Goal: Contribute content: Contribute content

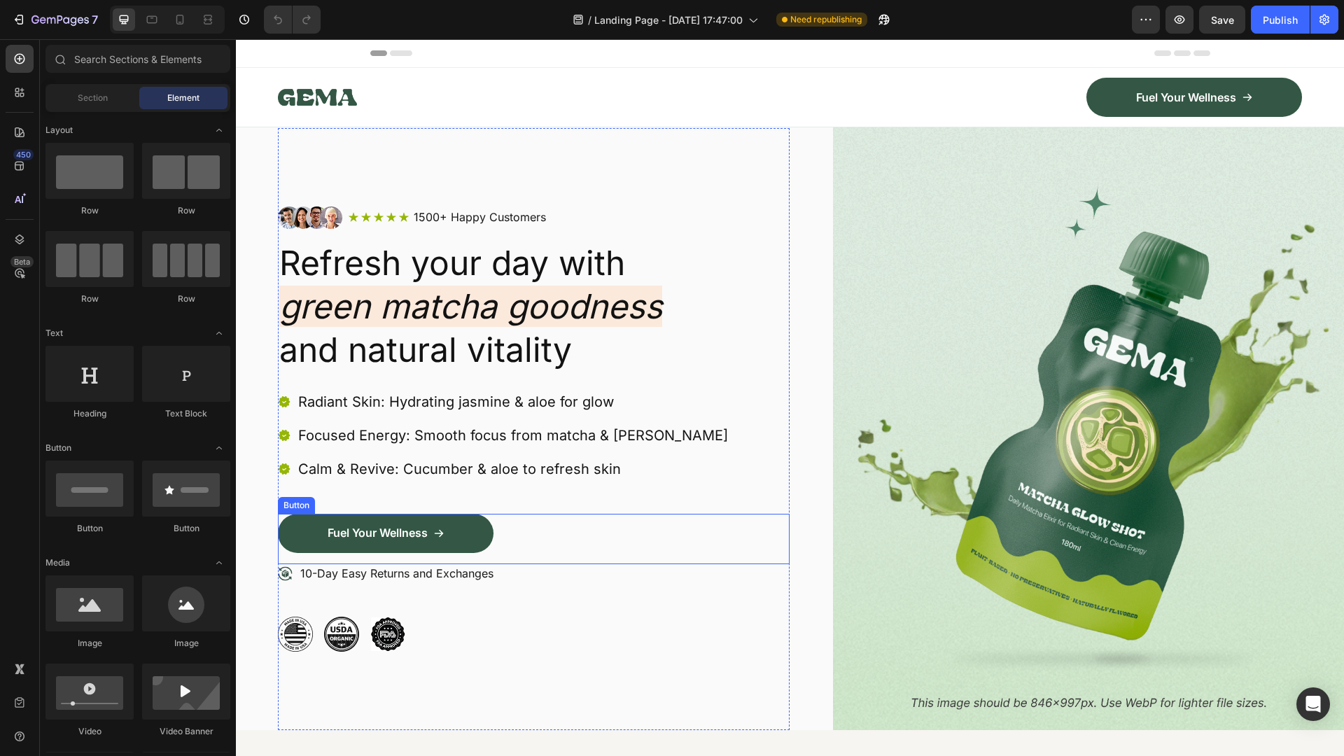
click at [512, 530] on div "Fuel Your Wellness Button" at bounding box center [534, 539] width 512 height 50
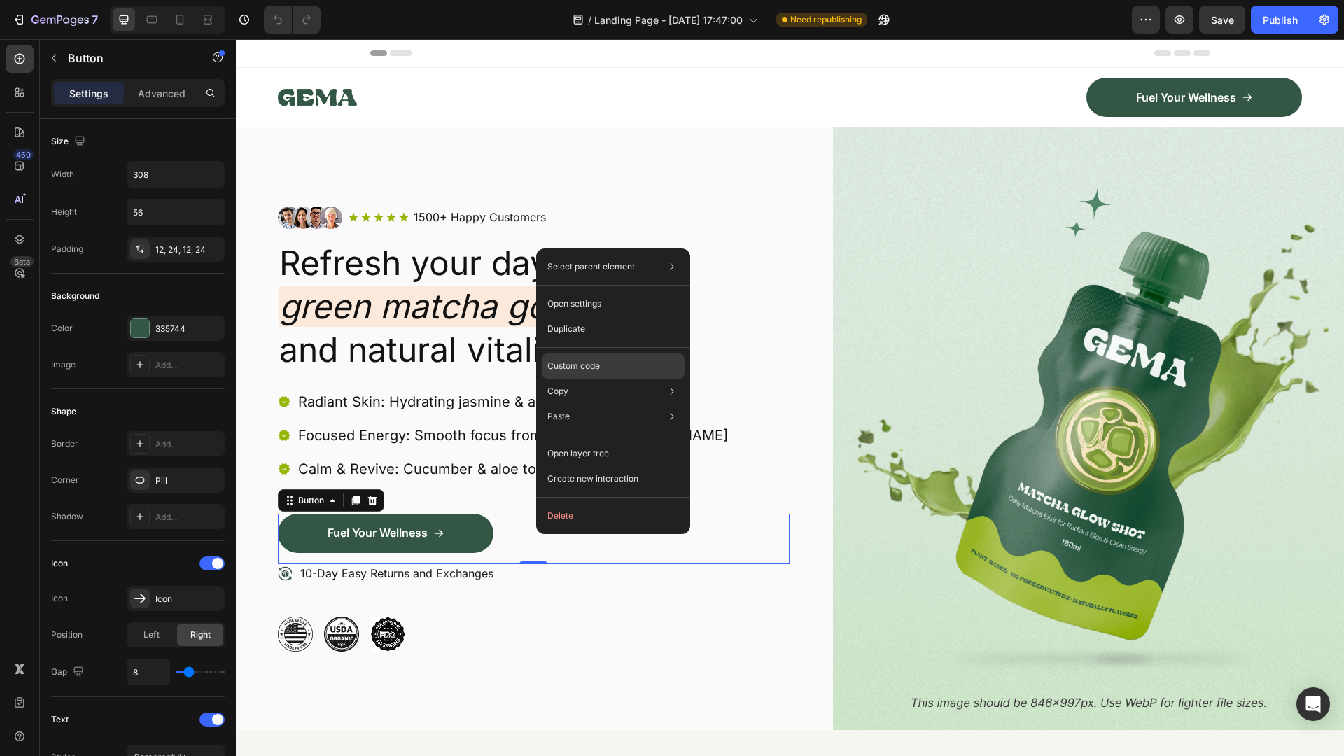
click at [587, 404] on div "Custom code" at bounding box center [613, 416] width 143 height 25
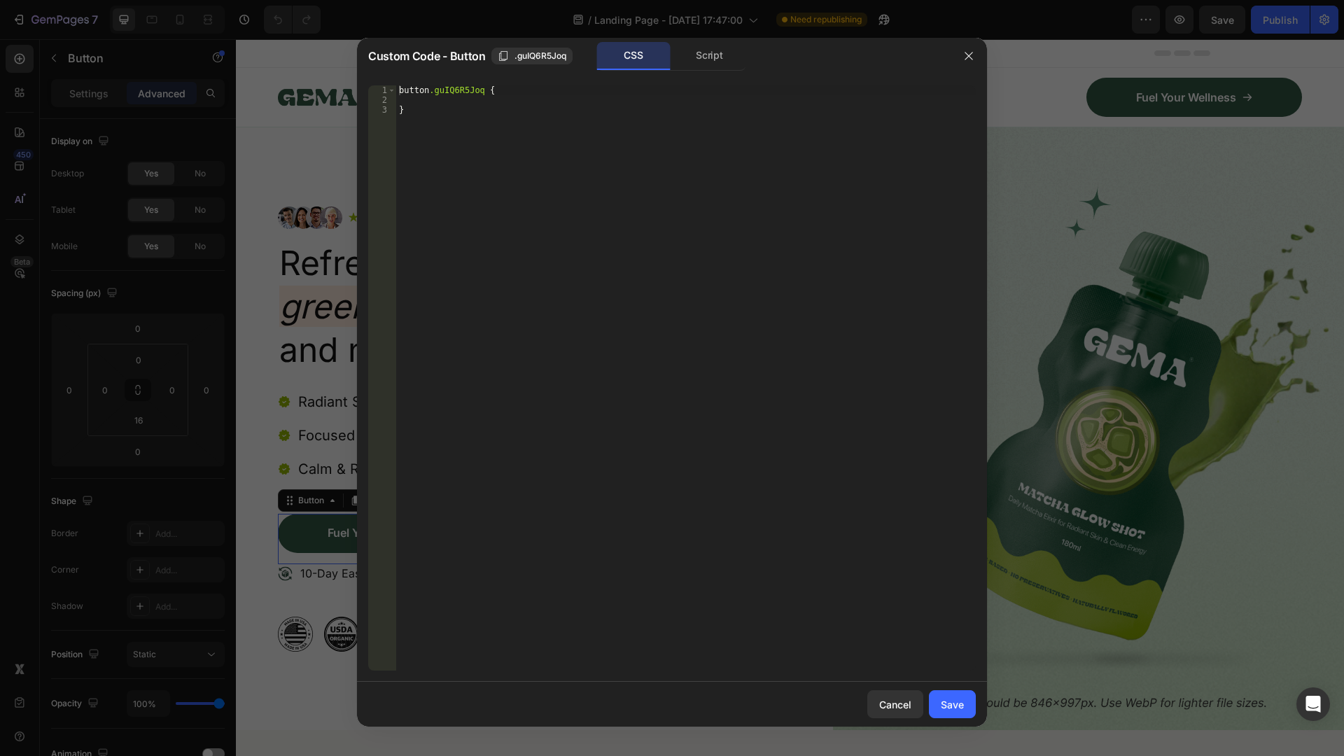
click at [417, 101] on div "button .guIQ6R5Joq { }" at bounding box center [686, 387] width 580 height 605
click at [437, 109] on div "button .guIQ6R5Joq { }" at bounding box center [686, 387] width 580 height 605
type textarea "}"
click at [906, 705] on div "Cancel" at bounding box center [895, 704] width 32 height 15
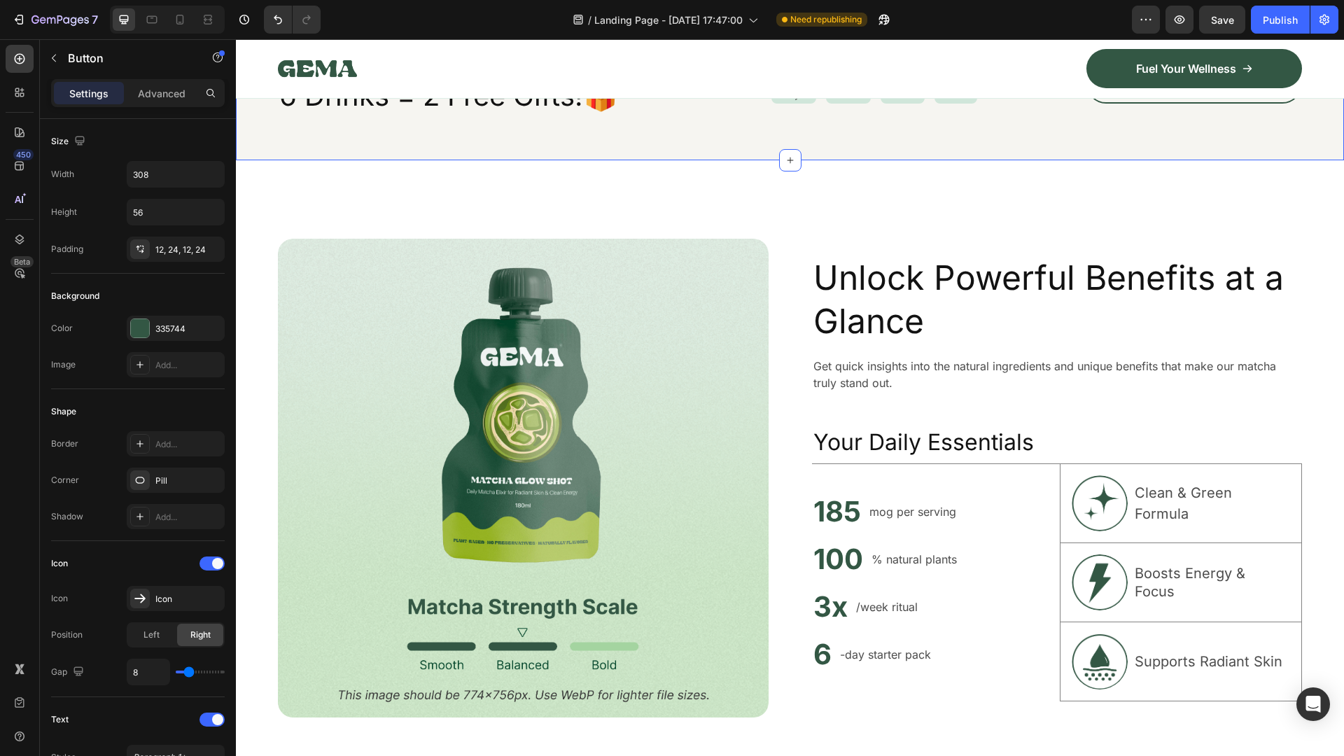
scroll to position [770, 0]
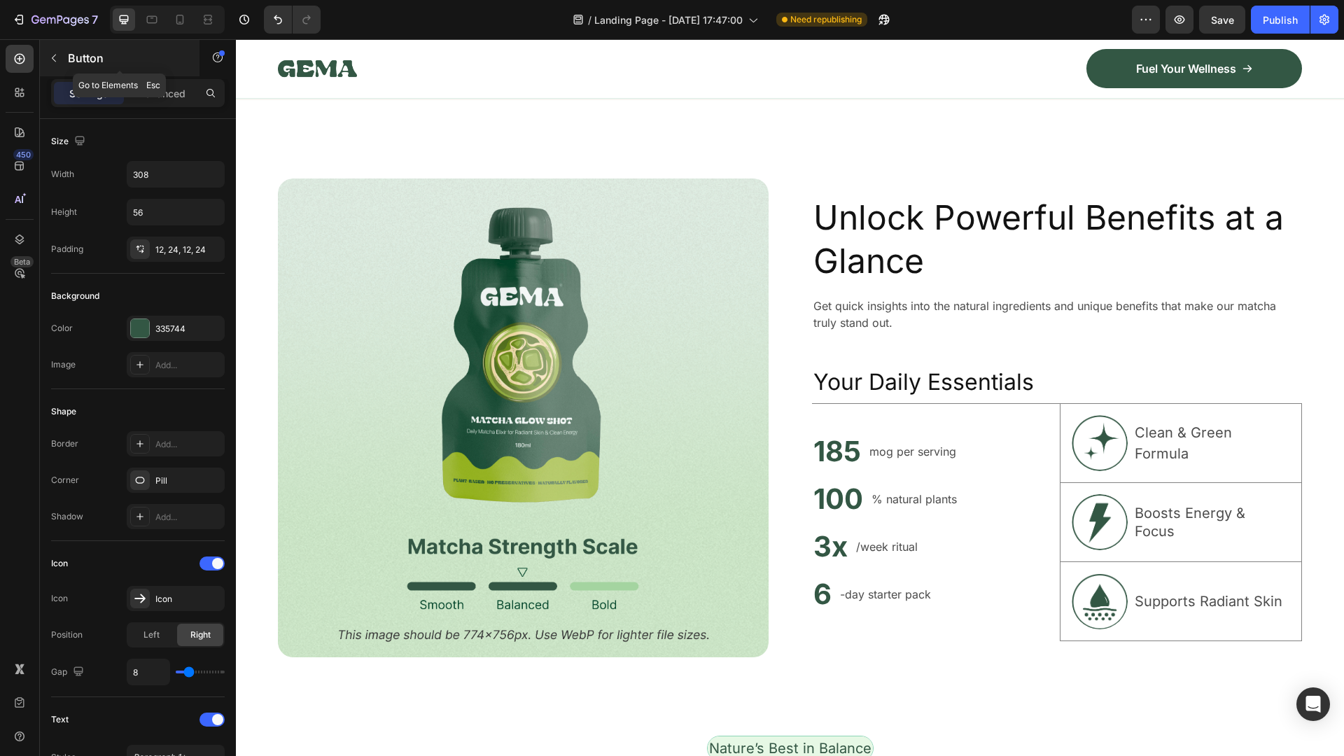
click at [52, 59] on icon "button" at bounding box center [54, 59] width 4 height 8
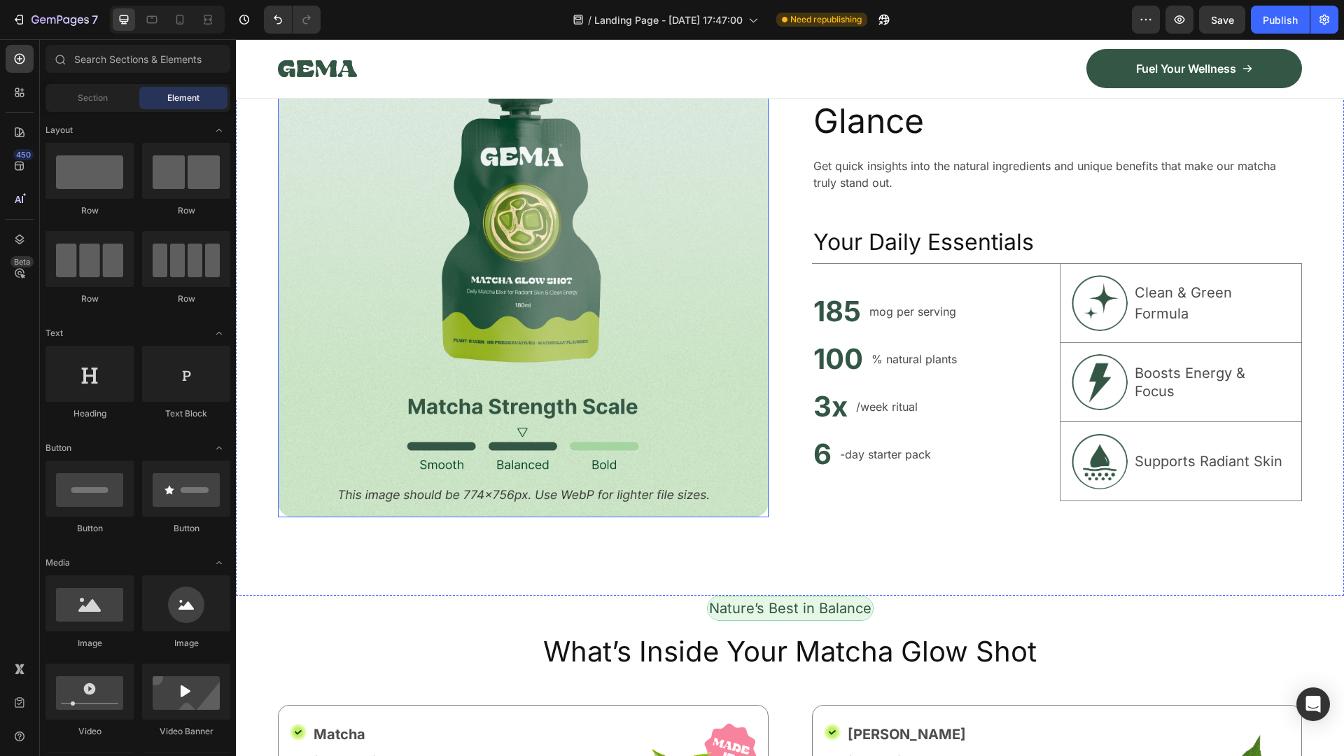
scroll to position [840, 0]
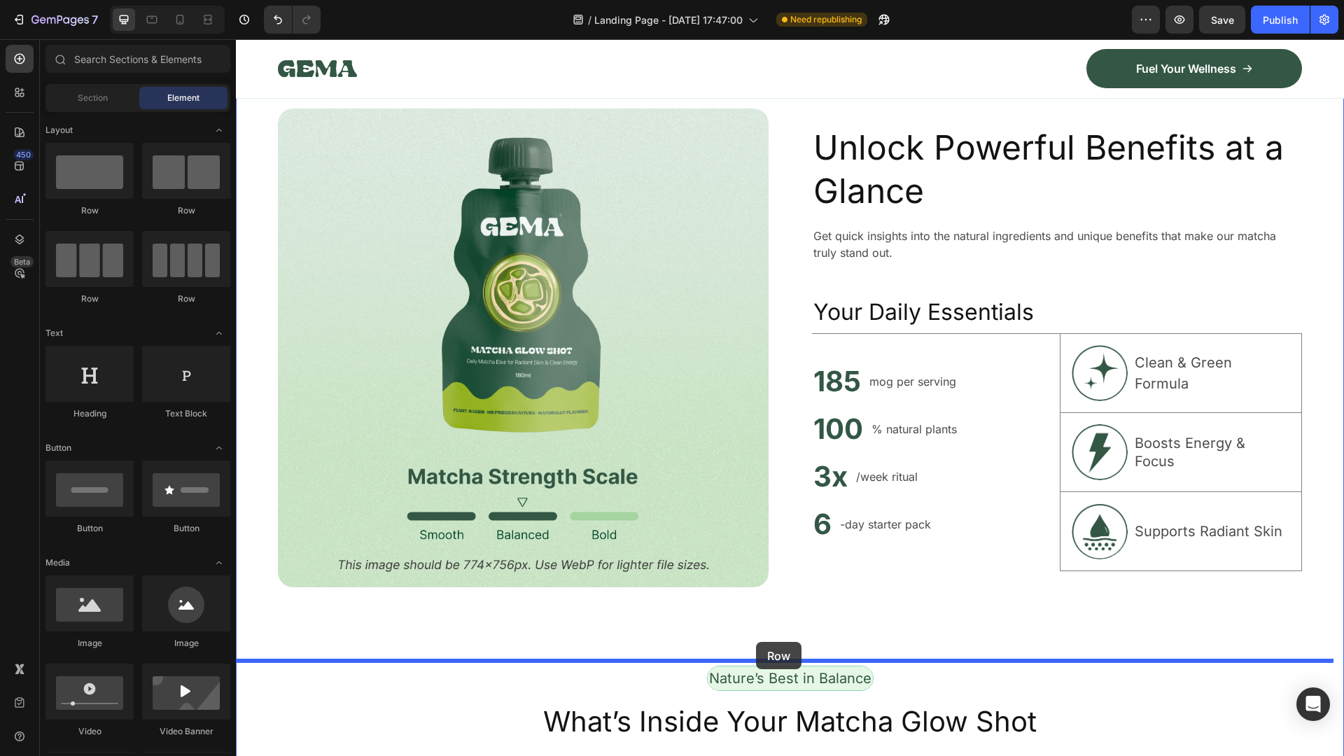
drag, startPoint x: 743, startPoint y: 632, endPoint x: 756, endPoint y: 642, distance: 16.5
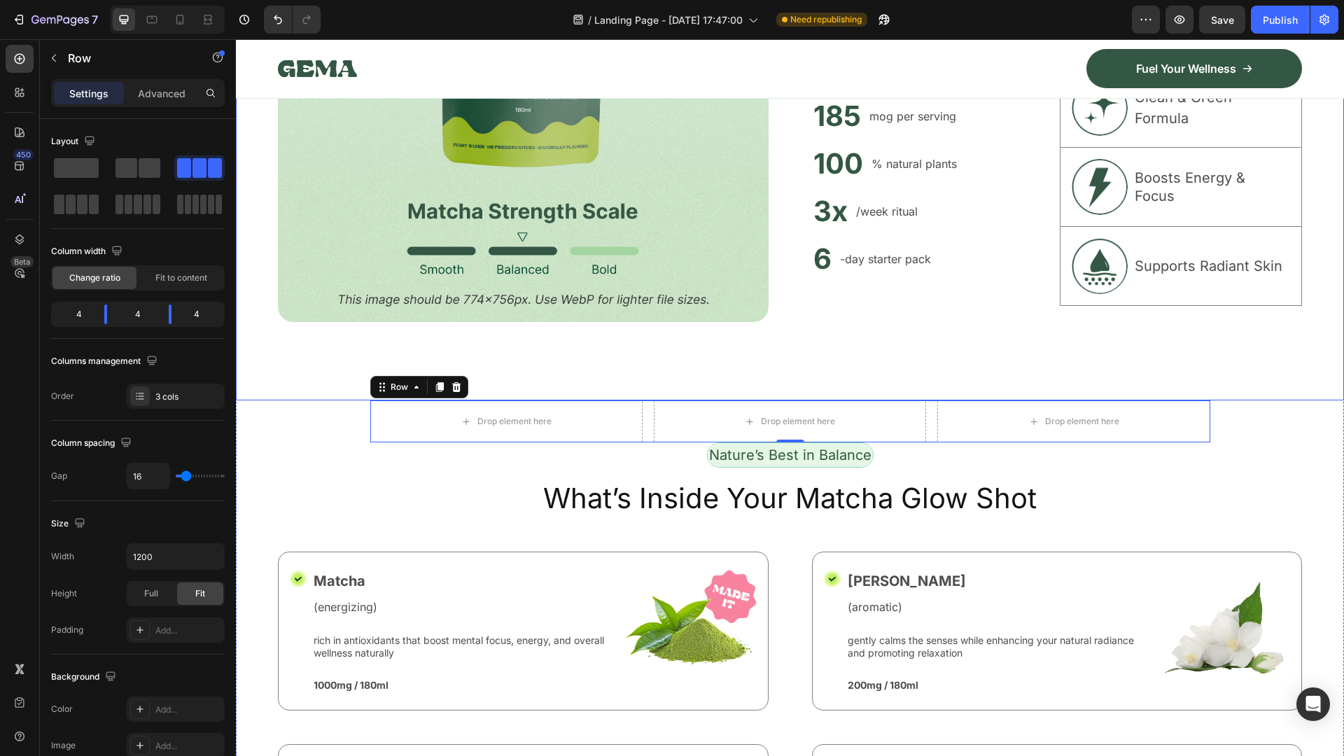
scroll to position [1120, 0]
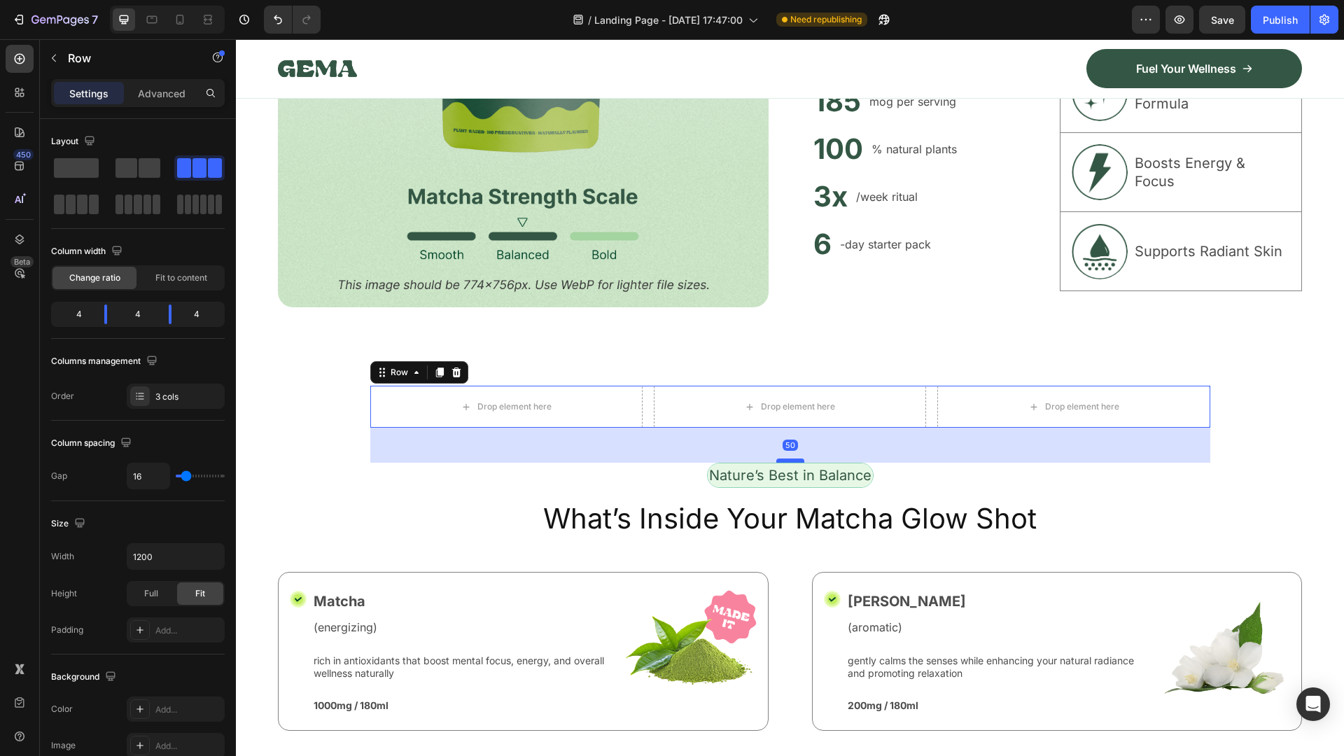
drag, startPoint x: 782, startPoint y: 421, endPoint x: 782, endPoint y: 456, distance: 35.0
click at [782, 458] on div at bounding box center [790, 460] width 28 height 4
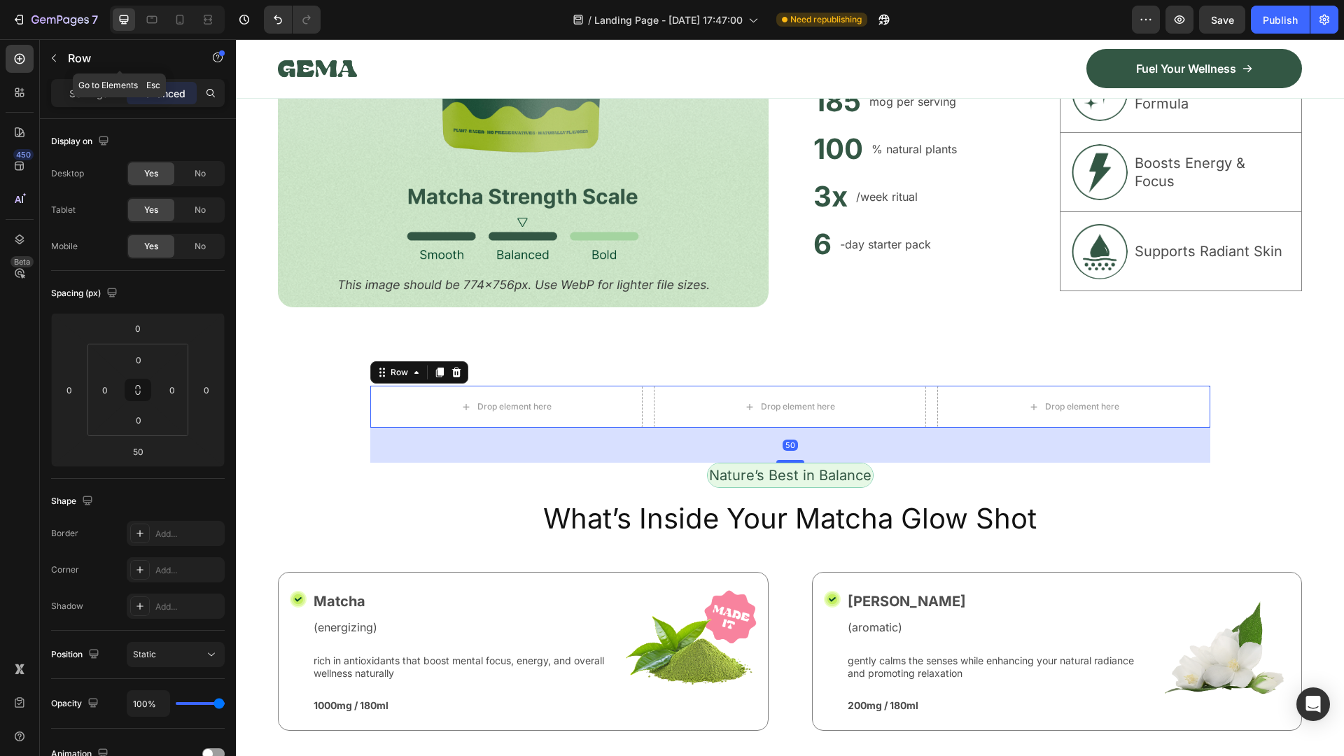
click at [55, 54] on icon "button" at bounding box center [53, 57] width 11 height 11
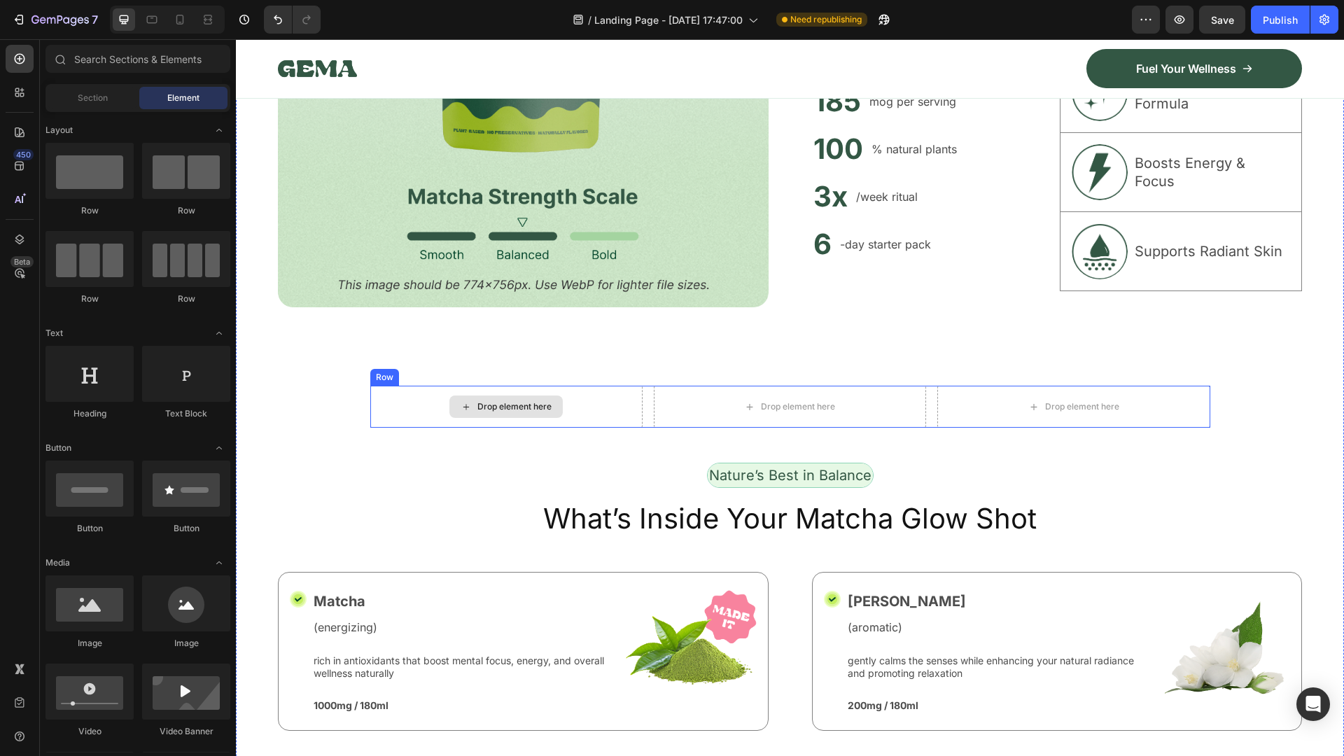
click at [378, 394] on div "Drop element here" at bounding box center [506, 407] width 272 height 42
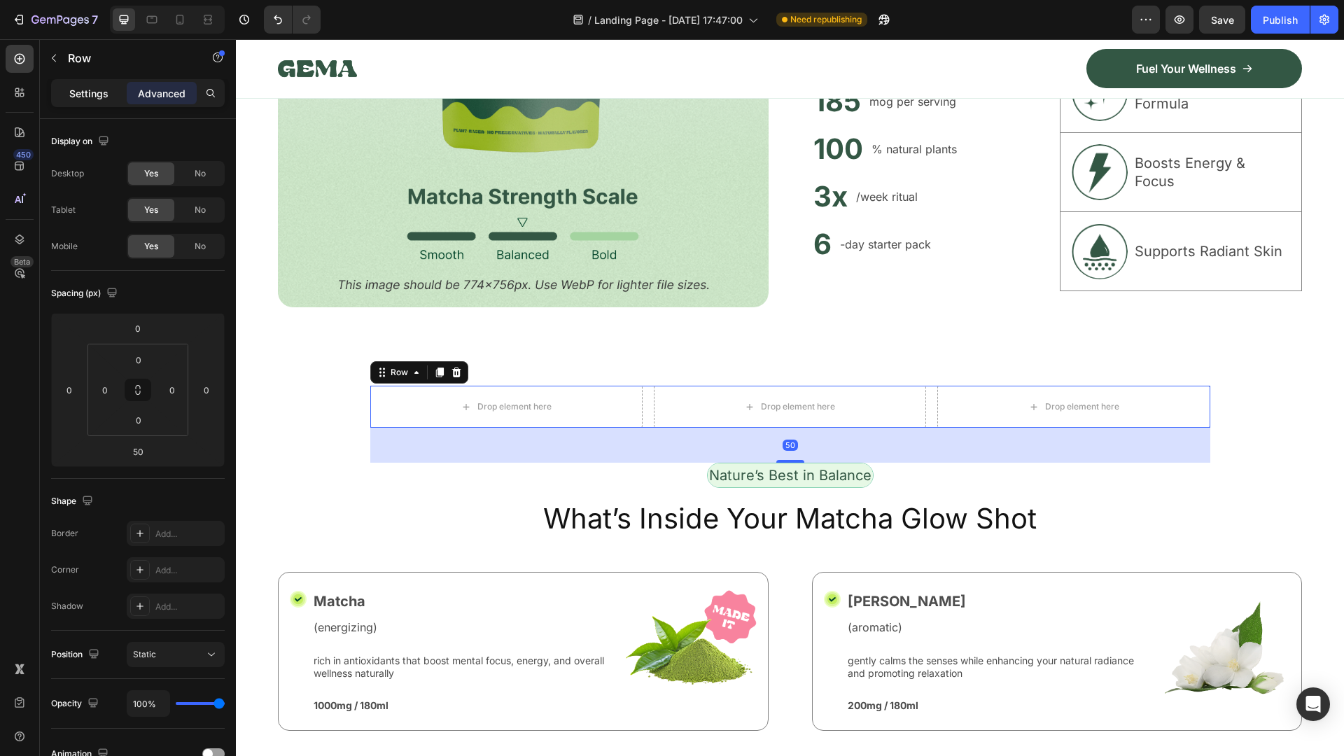
click at [90, 85] on div "Settings" at bounding box center [89, 93] width 70 height 22
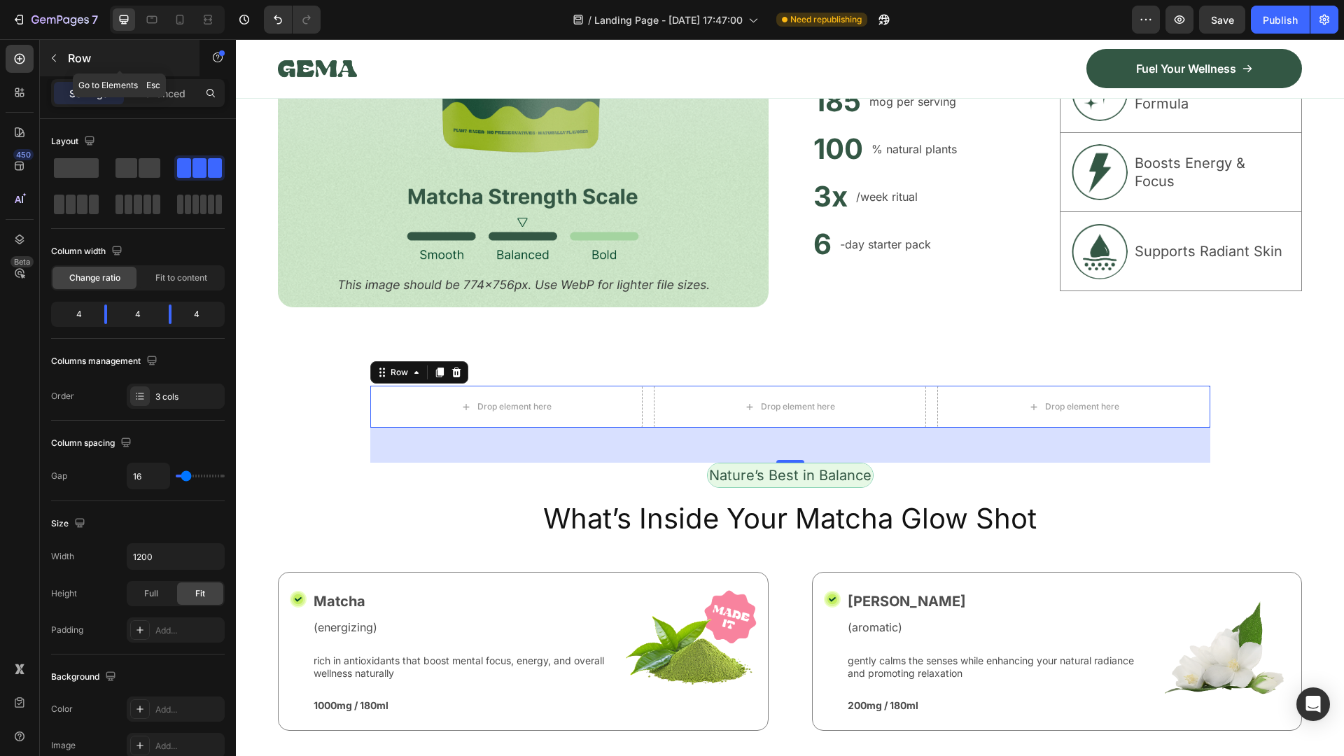
click at [54, 55] on icon "button" at bounding box center [53, 57] width 11 height 11
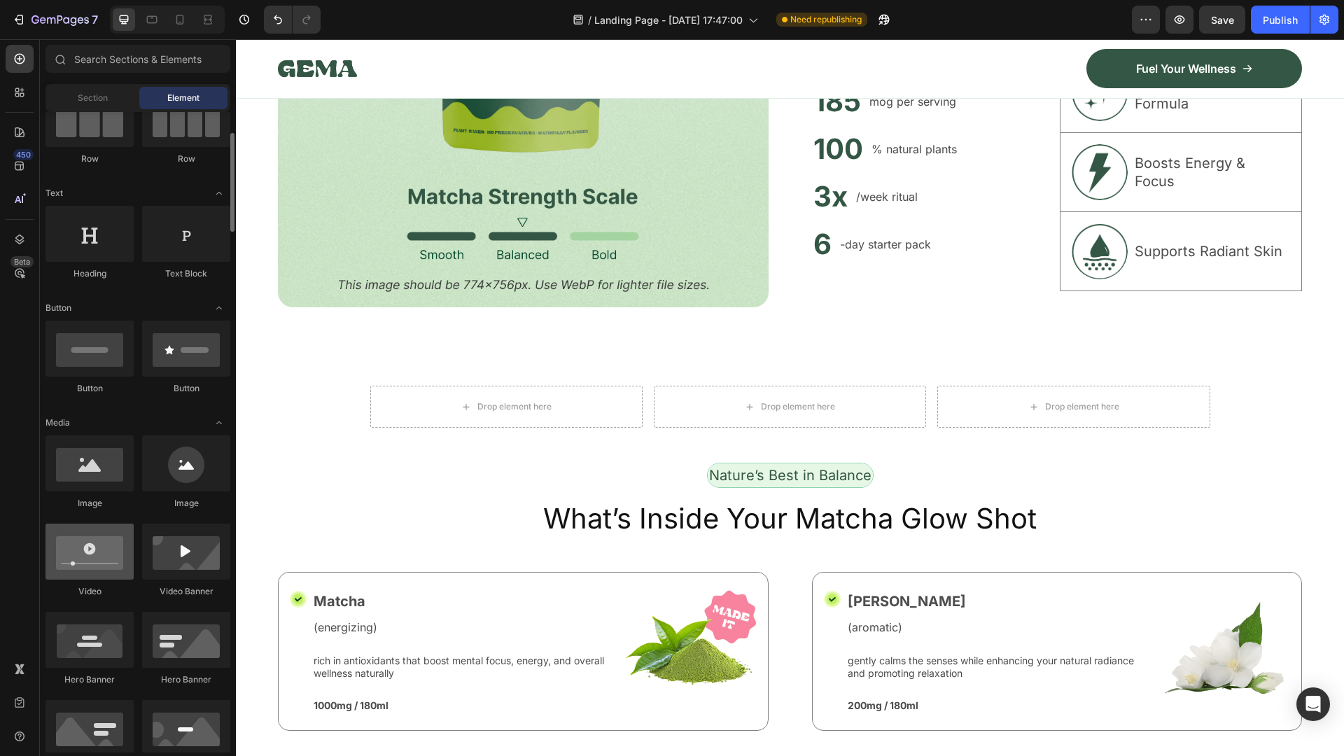
scroll to position [210, 0]
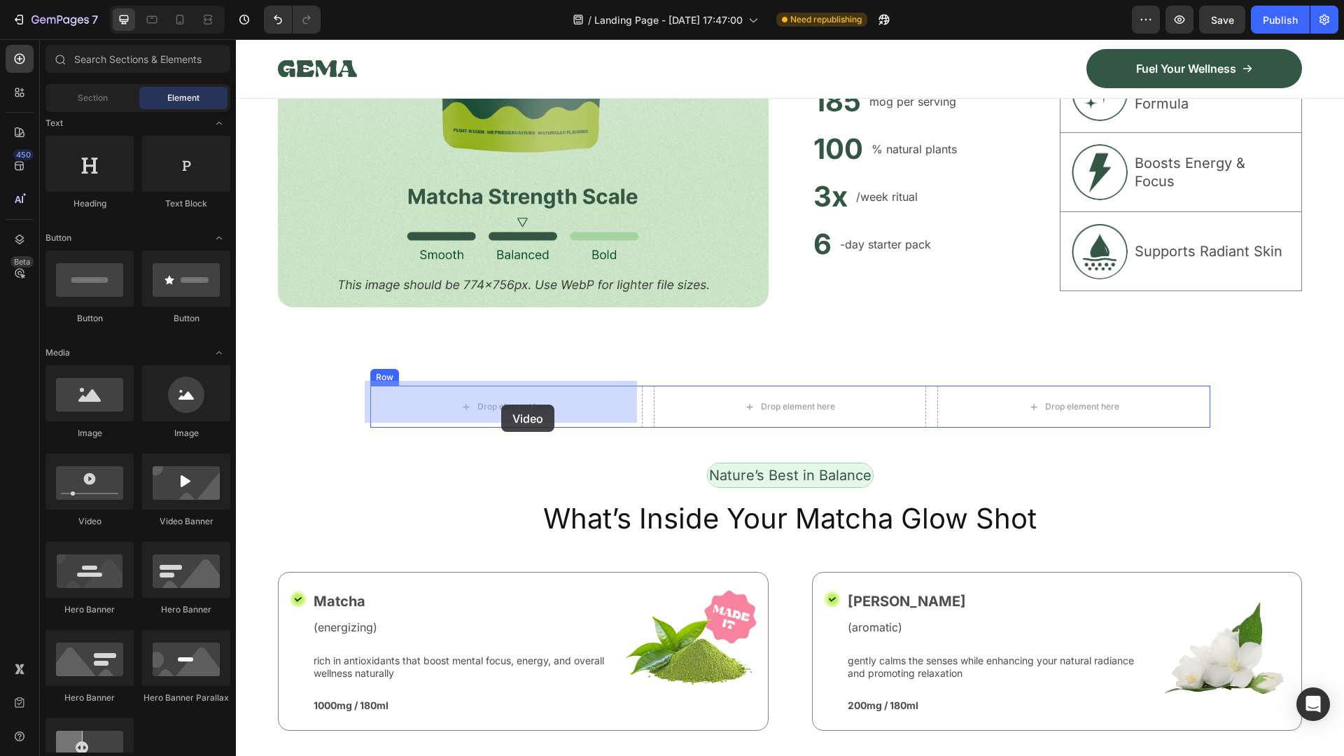
drag, startPoint x: 496, startPoint y: 405, endPoint x: 624, endPoint y: 489, distance: 152.8
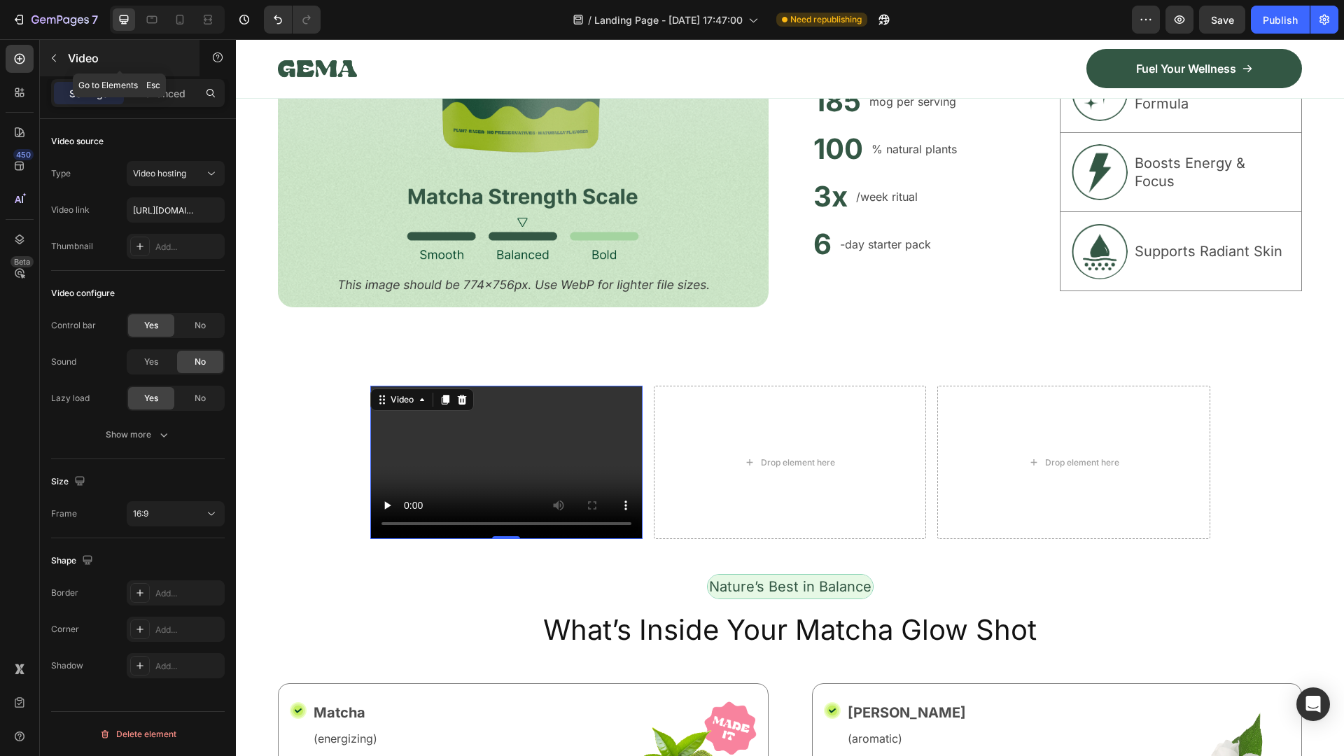
click at [57, 59] on icon "button" at bounding box center [53, 57] width 11 height 11
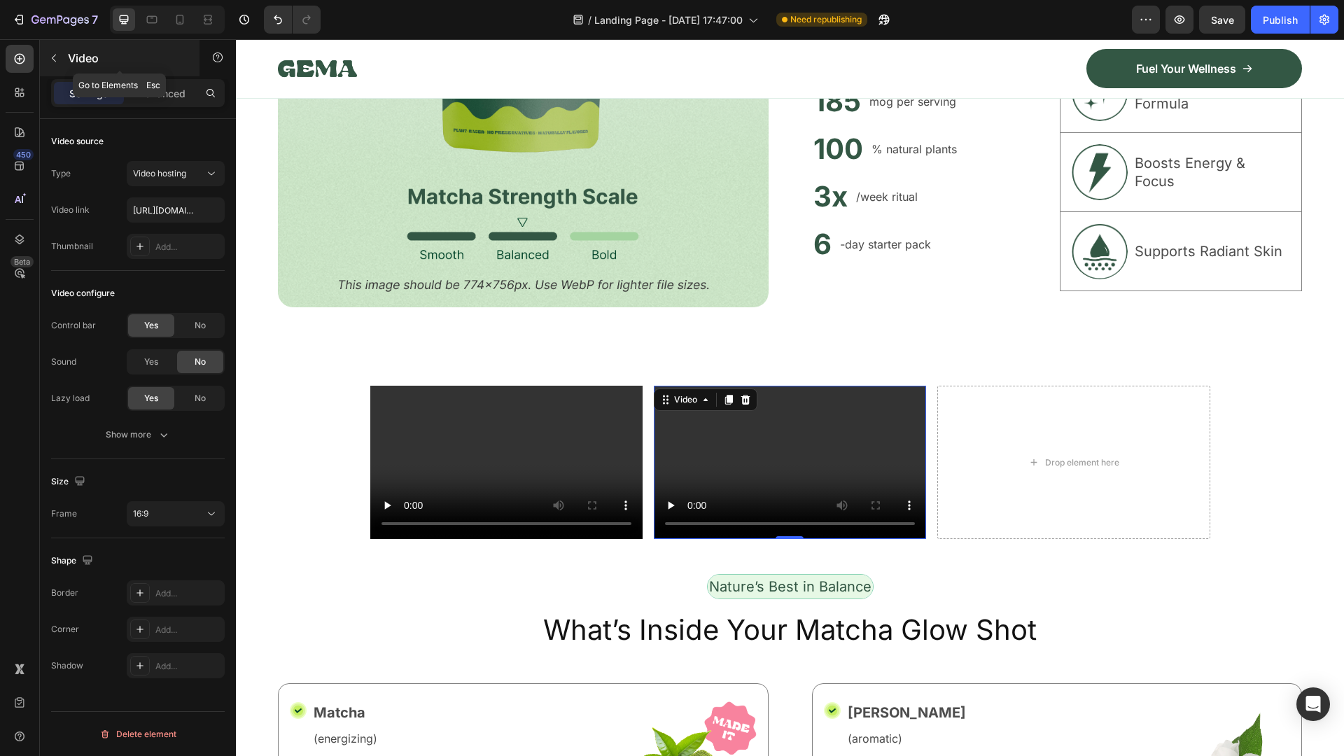
drag, startPoint x: 49, startPoint y: 52, endPoint x: 104, endPoint y: 103, distance: 74.8
click at [49, 52] on button "button" at bounding box center [54, 58] width 22 height 22
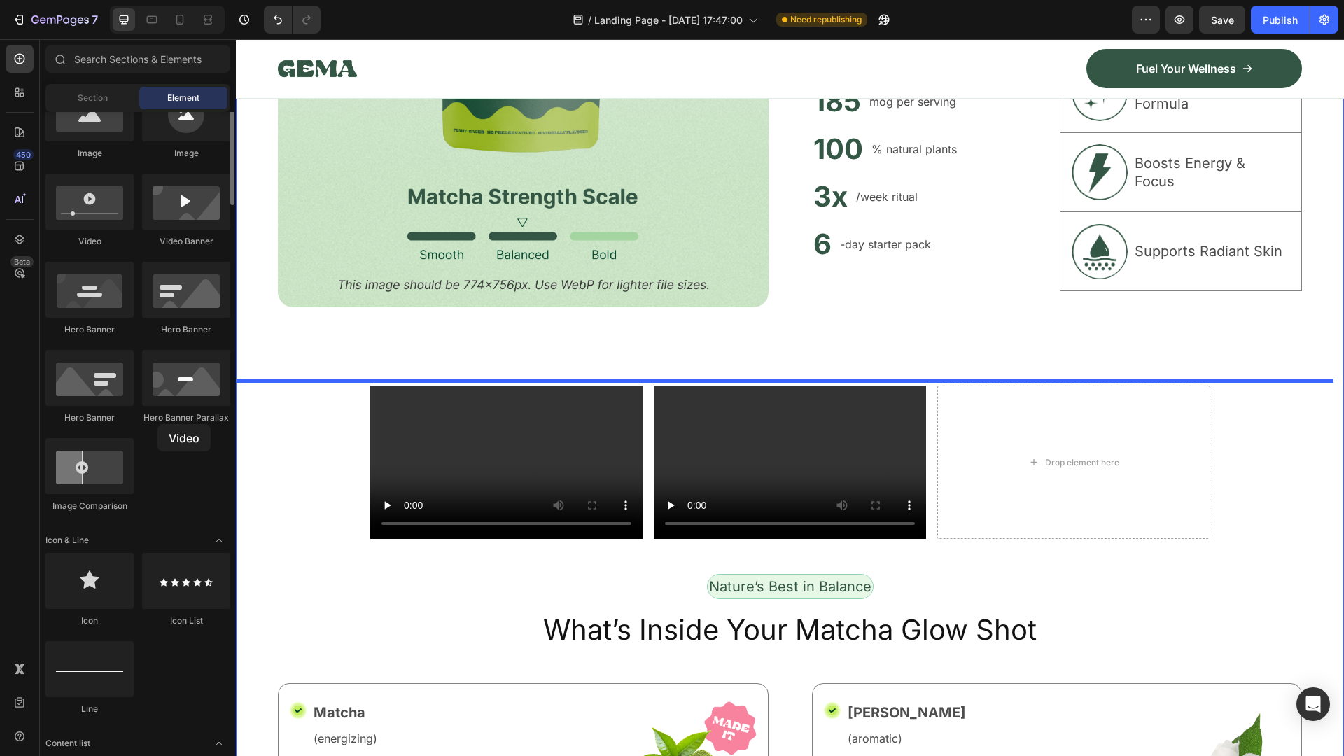
scroll to position [420, 0]
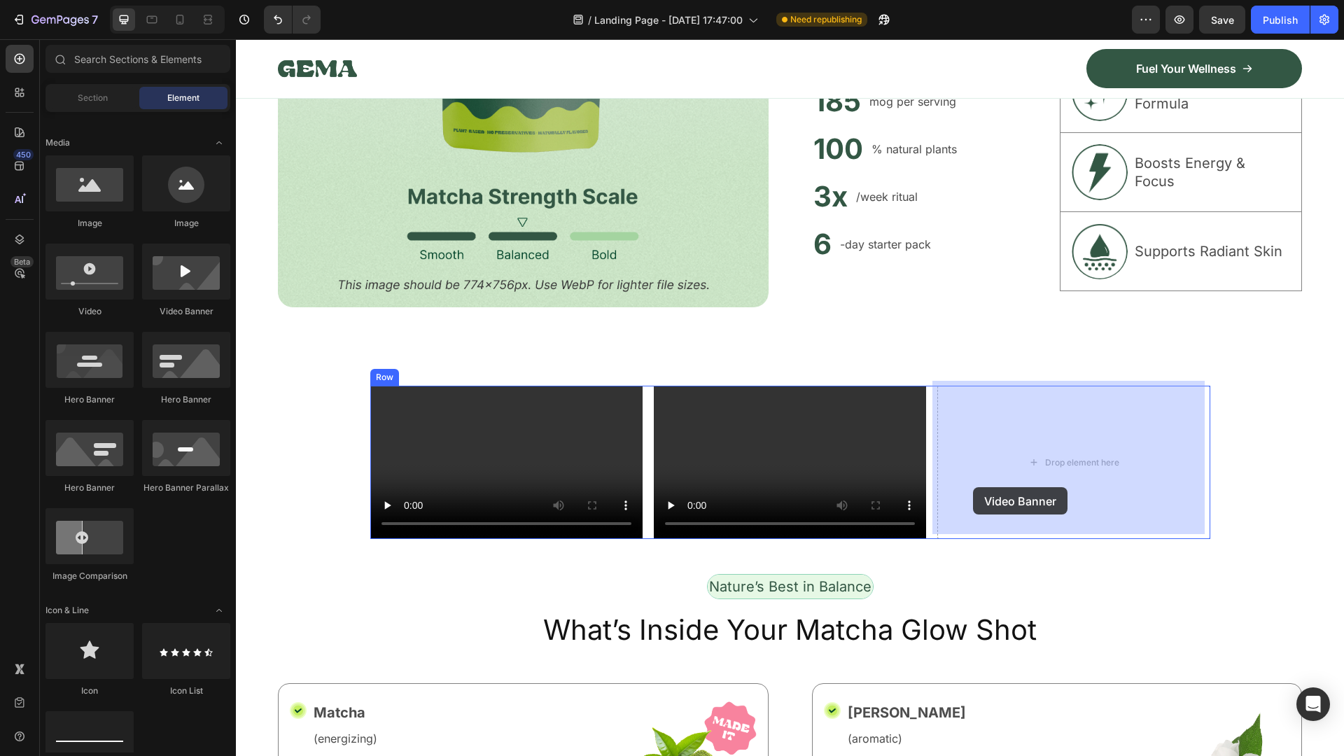
drag, startPoint x: 971, startPoint y: 463, endPoint x: 973, endPoint y: 487, distance: 23.8
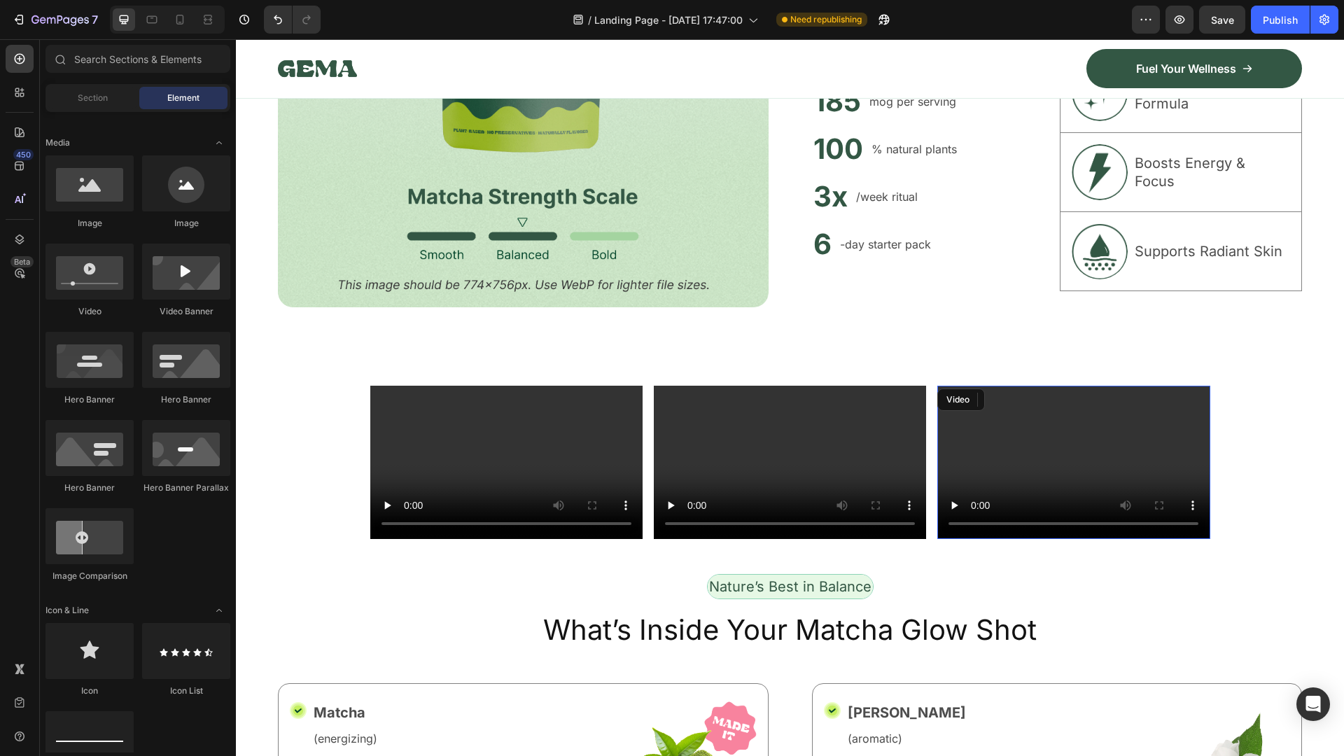
click at [1055, 440] on video at bounding box center [1073, 462] width 272 height 153
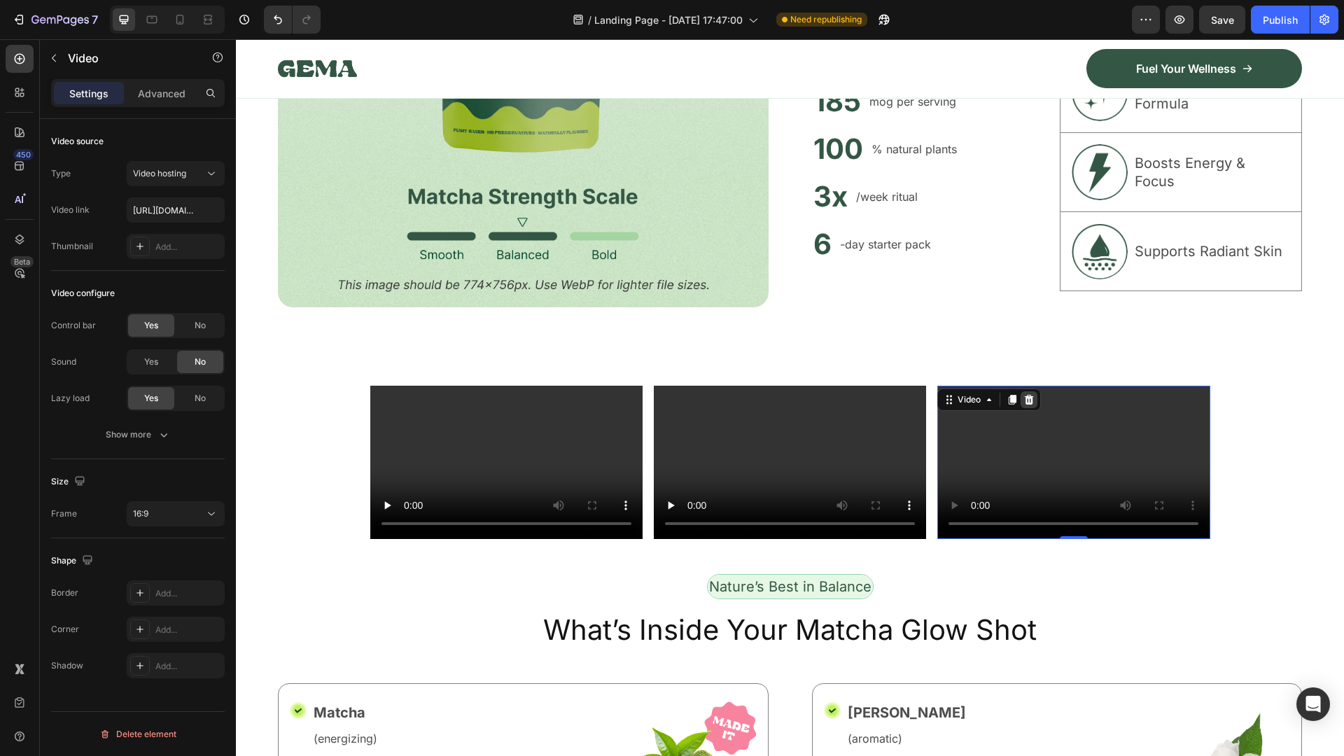
click at [1023, 395] on icon at bounding box center [1028, 399] width 11 height 11
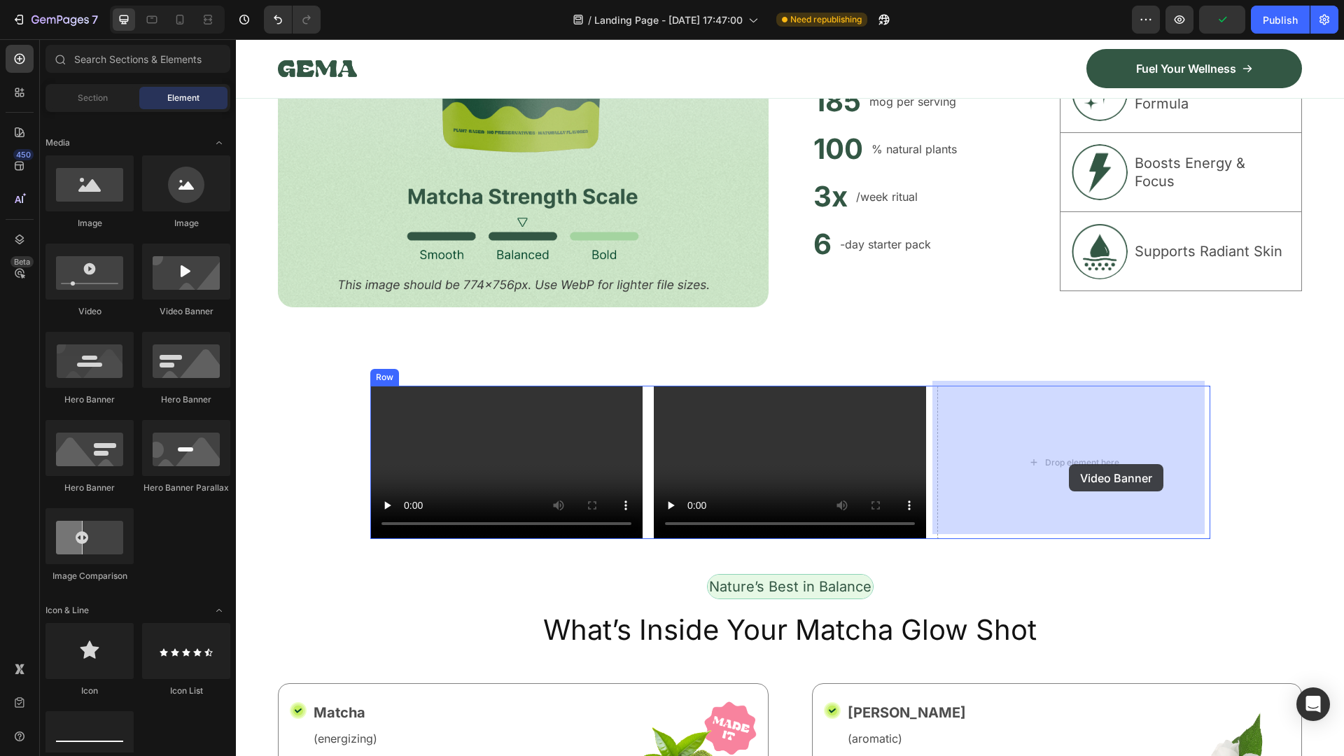
drag, startPoint x: 1069, startPoint y: 464, endPoint x: 1259, endPoint y: 473, distance: 190.6
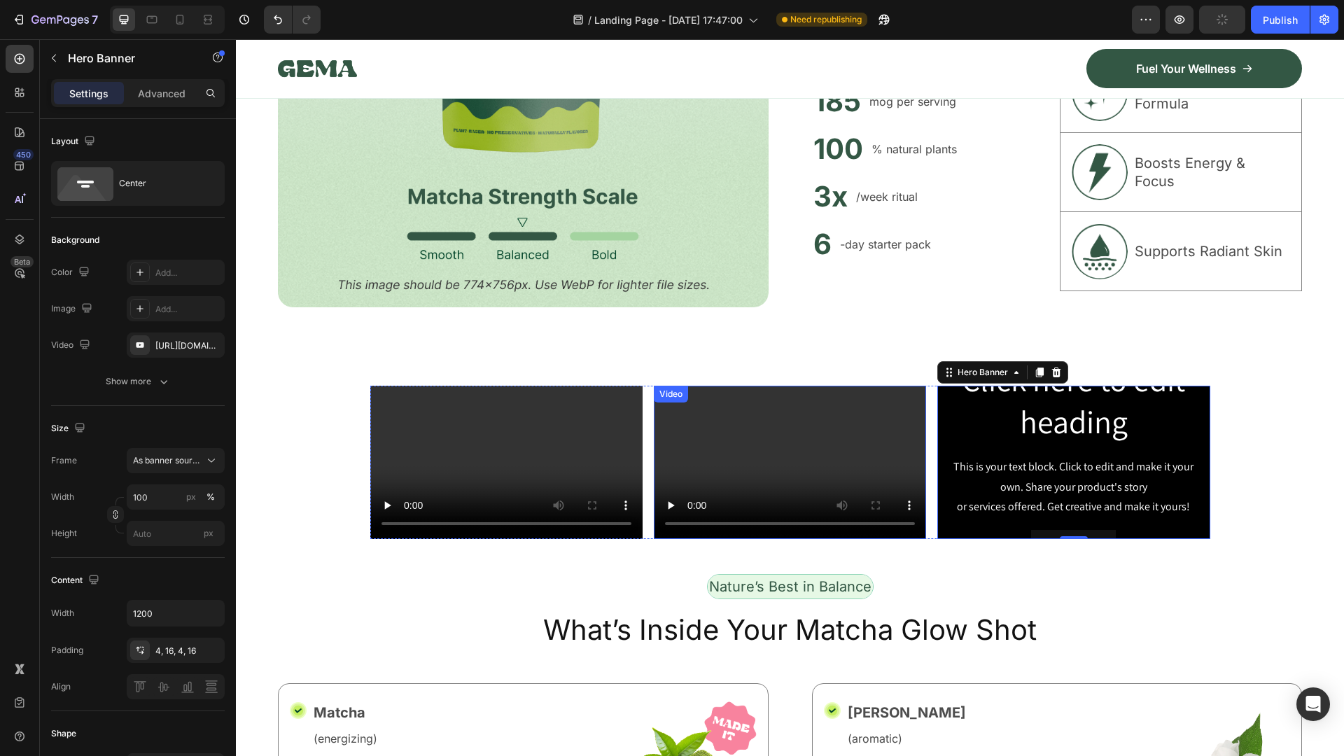
drag, startPoint x: 846, startPoint y: 434, endPoint x: 852, endPoint y: 418, distance: 17.3
click at [846, 434] on video at bounding box center [790, 462] width 272 height 153
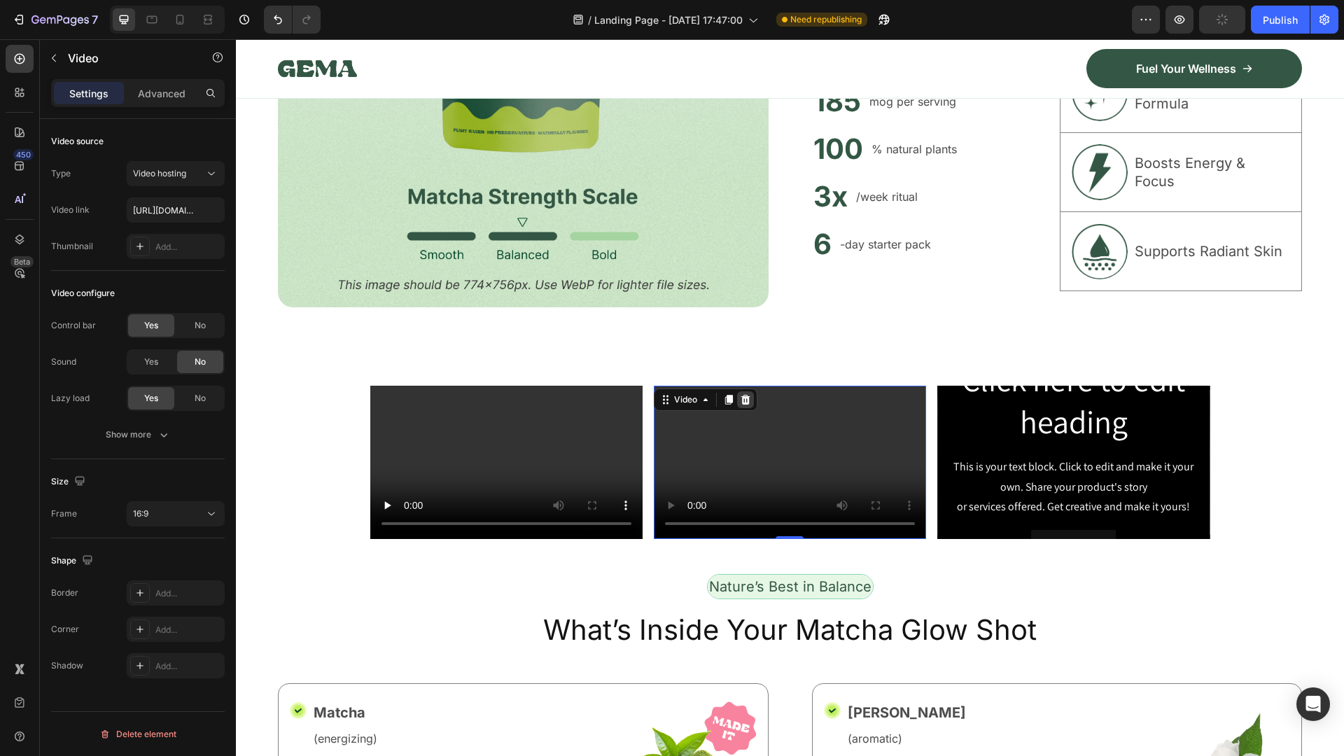
click at [745, 397] on icon at bounding box center [745, 399] width 11 height 11
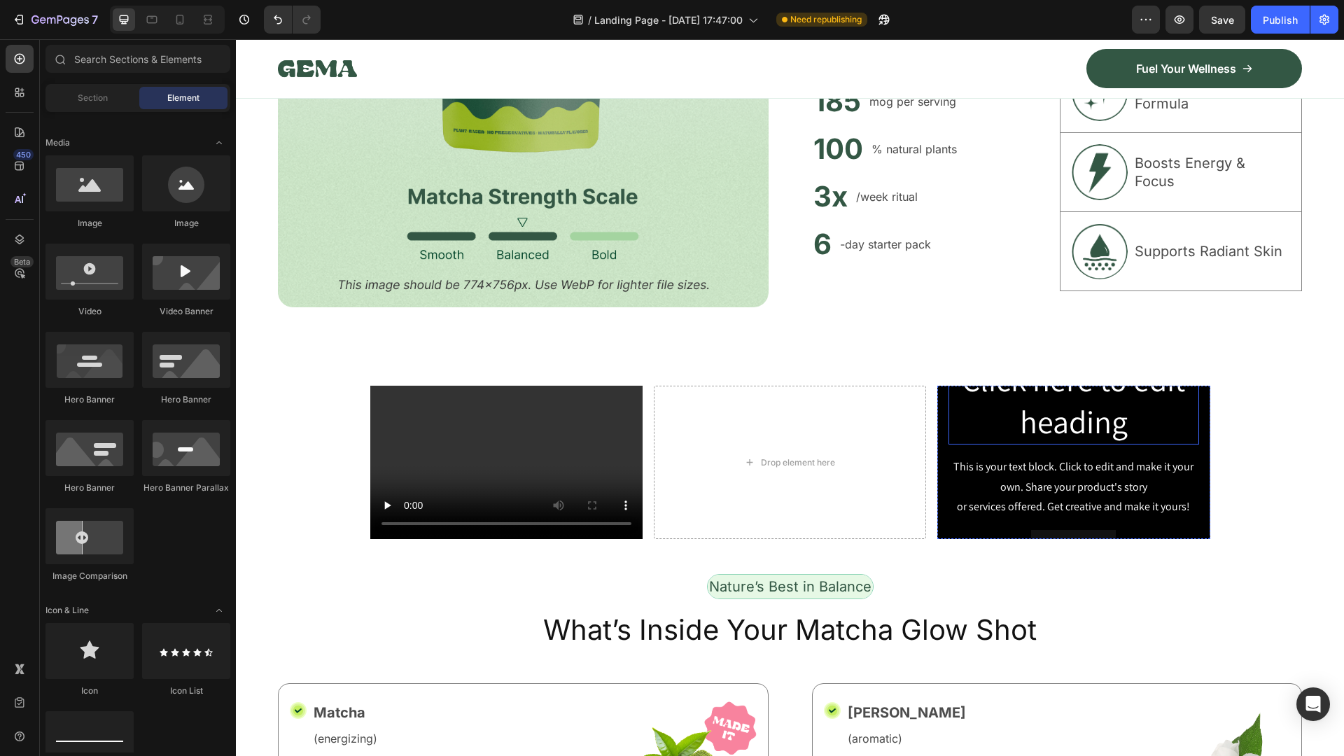
click at [1017, 424] on h2 "Click here to edit heading" at bounding box center [1073, 401] width 250 height 87
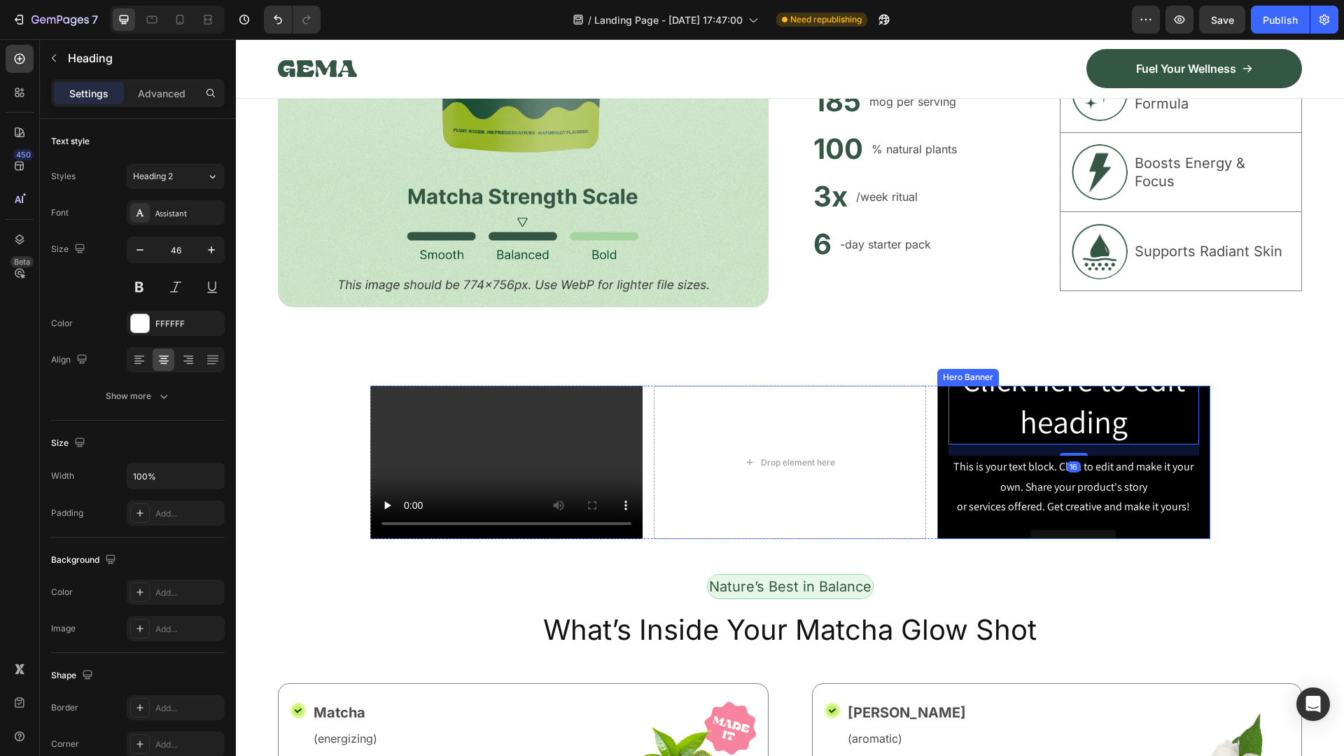
click at [939, 472] on div "Click here to edit heading Heading 16 This is your text block. Click to edit an…" at bounding box center [1073, 462] width 272 height 215
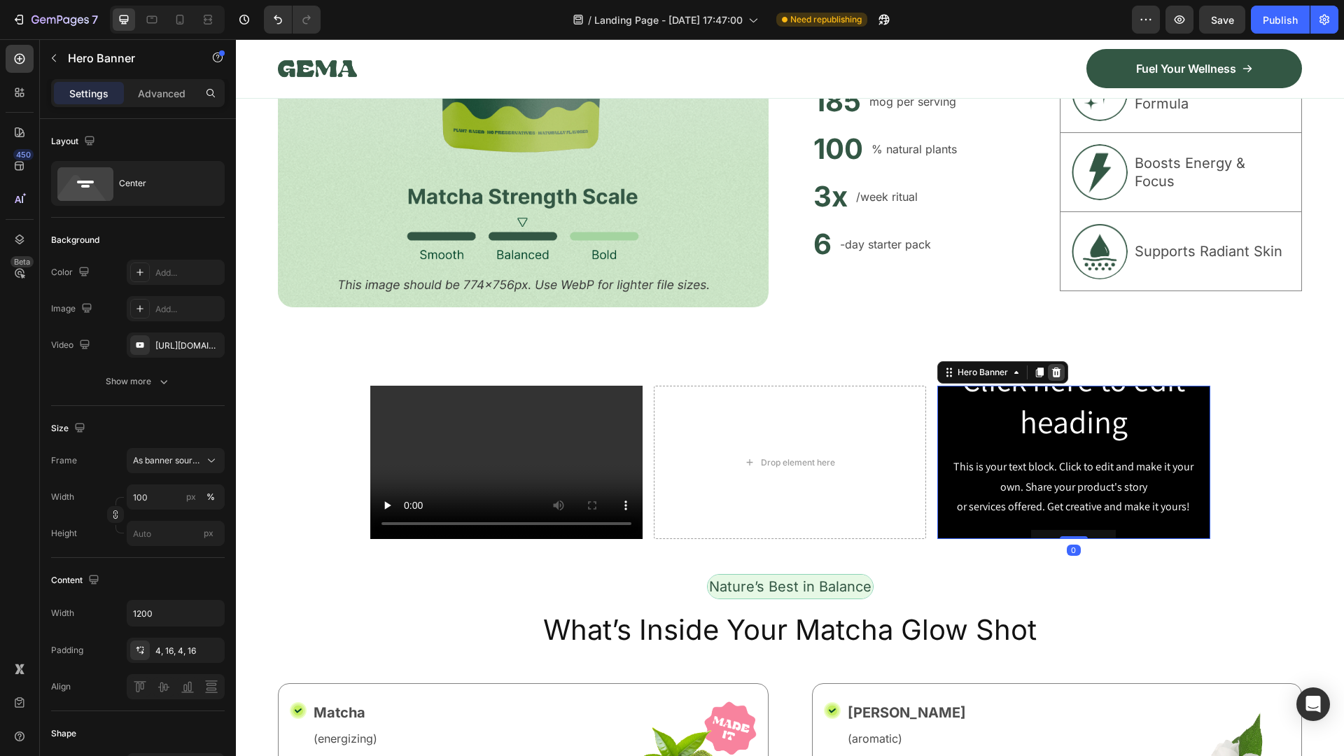
click at [1052, 367] on icon at bounding box center [1056, 372] width 9 height 10
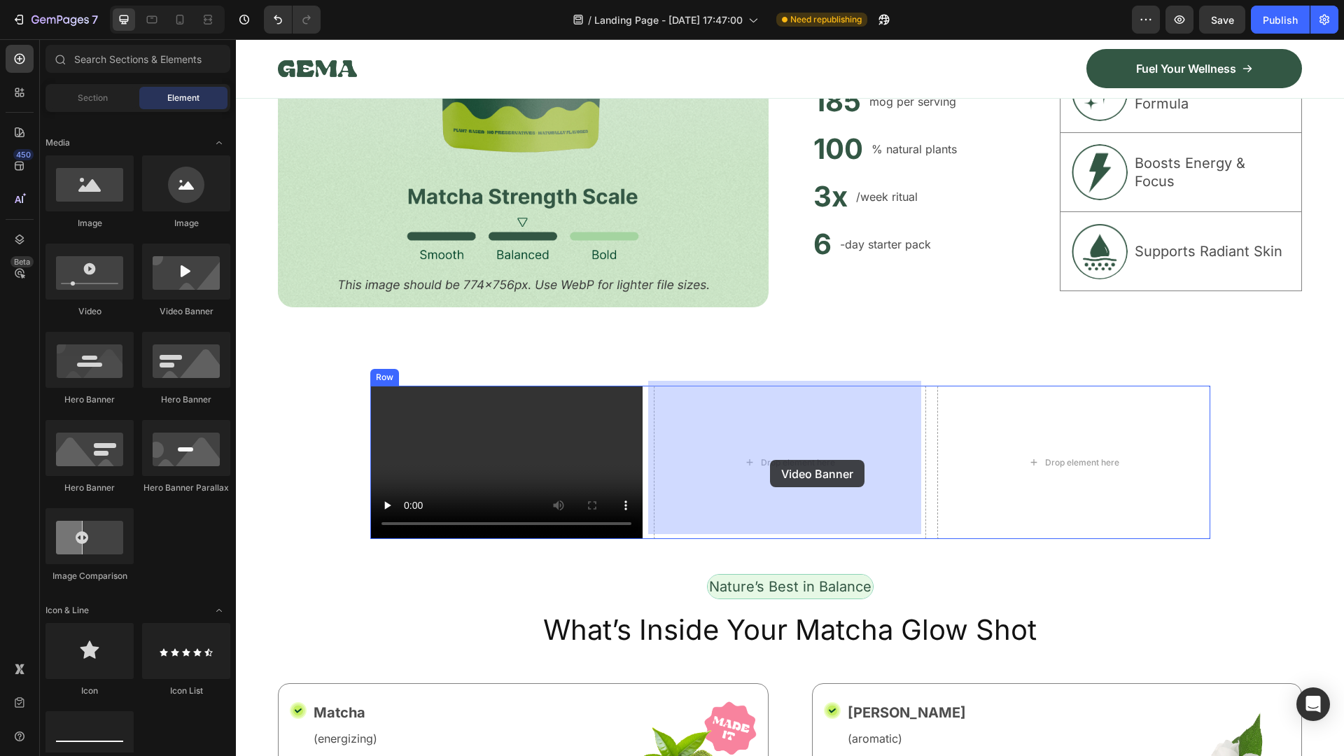
drag, startPoint x: 422, startPoint y: 315, endPoint x: 1006, endPoint y: 499, distance: 612.0
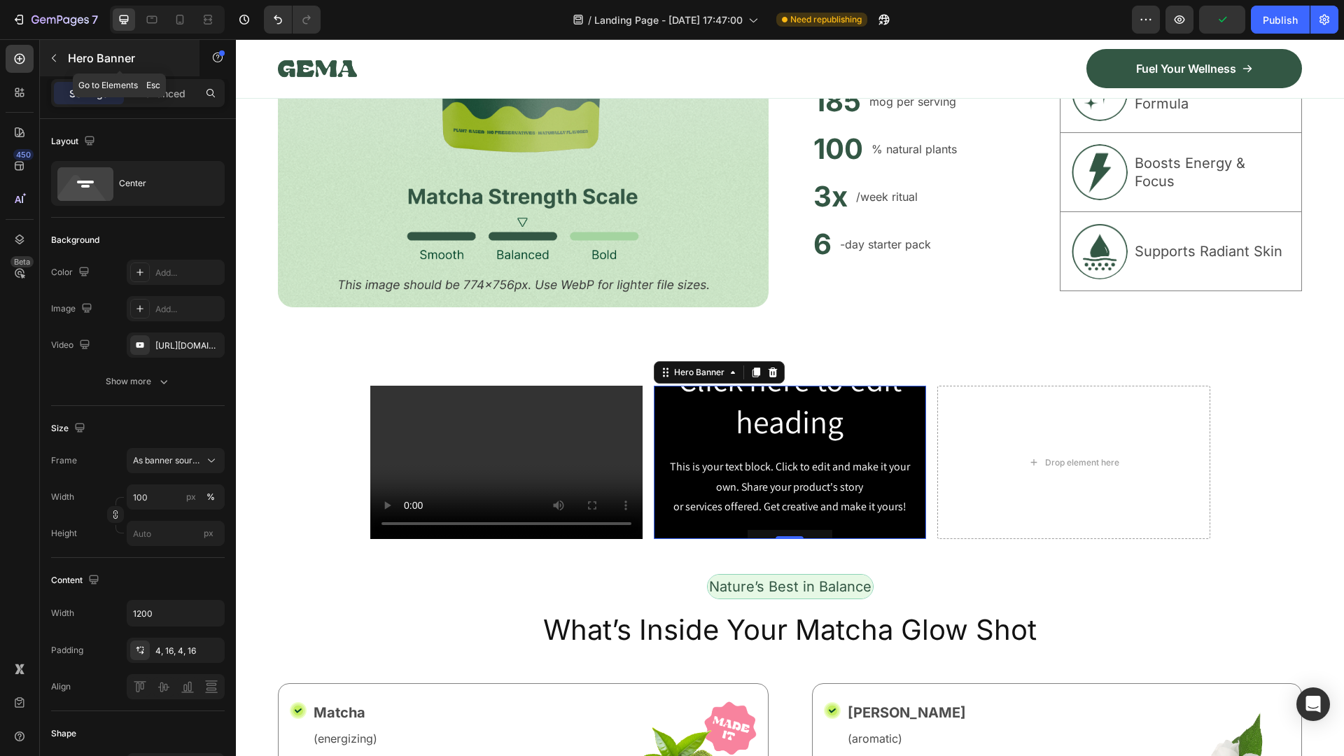
click at [57, 61] on icon "button" at bounding box center [53, 57] width 11 height 11
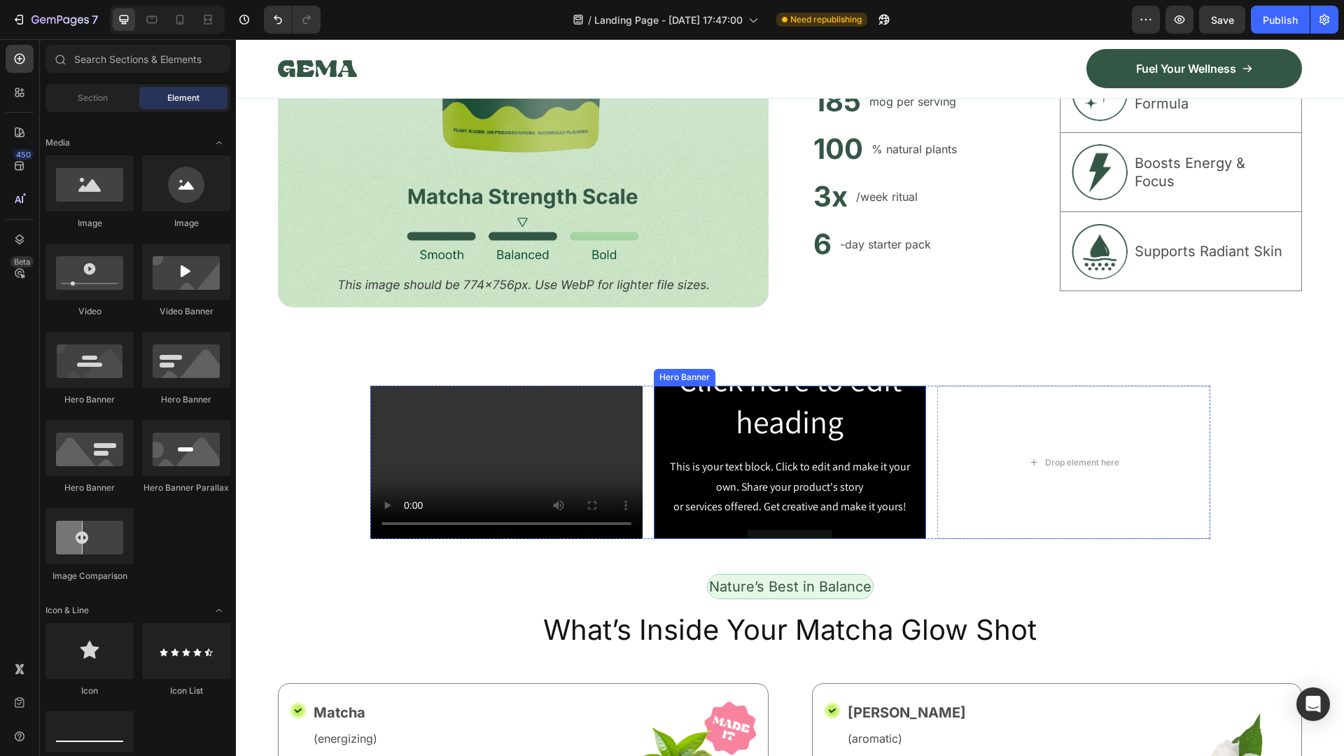
click at [656, 443] on div "Click here to edit heading Heading This is your text block. Click to edit and m…" at bounding box center [790, 462] width 272 height 215
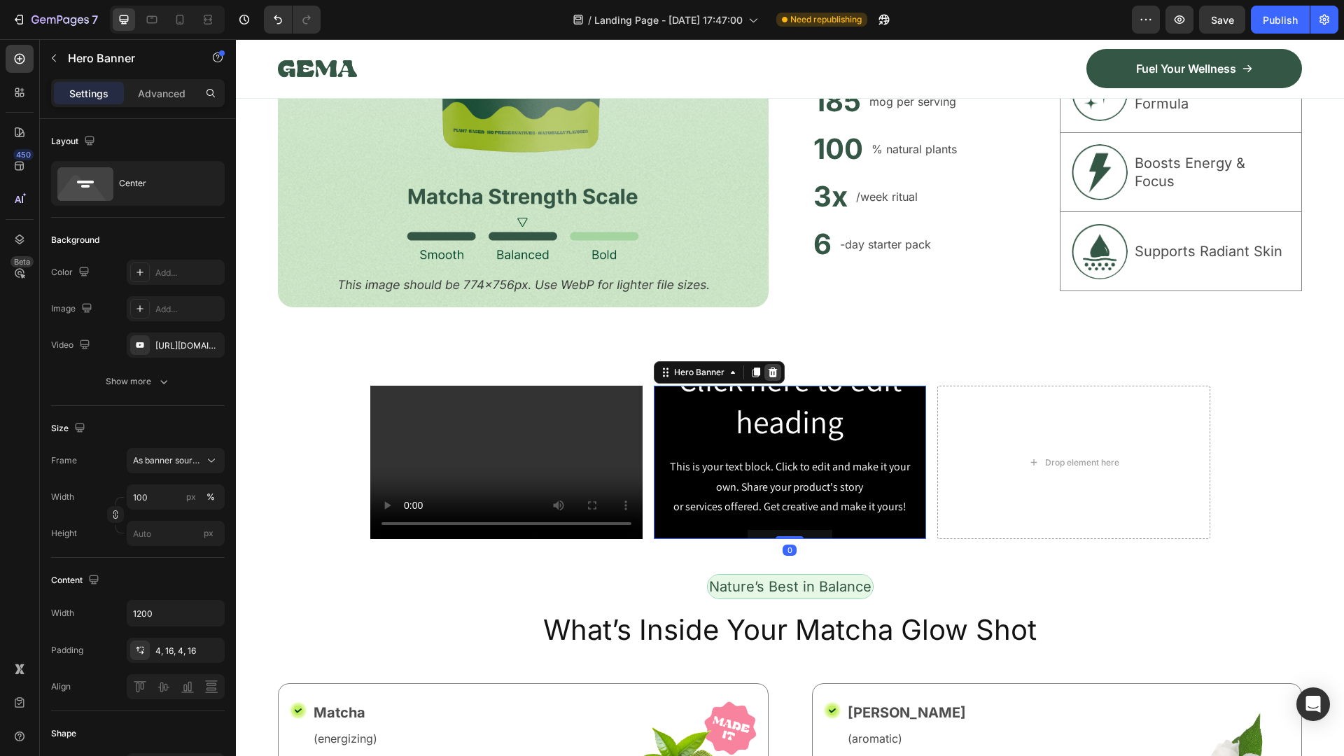
click at [768, 370] on icon at bounding box center [772, 372] width 9 height 10
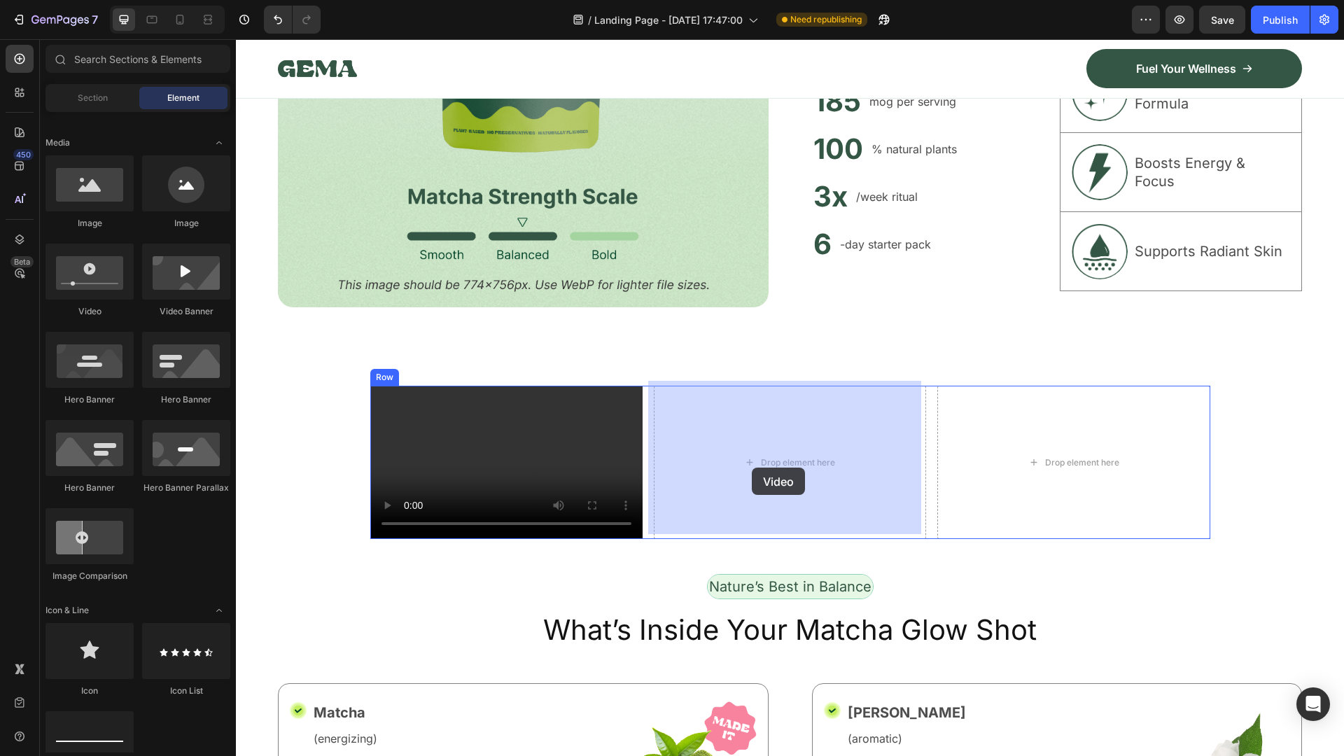
drag, startPoint x: 975, startPoint y: 489, endPoint x: 749, endPoint y: 451, distance: 229.1
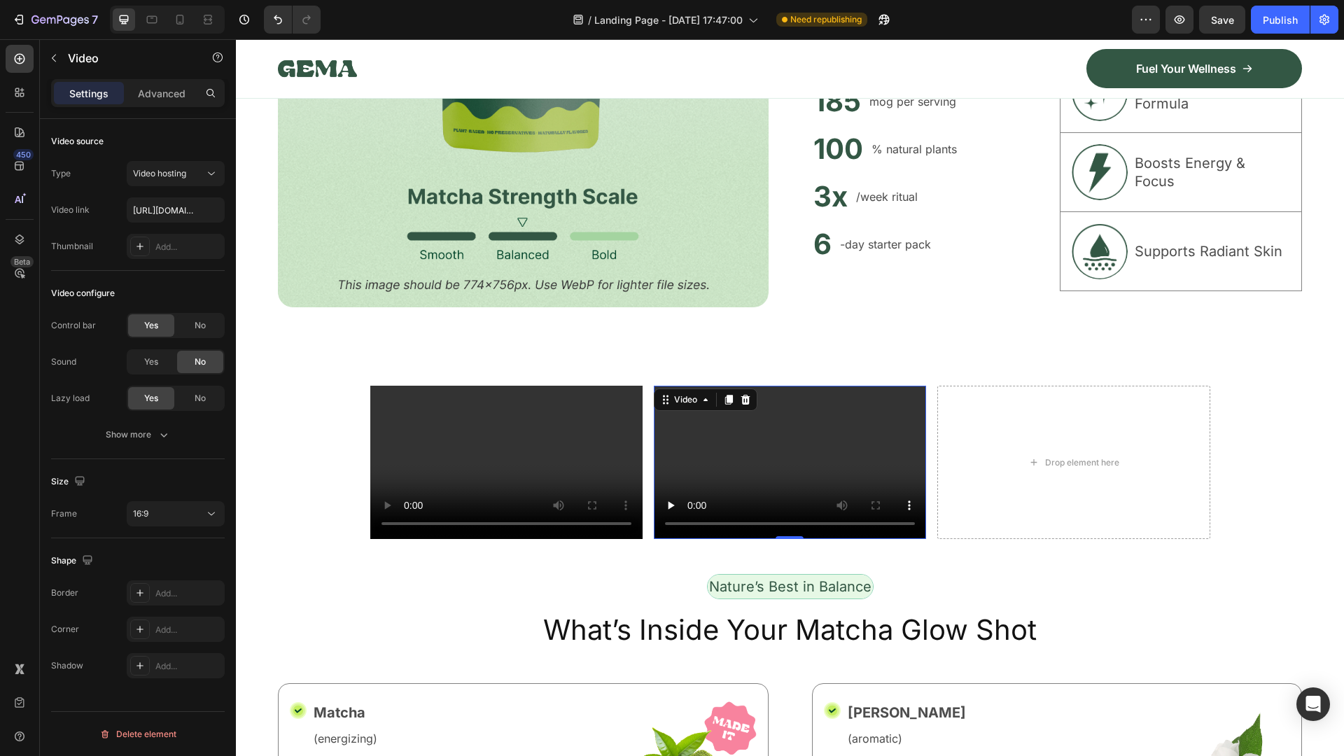
click at [88, 283] on div "Video configure" at bounding box center [138, 293] width 174 height 22
click at [53, 66] on button "button" at bounding box center [54, 58] width 22 height 22
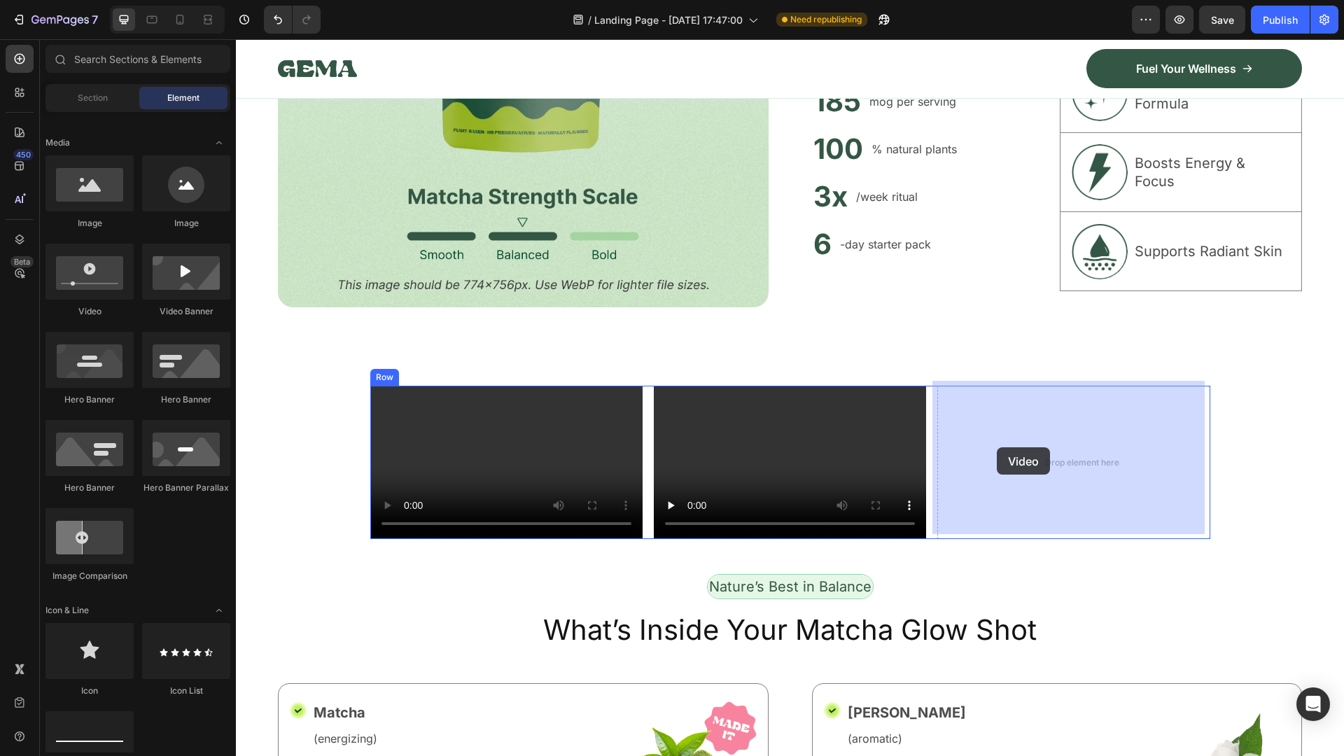
drag, startPoint x: 1143, startPoint y: 477, endPoint x: 997, endPoint y: 447, distance: 149.2
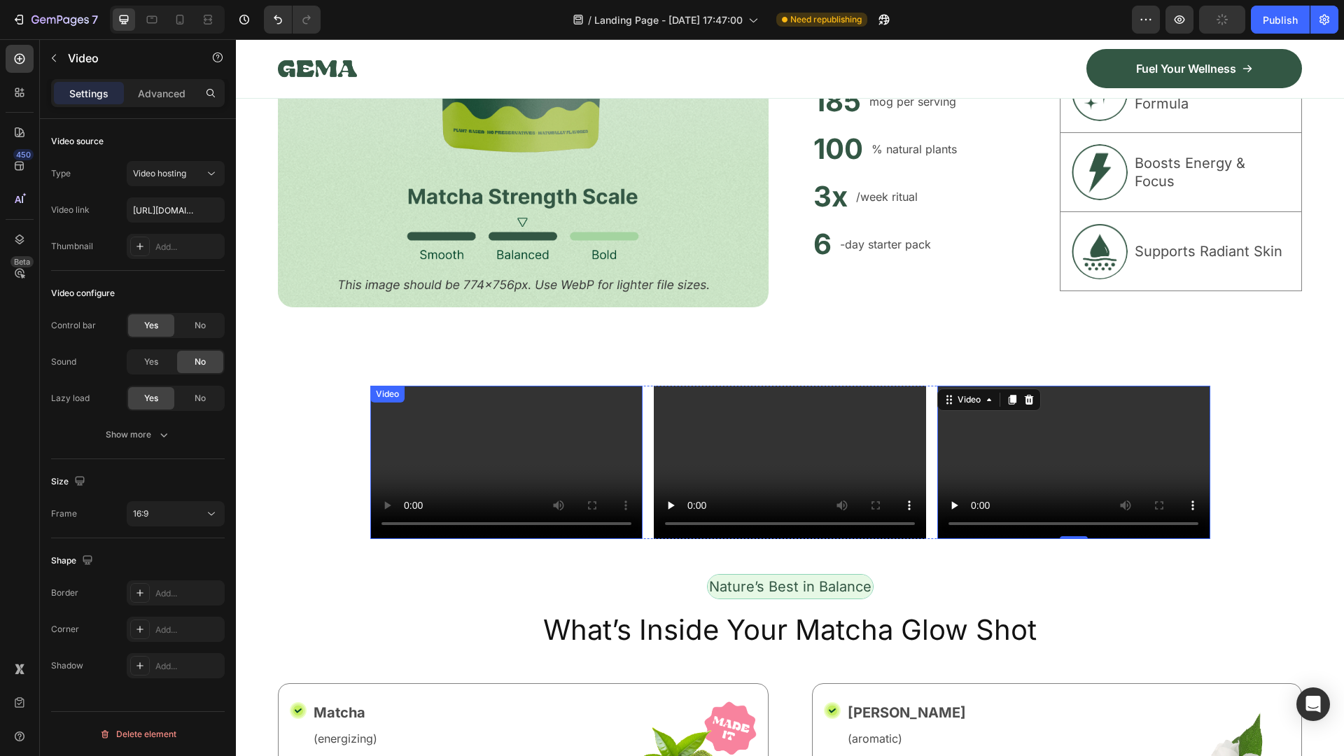
click at [443, 431] on video at bounding box center [506, 462] width 272 height 153
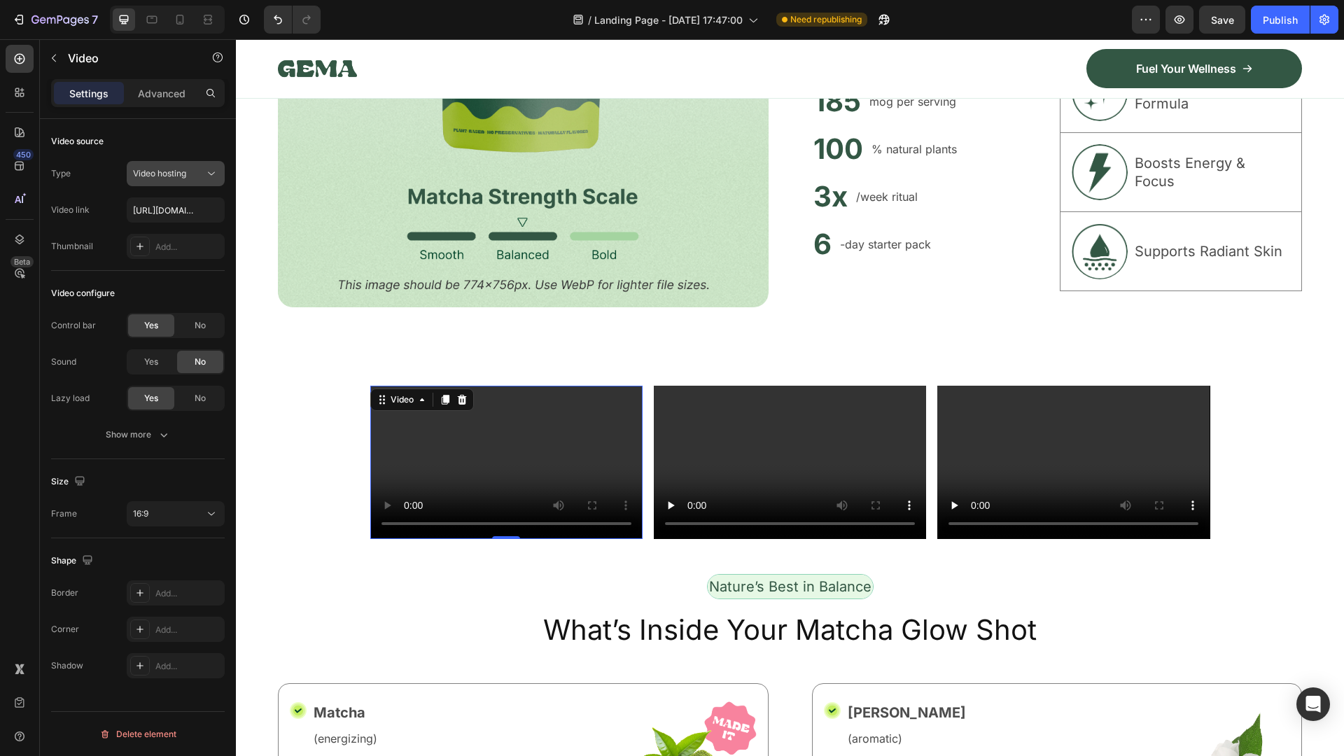
click at [215, 178] on icon at bounding box center [211, 174] width 14 height 14
click at [42, 230] on div "Video source Type Video hosting Video link [URL][DOMAIN_NAME] Thumbnail Add... …" at bounding box center [138, 457] width 196 height 677
click at [155, 248] on div "Add..." at bounding box center [176, 246] width 98 height 25
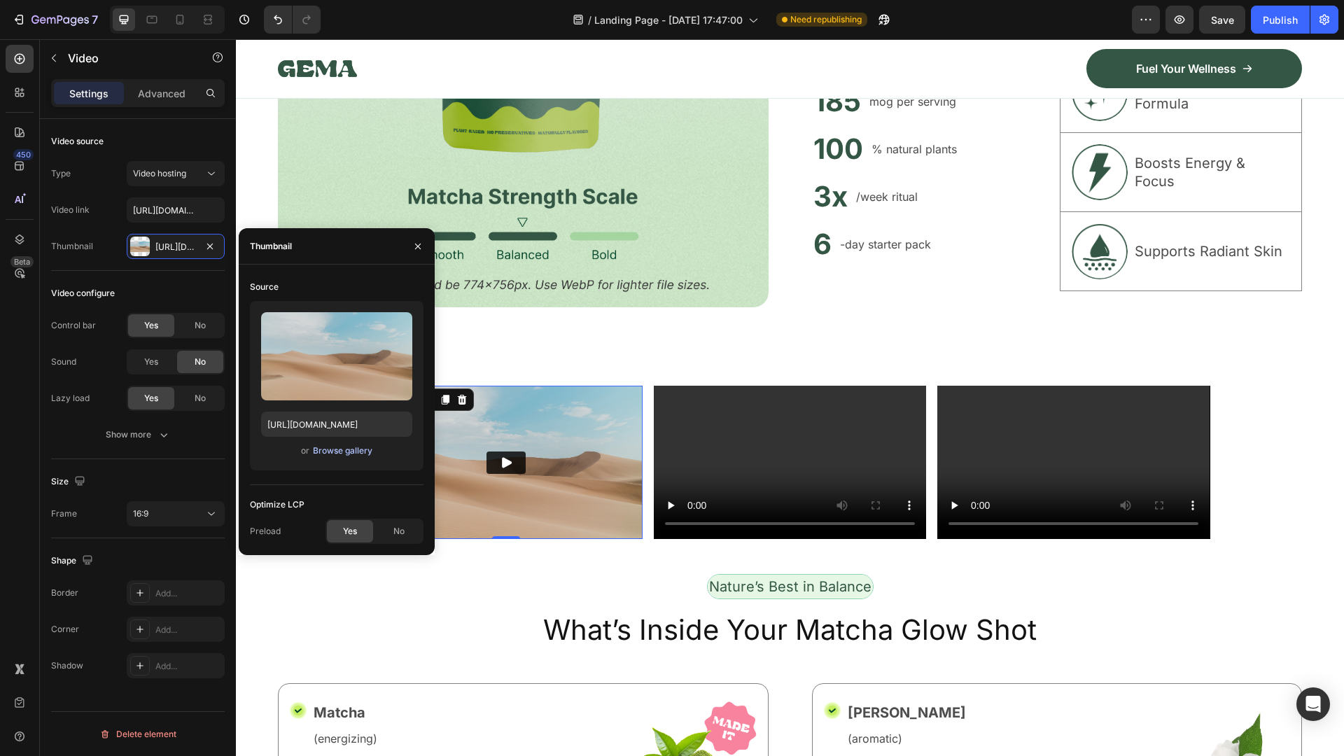
click at [340, 450] on div "Browse gallery" at bounding box center [342, 450] width 59 height 13
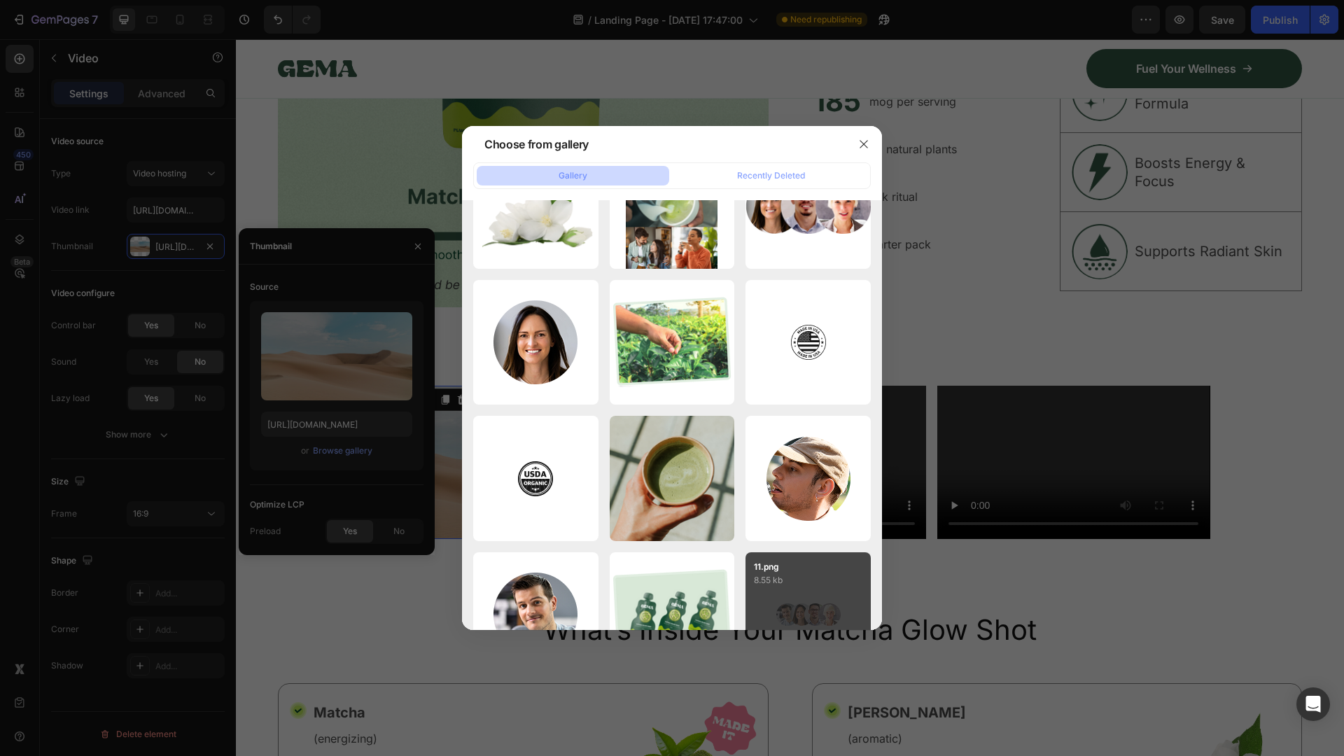
scroll to position [3069, 0]
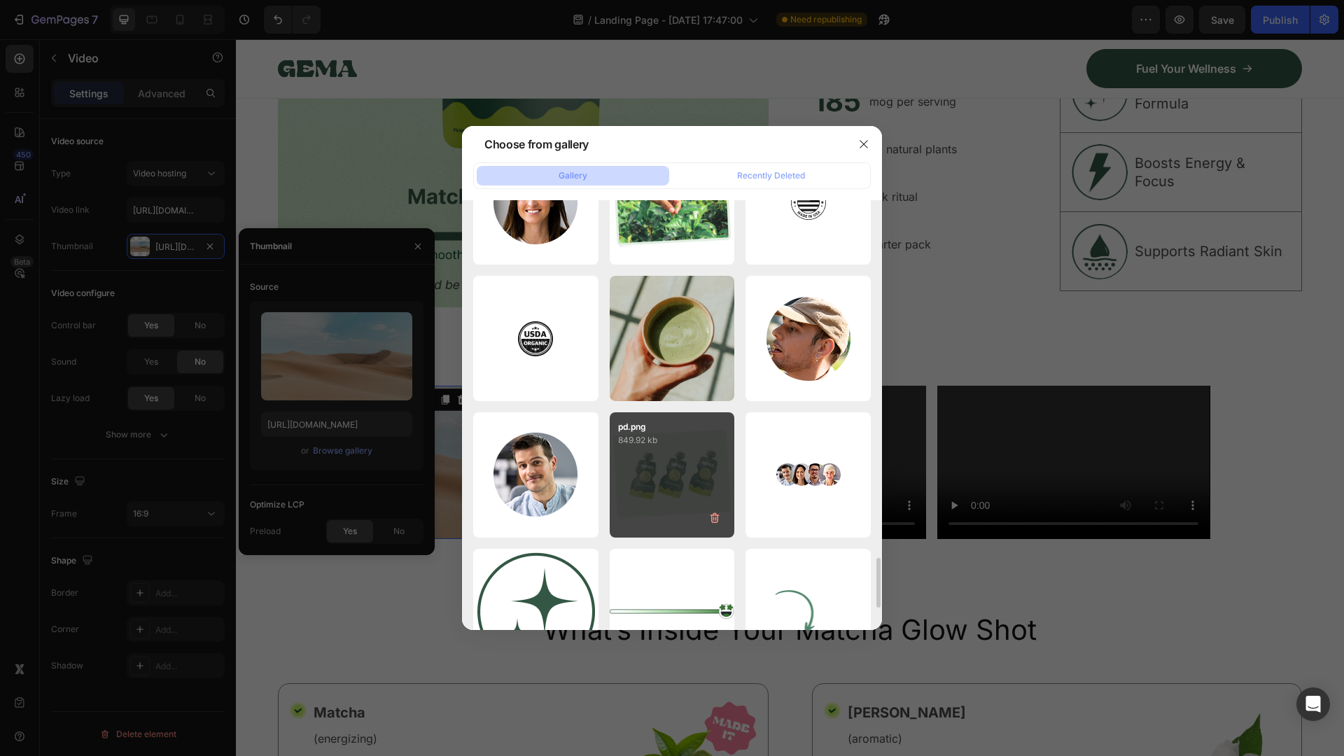
click at [675, 490] on div "pd.png 849.92 kb" at bounding box center [672, 474] width 125 height 125
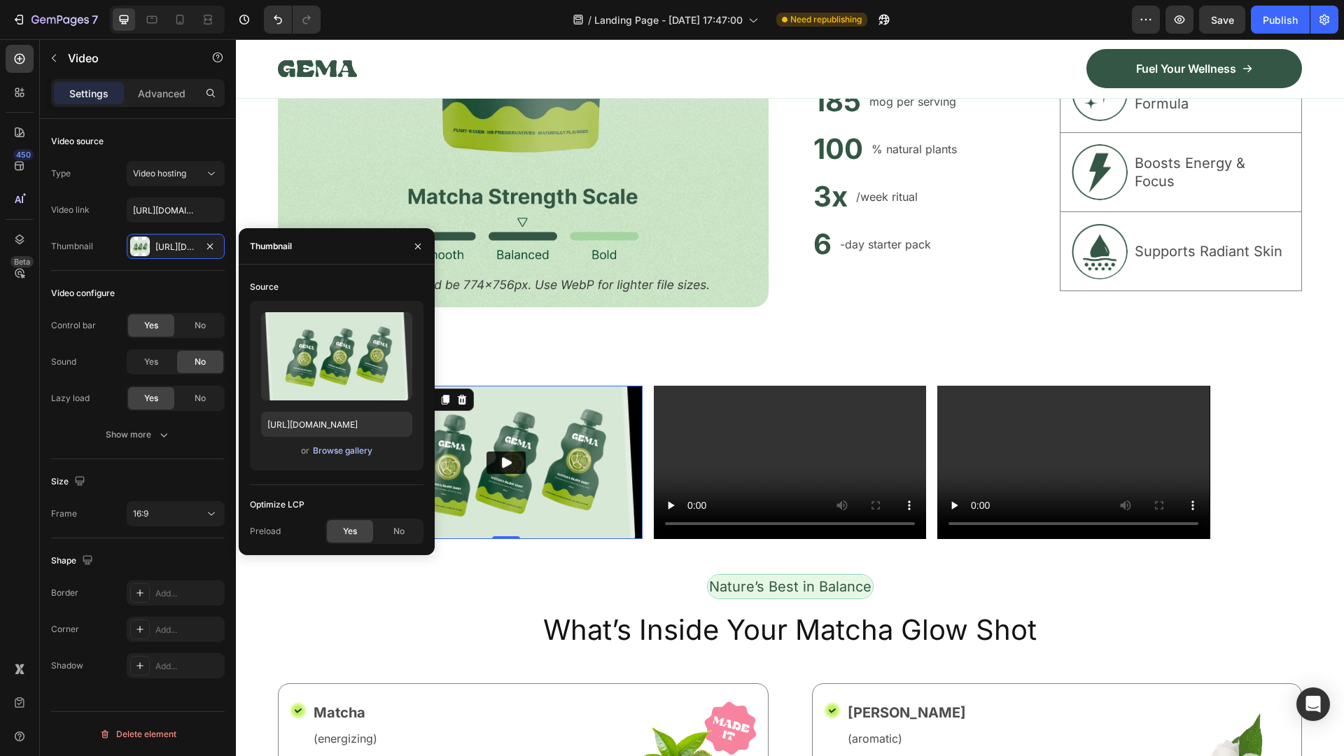
click at [358, 449] on div "Browse gallery" at bounding box center [342, 450] width 59 height 13
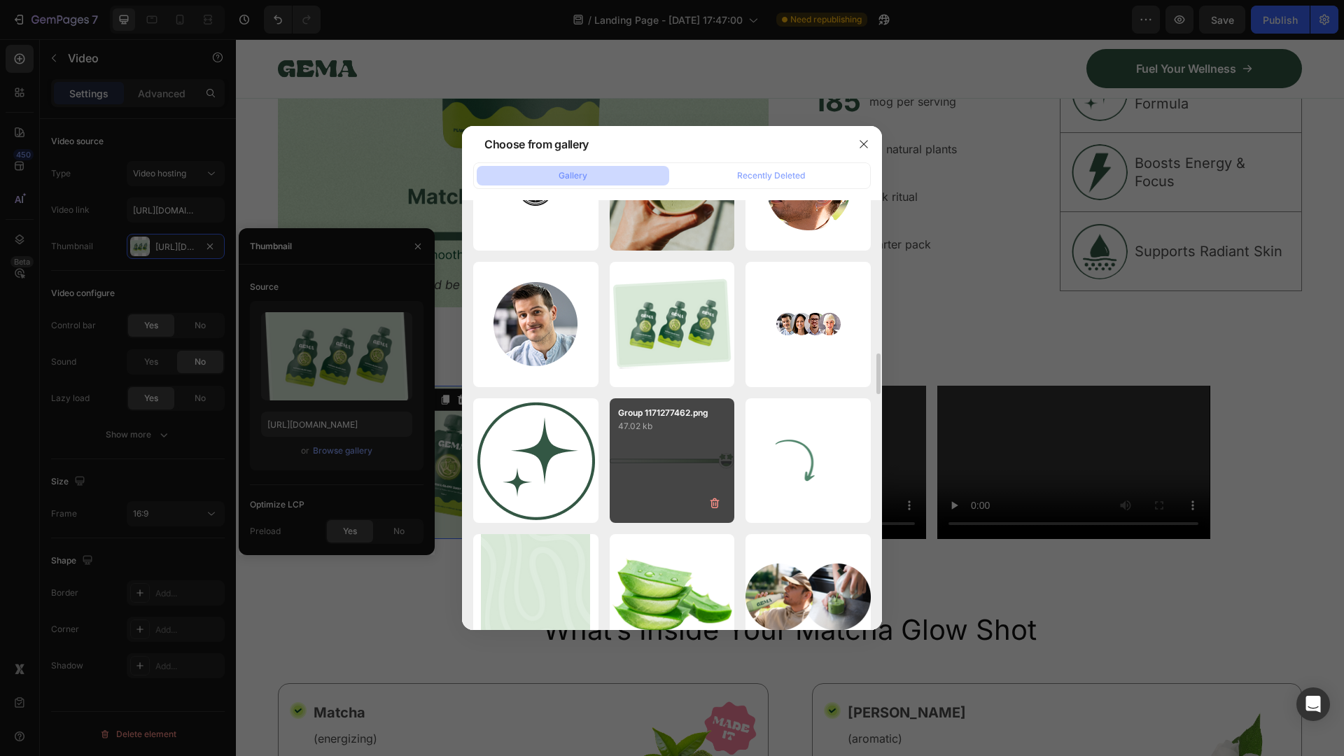
scroll to position [3010, 0]
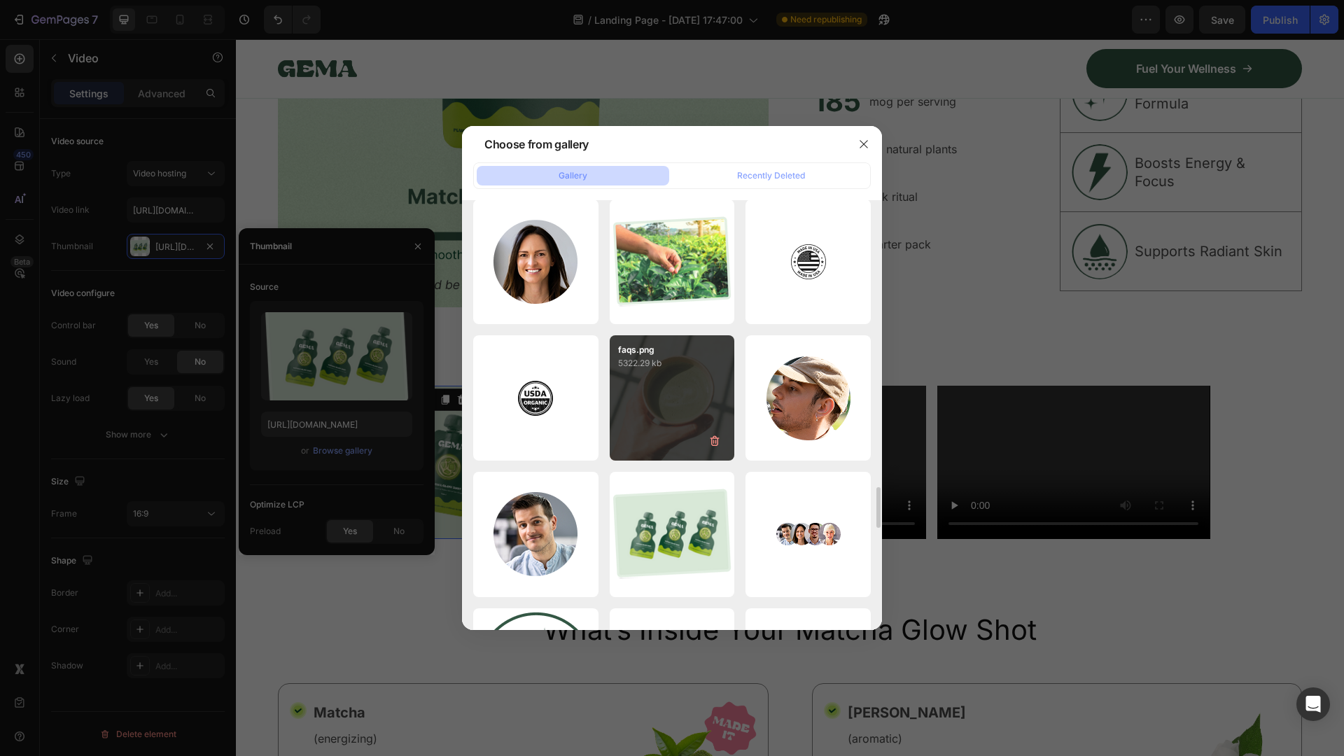
click at [670, 413] on div "faqs.png 5322.29 kb" at bounding box center [672, 397] width 125 height 125
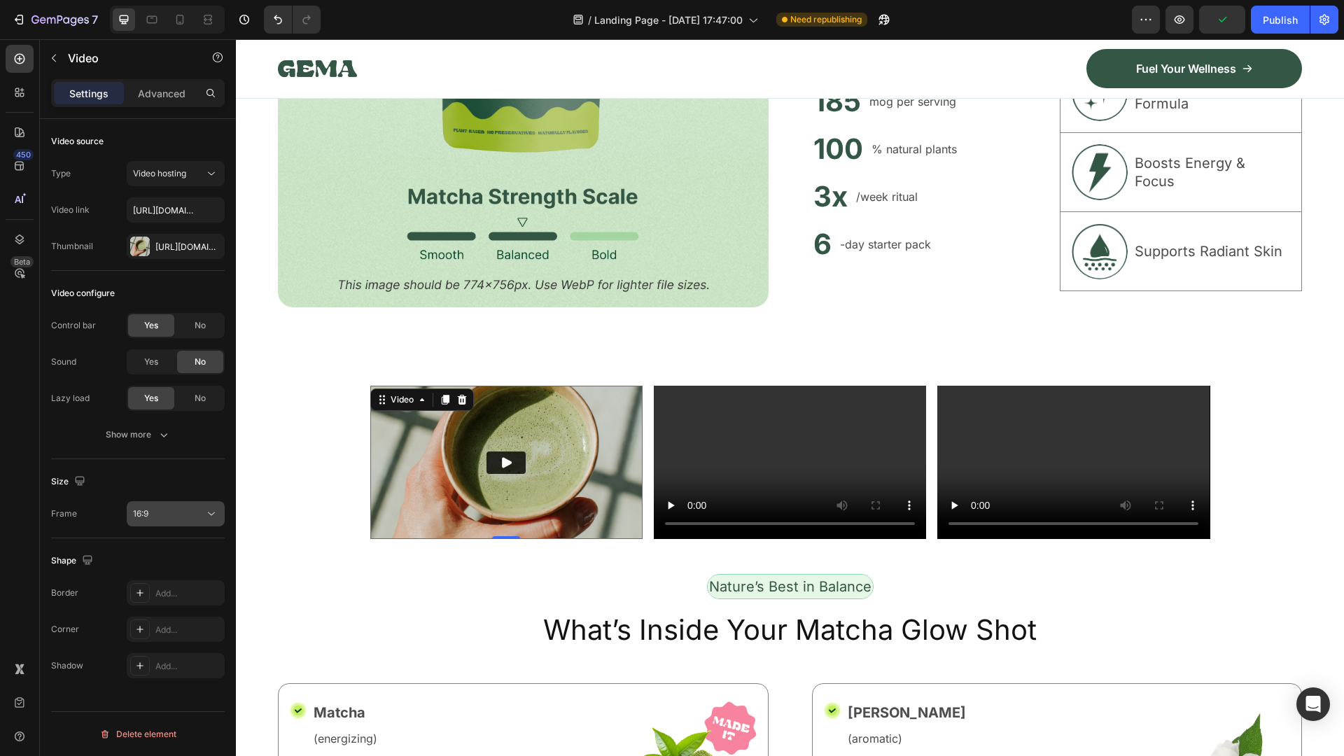
click at [213, 515] on icon at bounding box center [211, 514] width 14 height 14
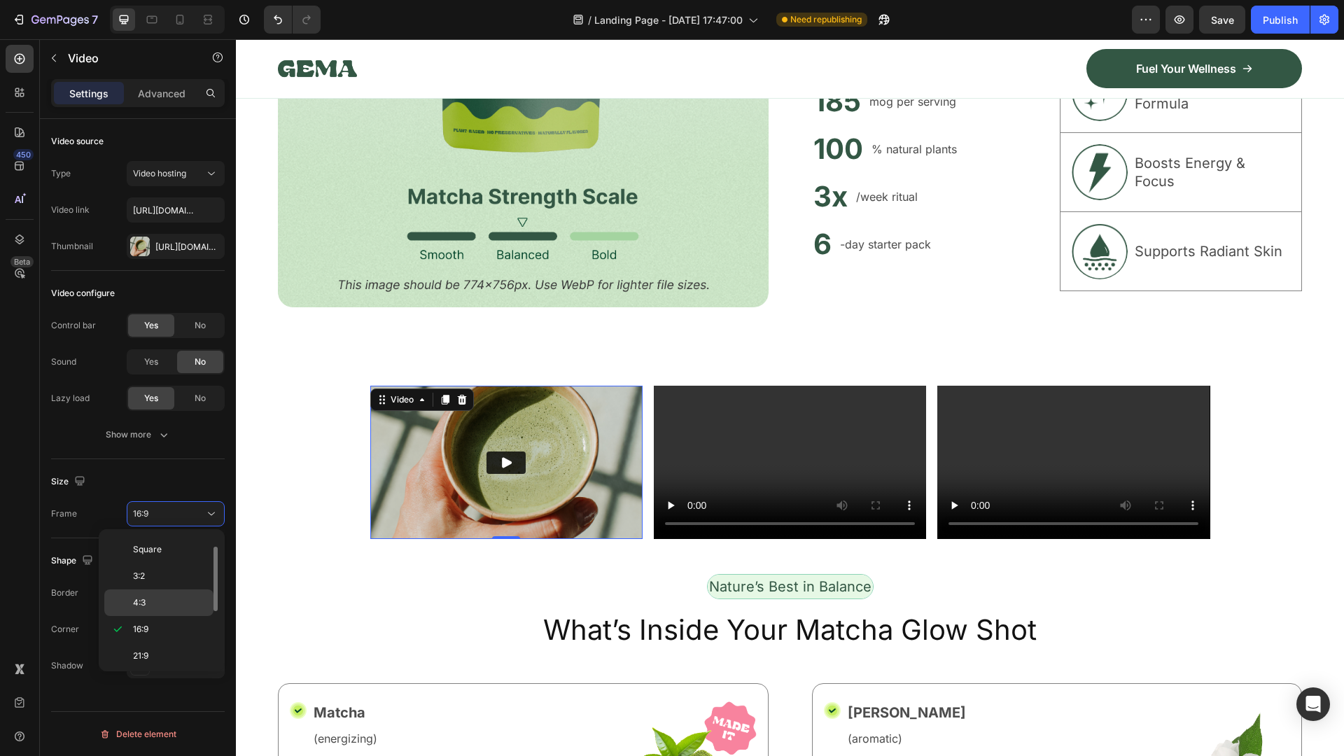
click at [150, 598] on p "4:3" at bounding box center [170, 602] width 74 height 13
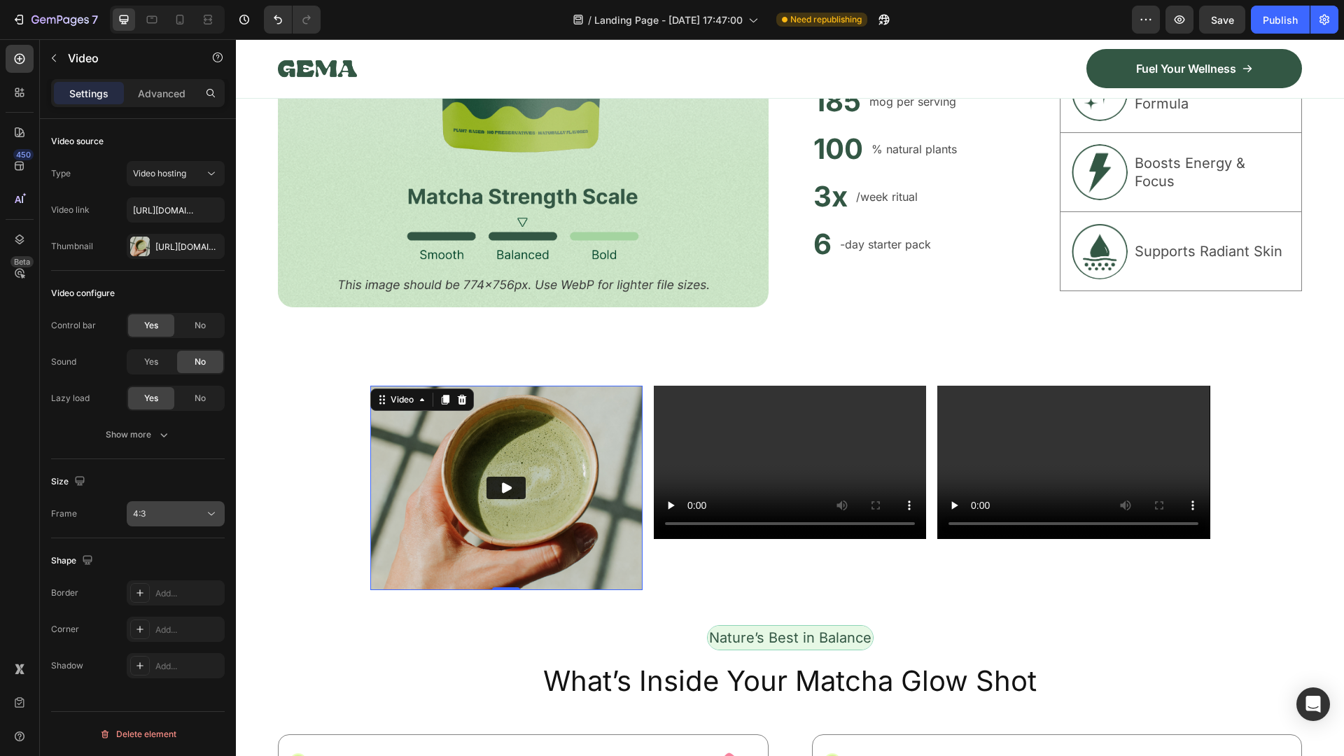
click at [199, 510] on div "4:3" at bounding box center [168, 513] width 71 height 13
click at [145, 577] on span "3:2" at bounding box center [139, 576] width 12 height 13
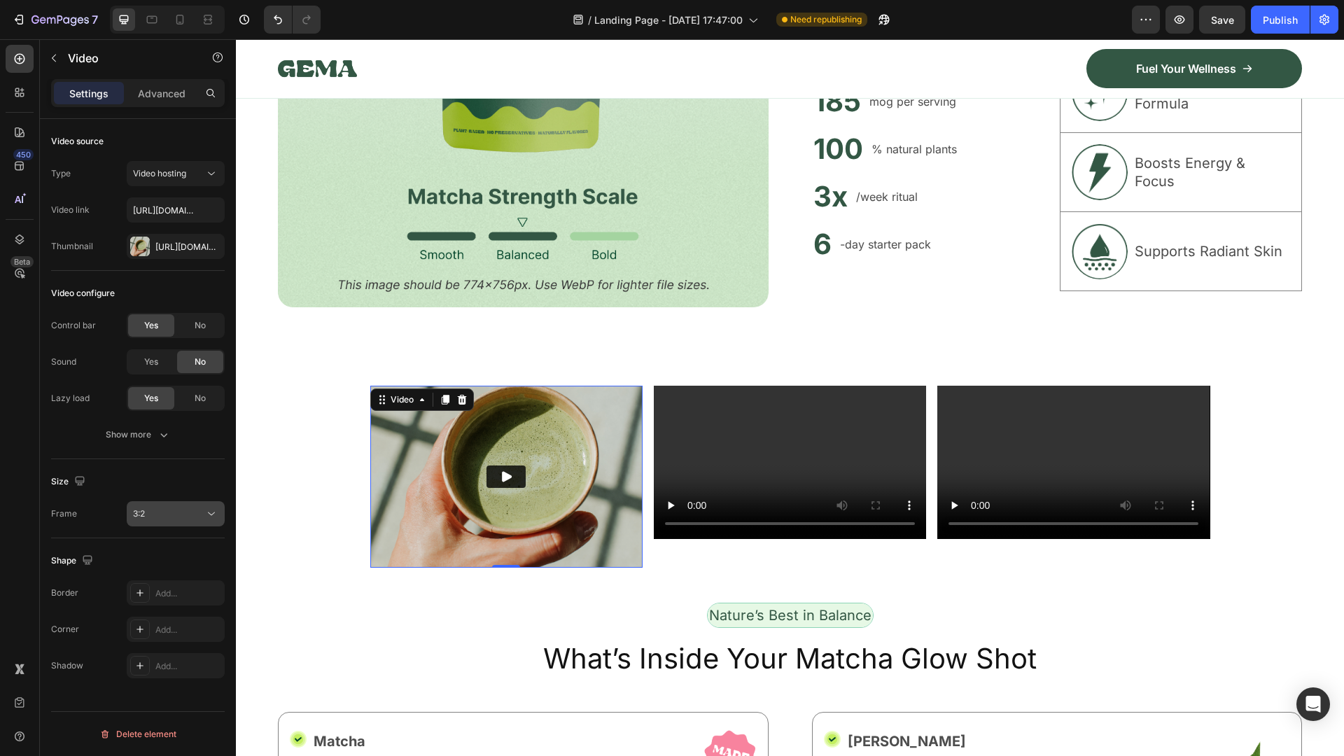
click at [207, 521] on button "3:2" at bounding box center [176, 513] width 98 height 25
click at [169, 549] on p "Original" at bounding box center [170, 548] width 74 height 13
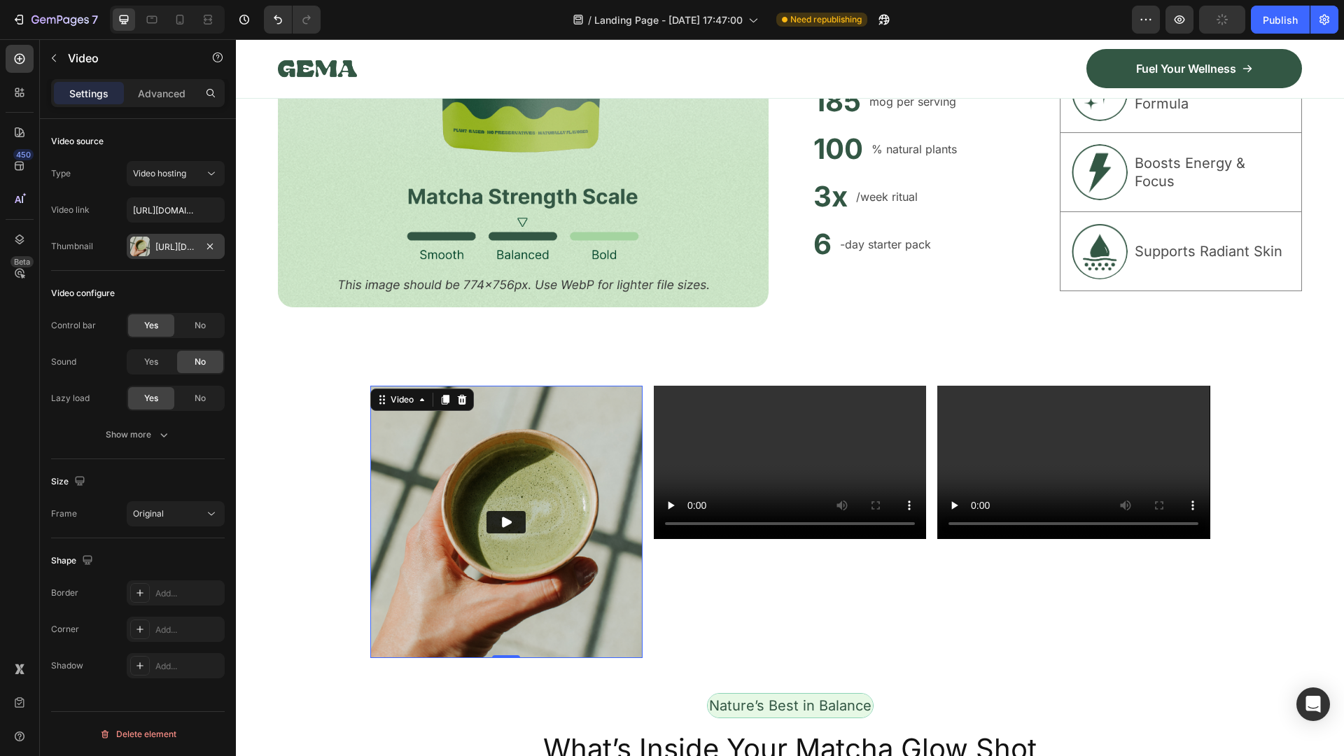
click at [158, 244] on div "[URL][DOMAIN_NAME]" at bounding box center [175, 247] width 41 height 13
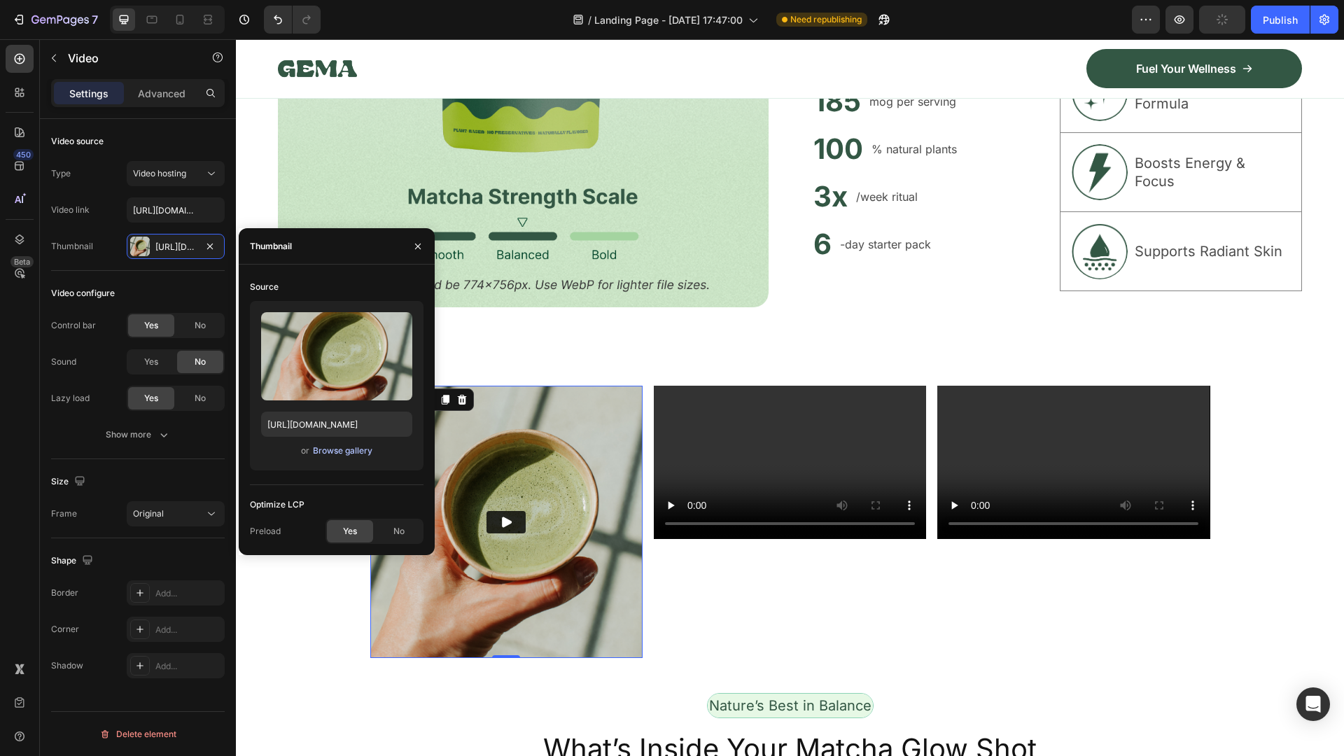
click at [356, 449] on div "Browse gallery" at bounding box center [342, 450] width 59 height 13
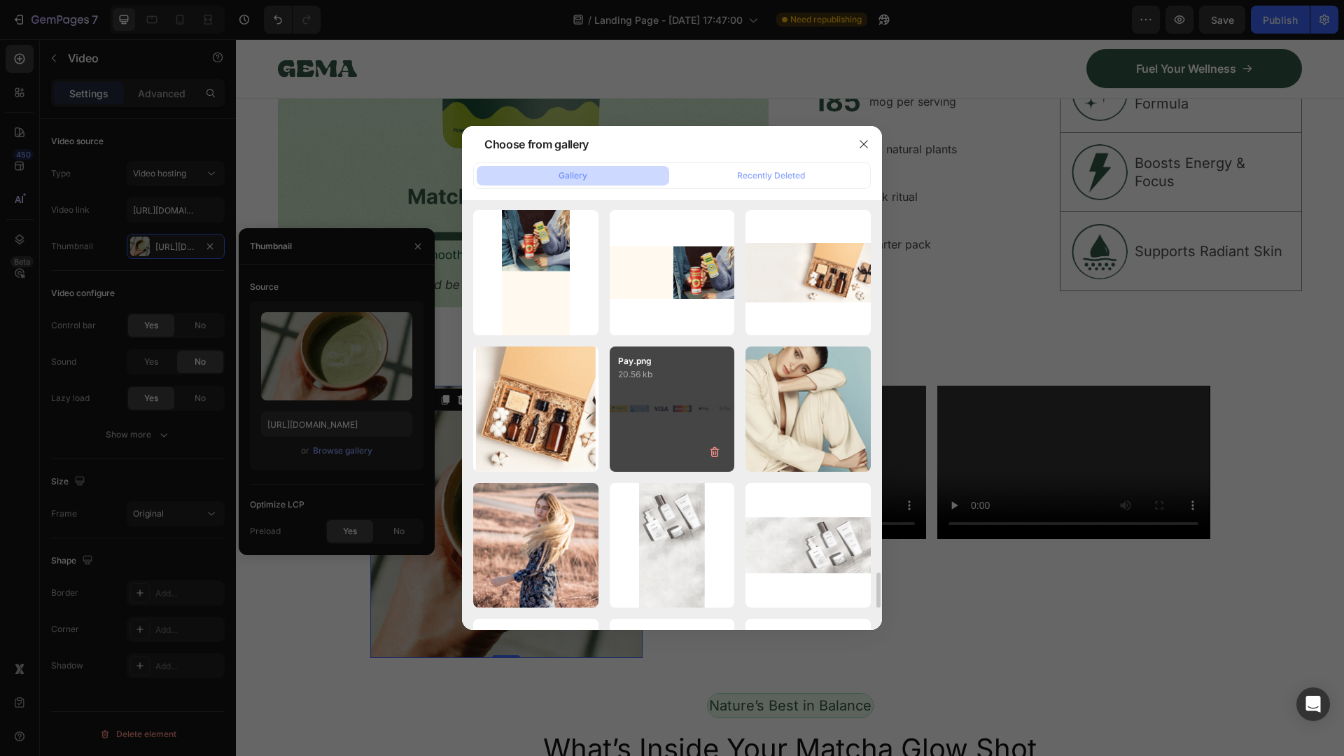
scroll to position [4637, 0]
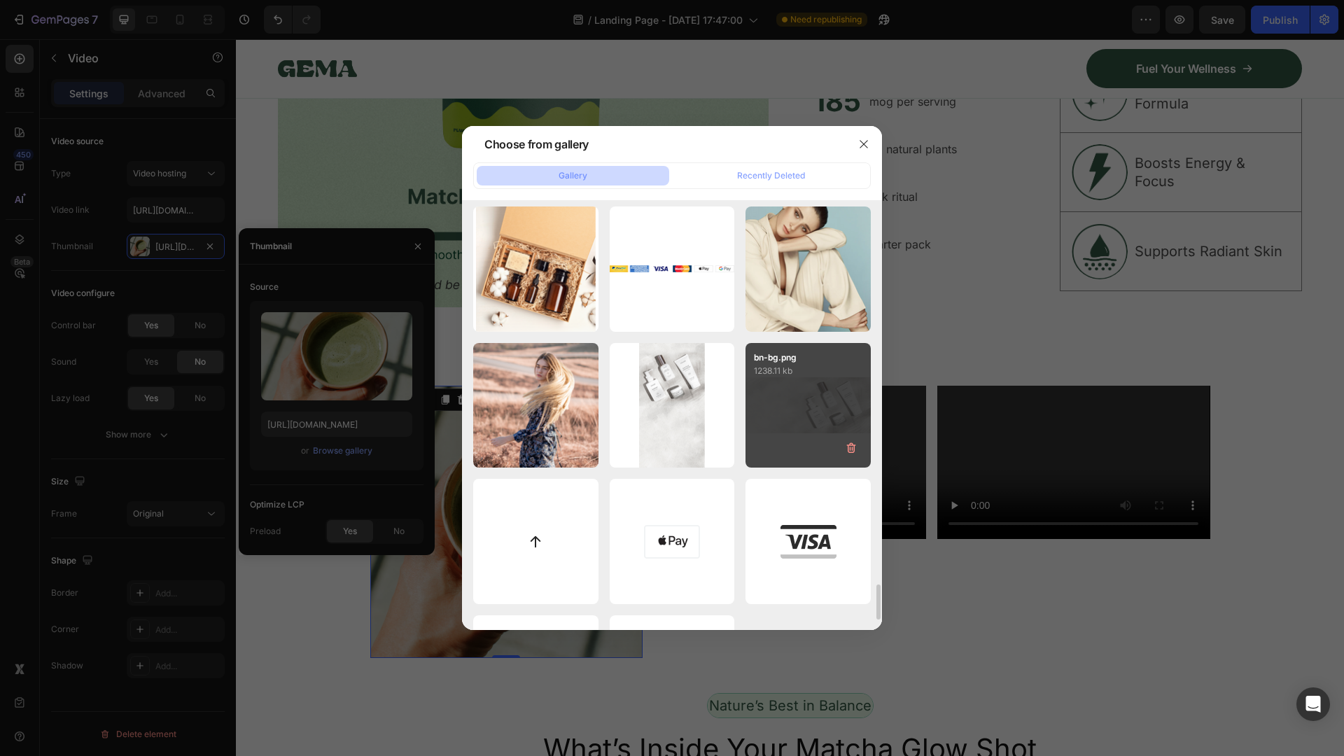
click at [795, 426] on div "bn-bg.png 1238.11 kb" at bounding box center [807, 405] width 125 height 125
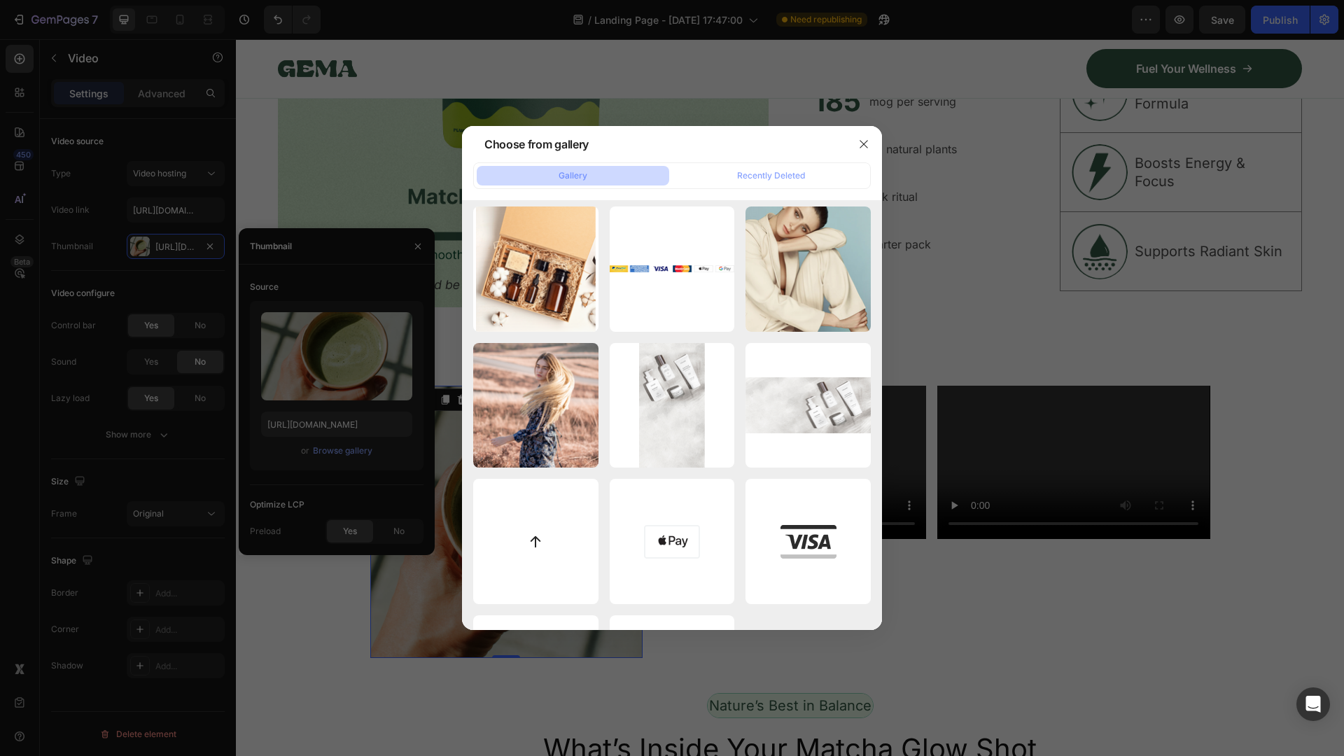
type input "[URL][DOMAIN_NAME]"
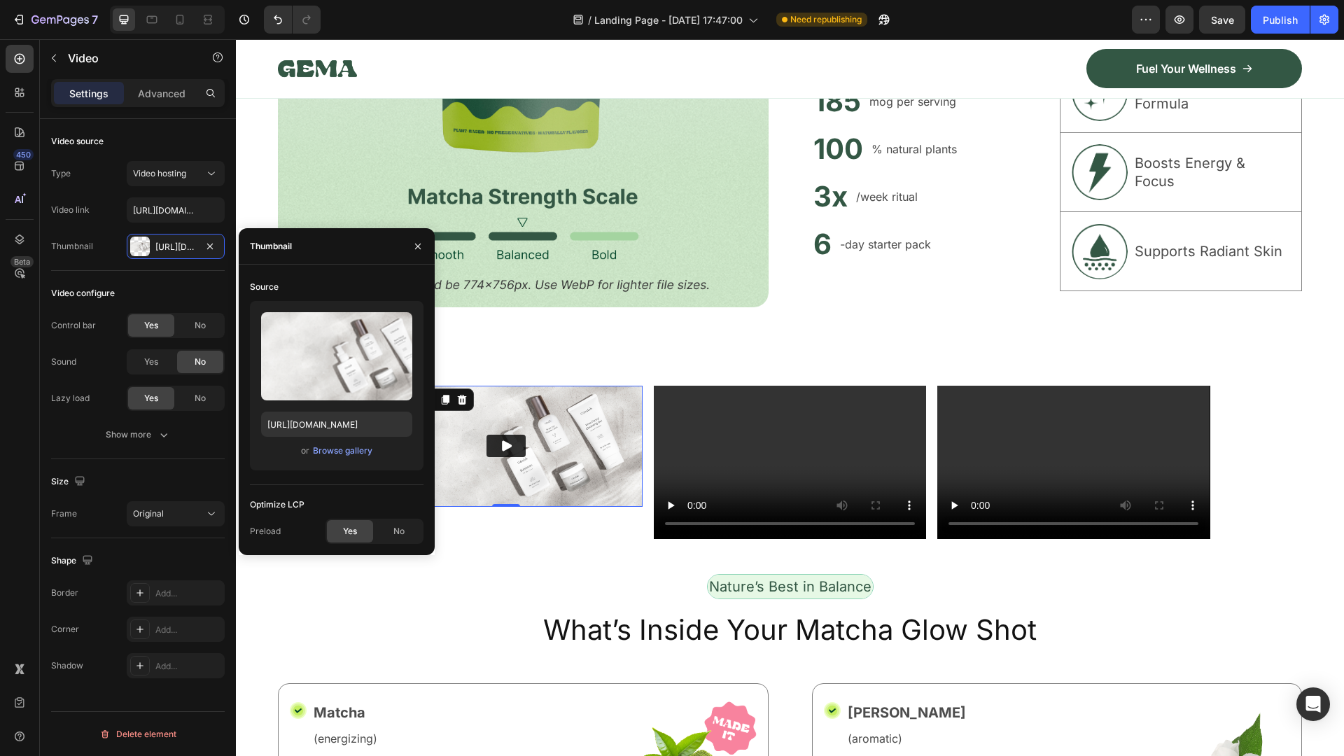
click at [184, 272] on div "Video configure Control bar Yes No Sound Yes No Lazy load Yes No Show more" at bounding box center [138, 365] width 174 height 188
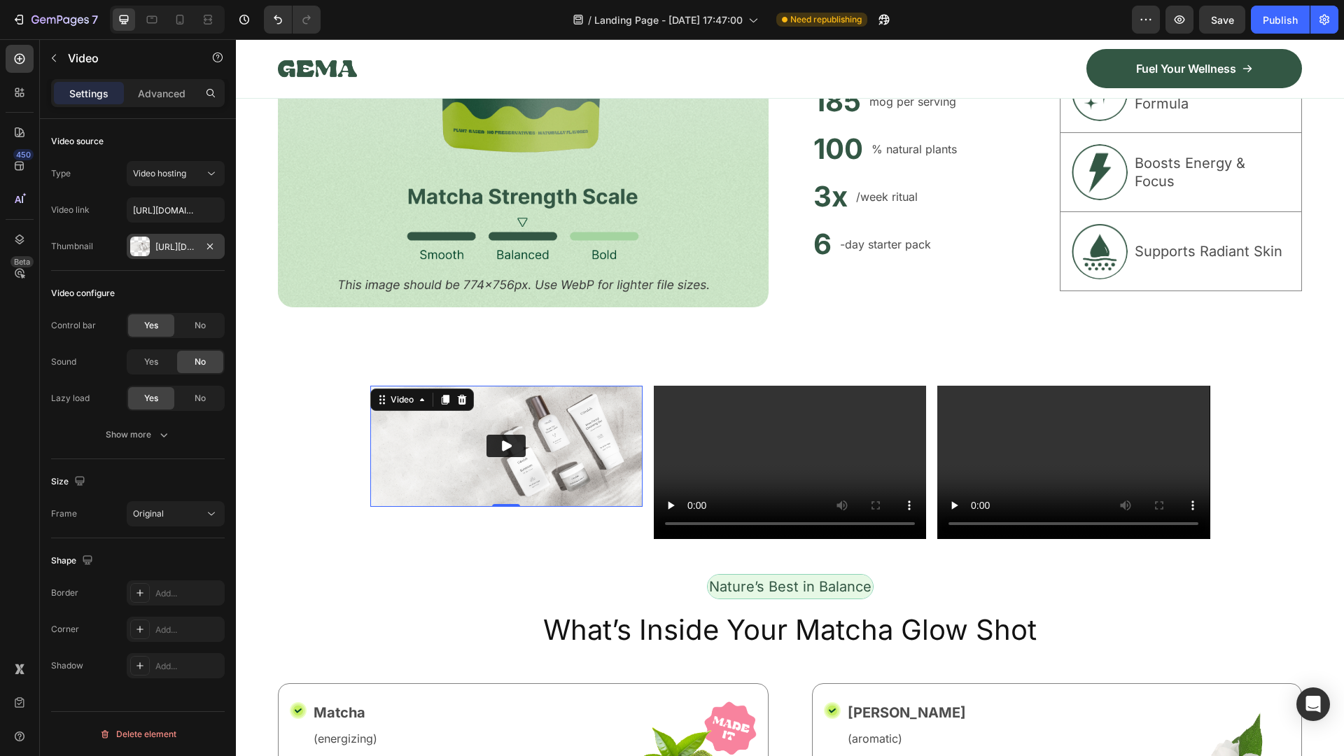
click at [183, 242] on div "[URL][DOMAIN_NAME]" at bounding box center [175, 247] width 41 height 13
click at [192, 297] on div "Video configure" at bounding box center [138, 293] width 174 height 22
click at [176, 247] on div "[URL][DOMAIN_NAME]" at bounding box center [175, 247] width 41 height 13
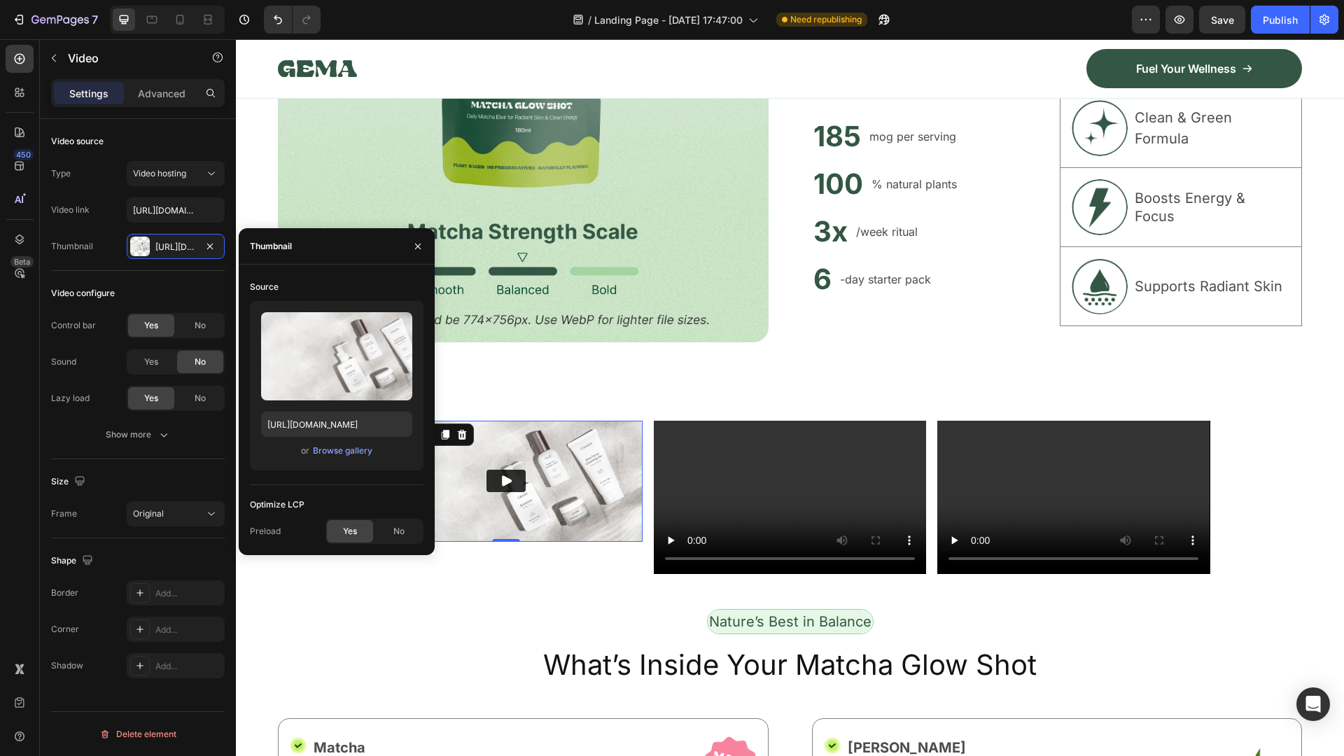
scroll to position [1120, 0]
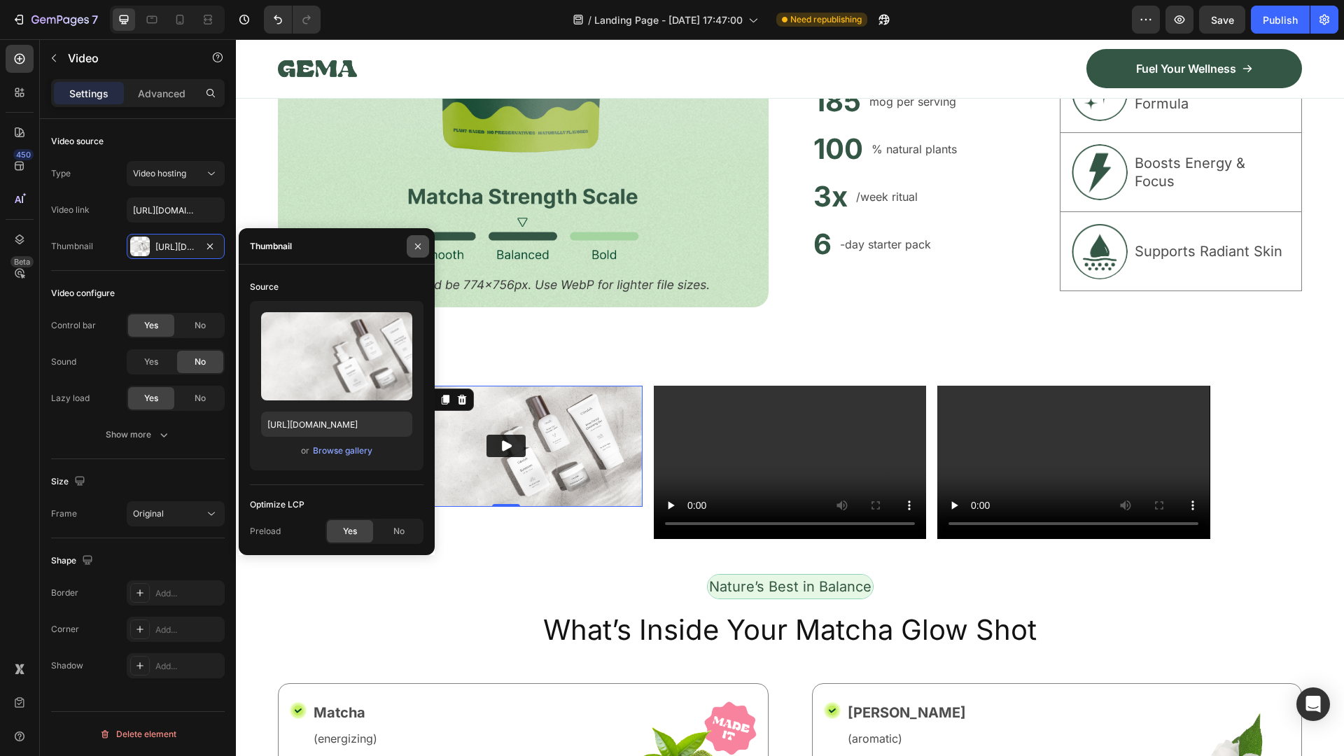
drag, startPoint x: 423, startPoint y: 246, endPoint x: 539, endPoint y: 347, distance: 154.3
click at [423, 246] on icon "button" at bounding box center [417, 246] width 11 height 11
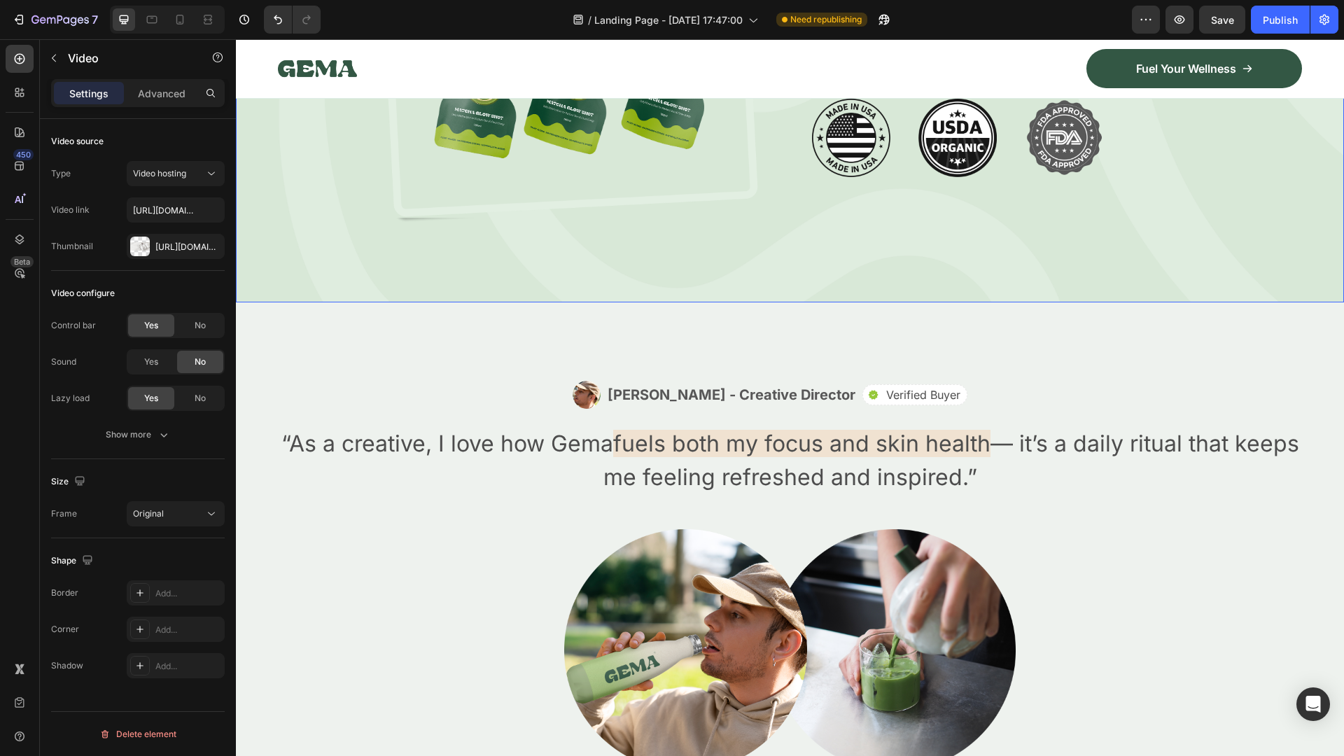
scroll to position [2800, 0]
click at [52, 59] on icon "button" at bounding box center [53, 57] width 11 height 11
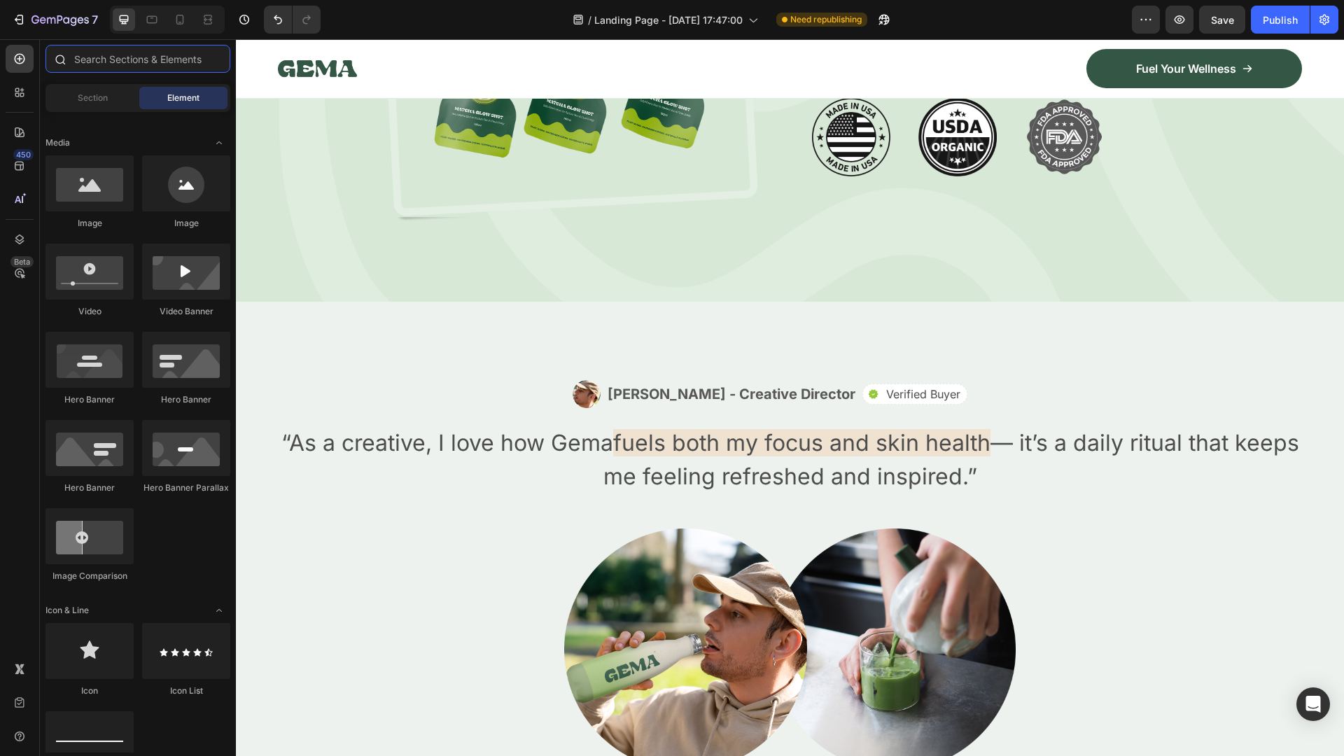
click at [111, 58] on input "text" at bounding box center [137, 59] width 185 height 28
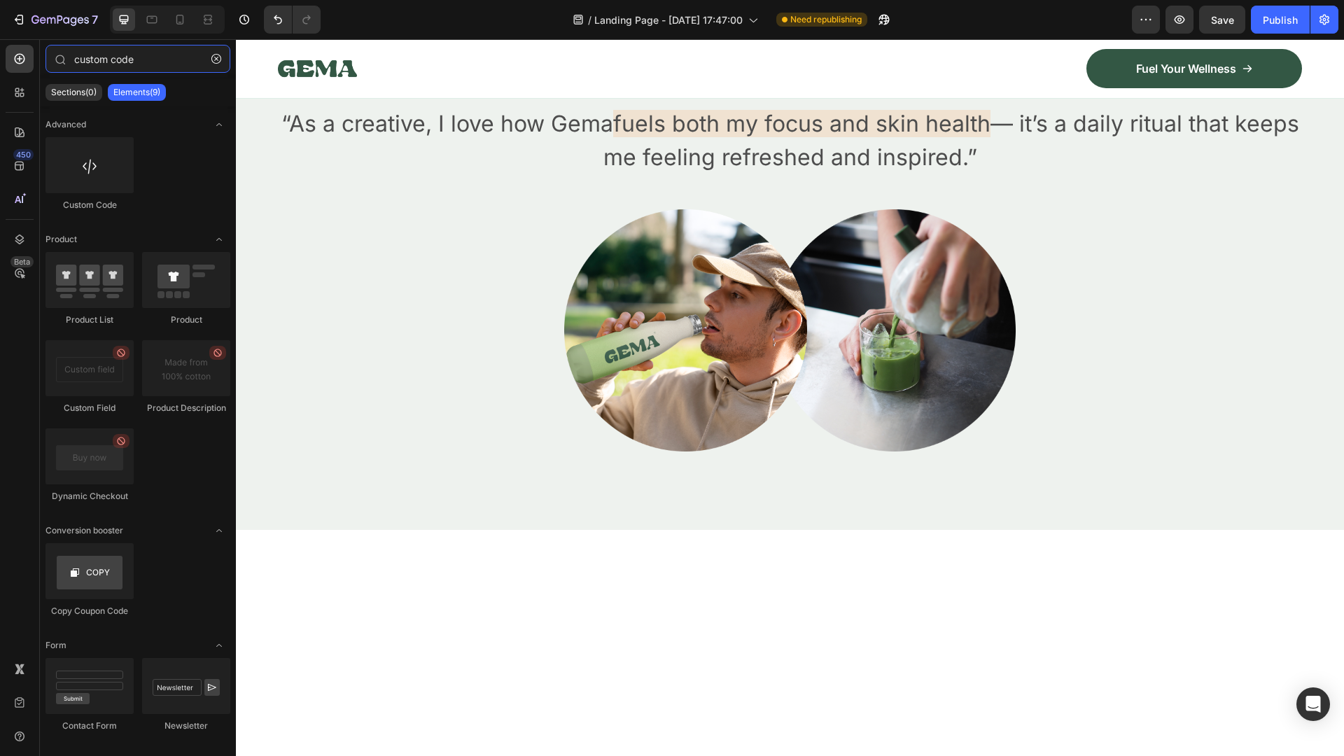
scroll to position [3149, 0]
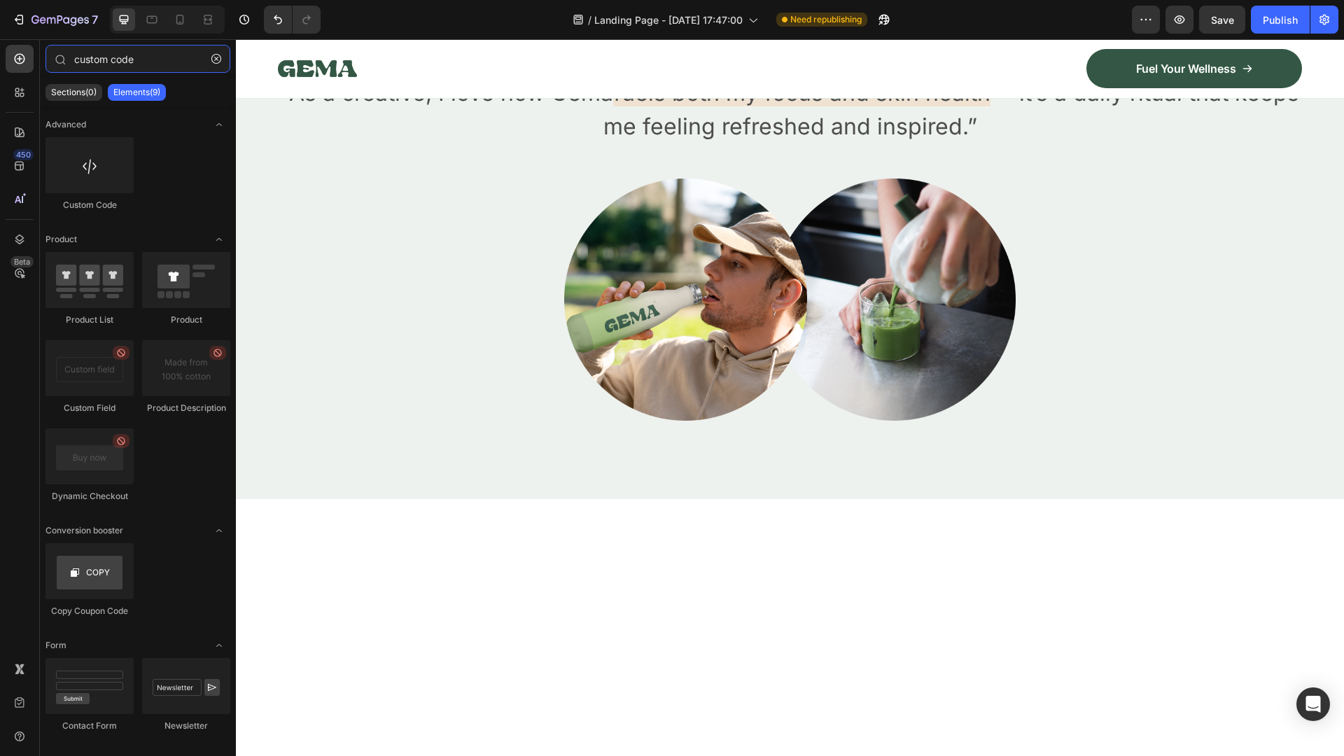
type input "custom code"
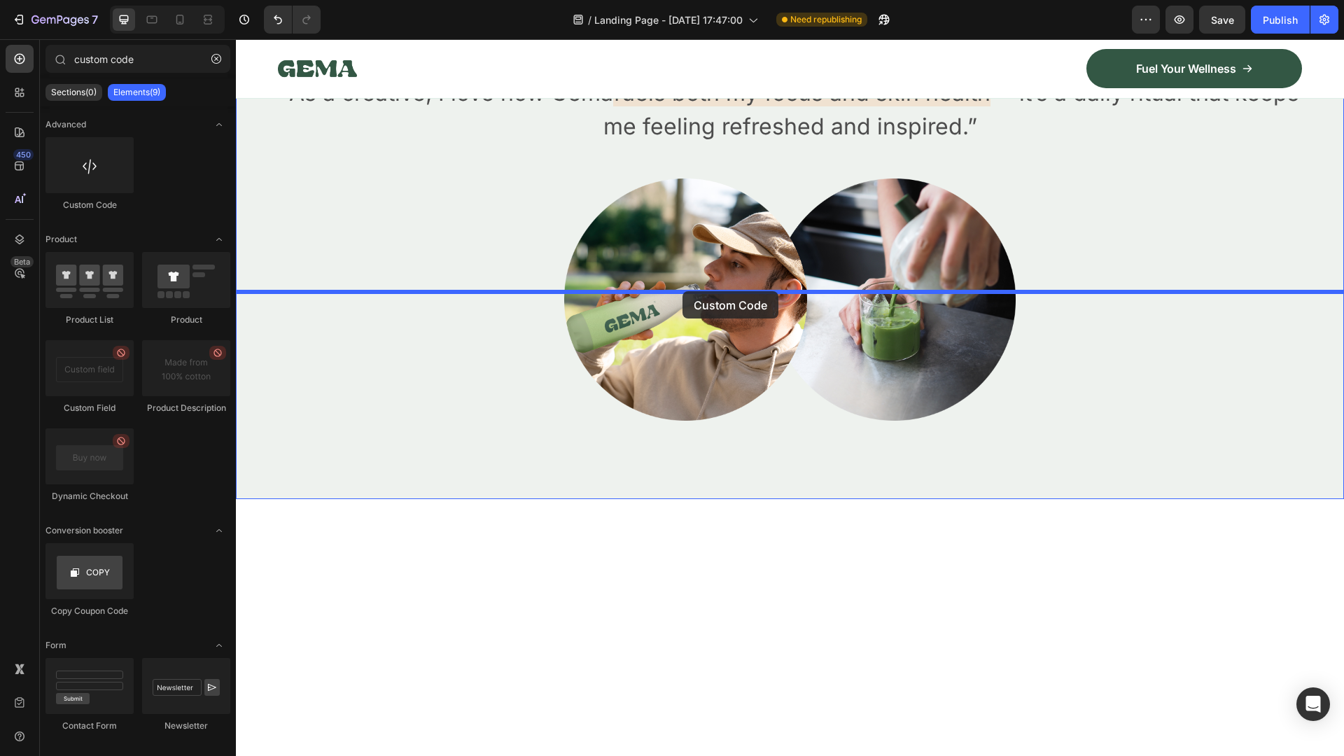
drag, startPoint x: 586, startPoint y: 326, endPoint x: 682, endPoint y: 291, distance: 102.7
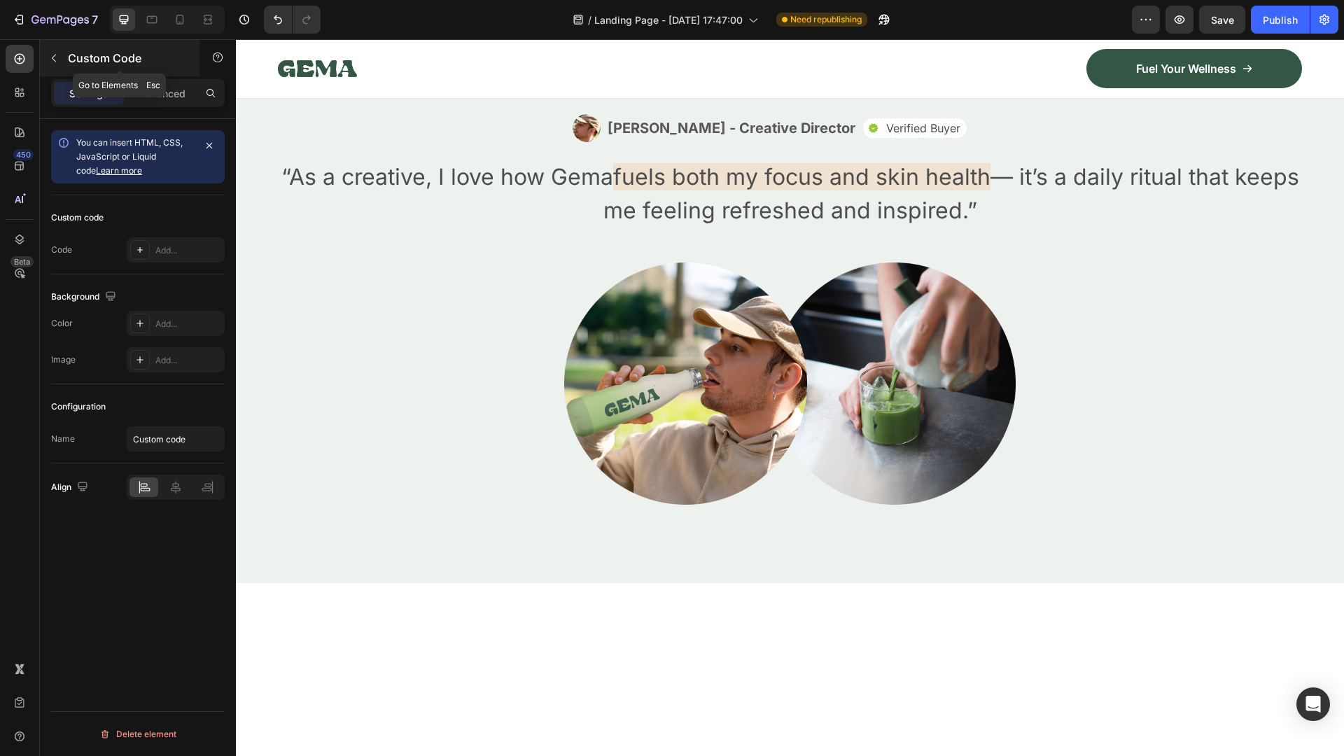
drag, startPoint x: 59, startPoint y: 54, endPoint x: 125, endPoint y: 248, distance: 205.2
click at [59, 54] on button "button" at bounding box center [54, 58] width 22 height 22
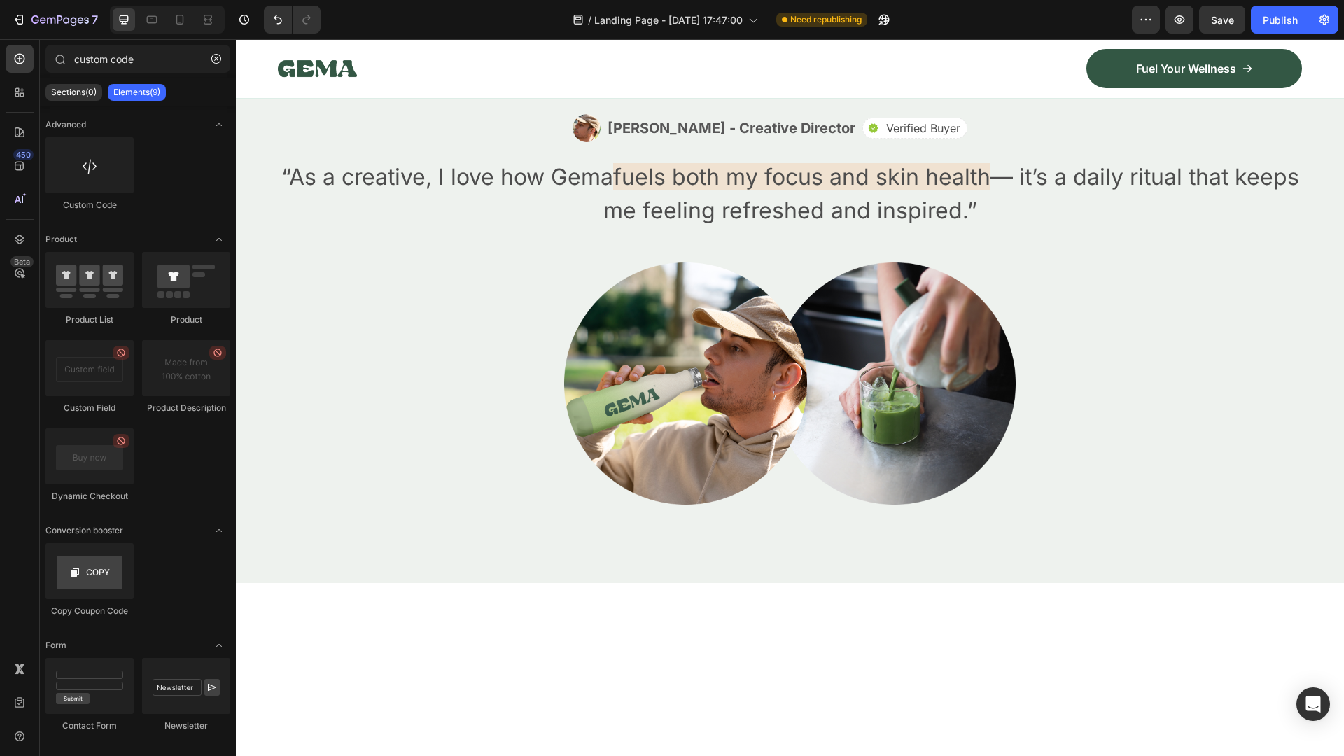
scroll to position [3079, 0]
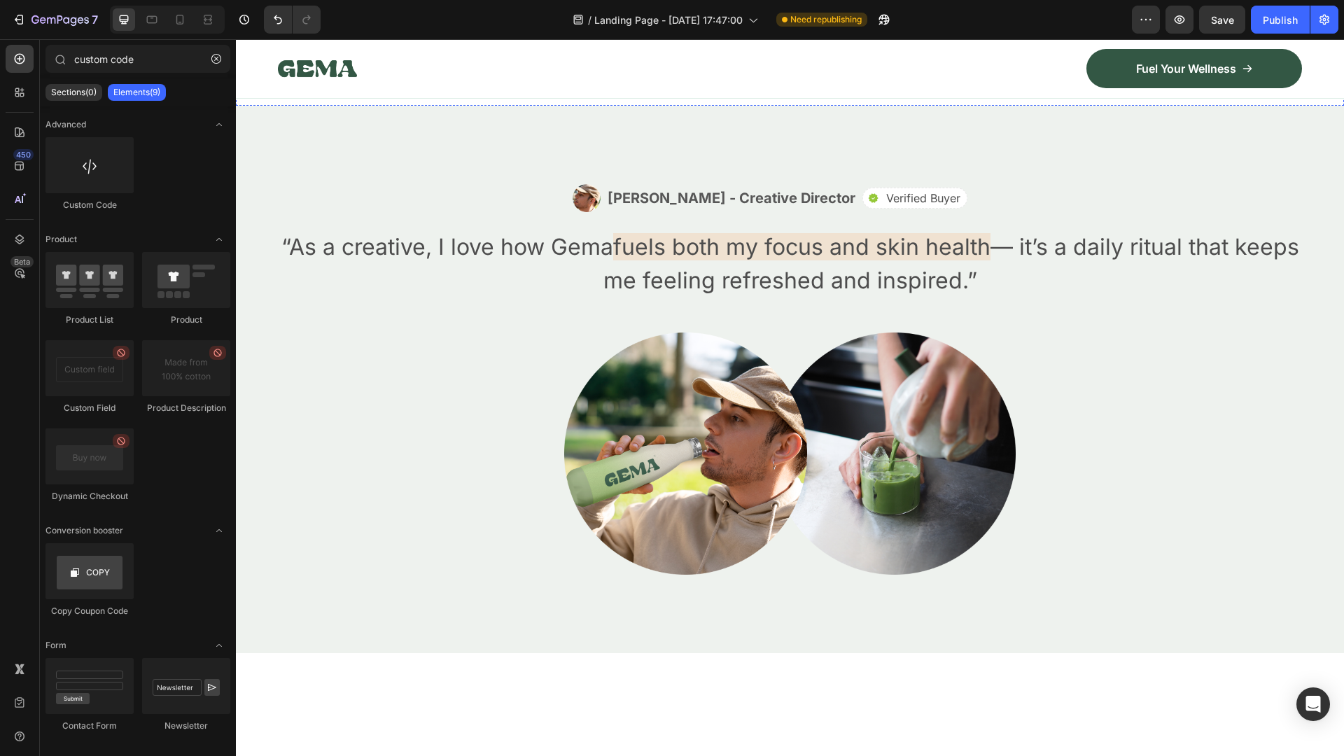
click at [646, 72] on span "Custom code" at bounding box center [790, 63] width 1108 height 17
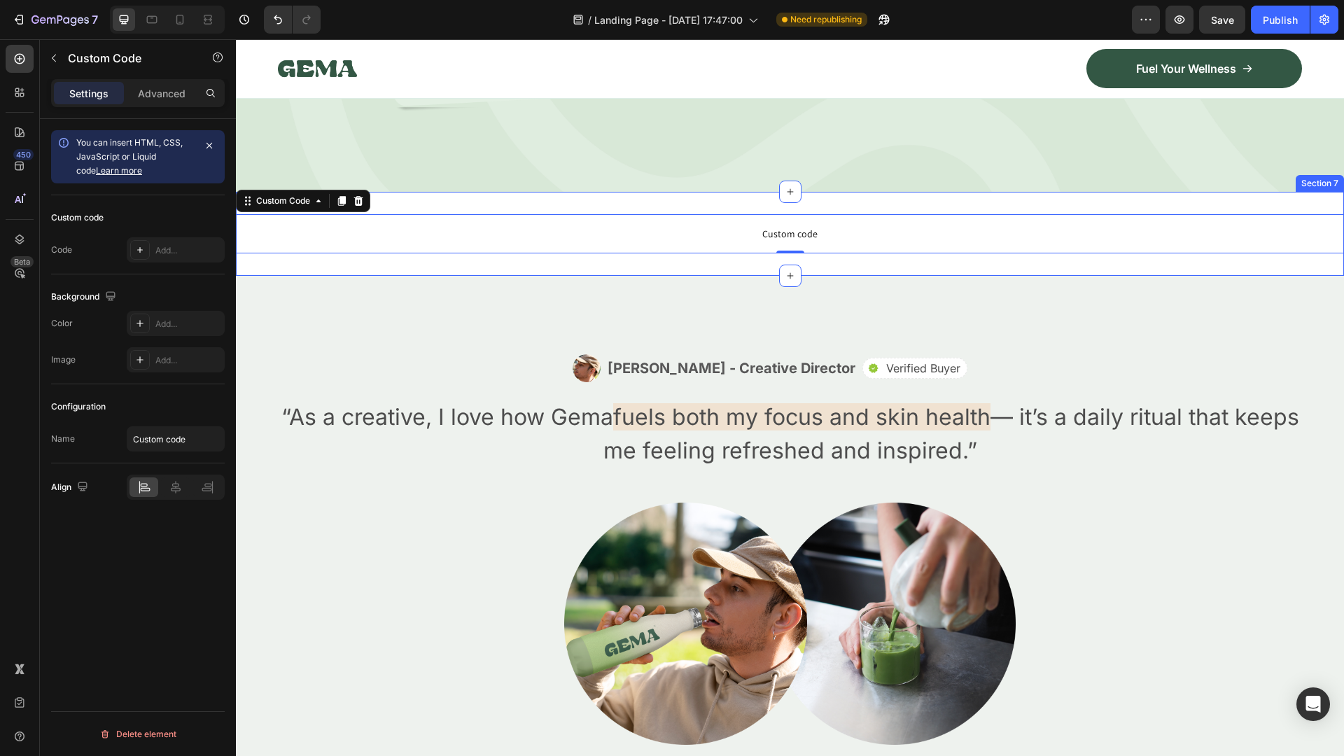
scroll to position [2940, 0]
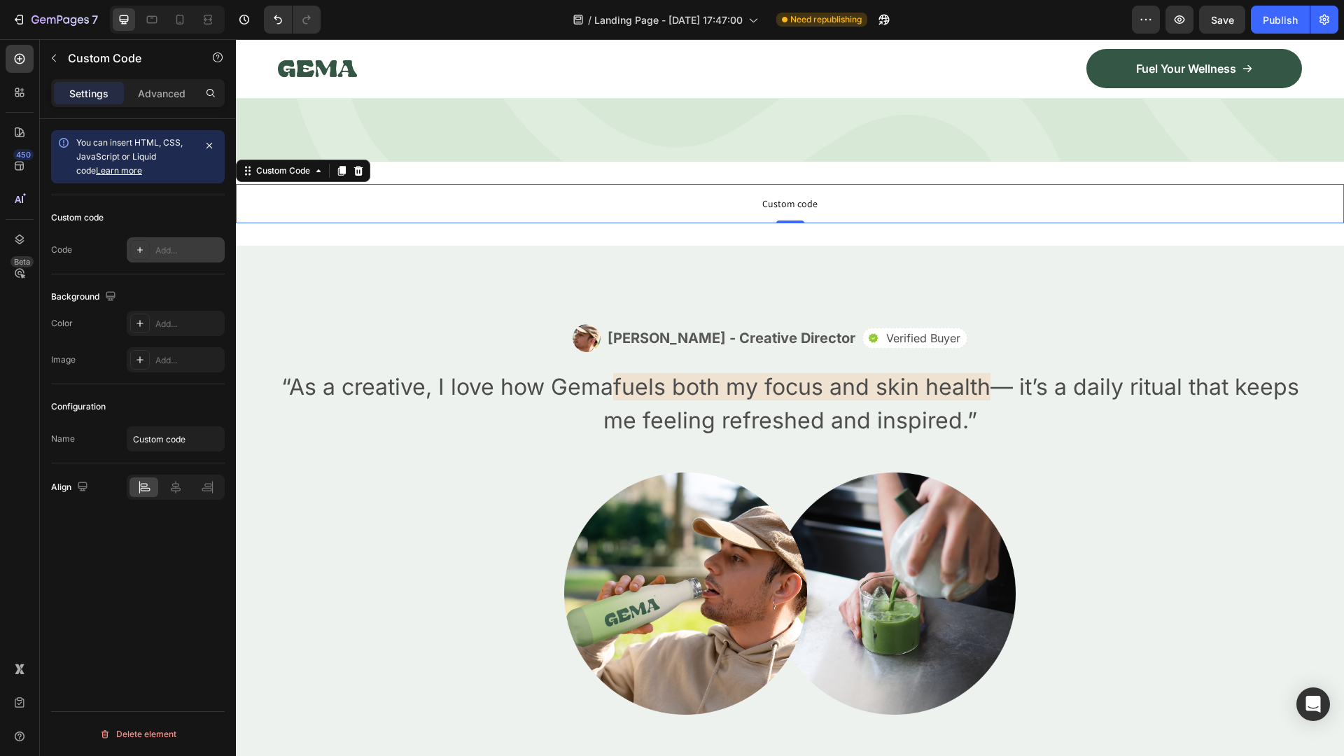
click at [164, 251] on div "Add..." at bounding box center [188, 250] width 66 height 13
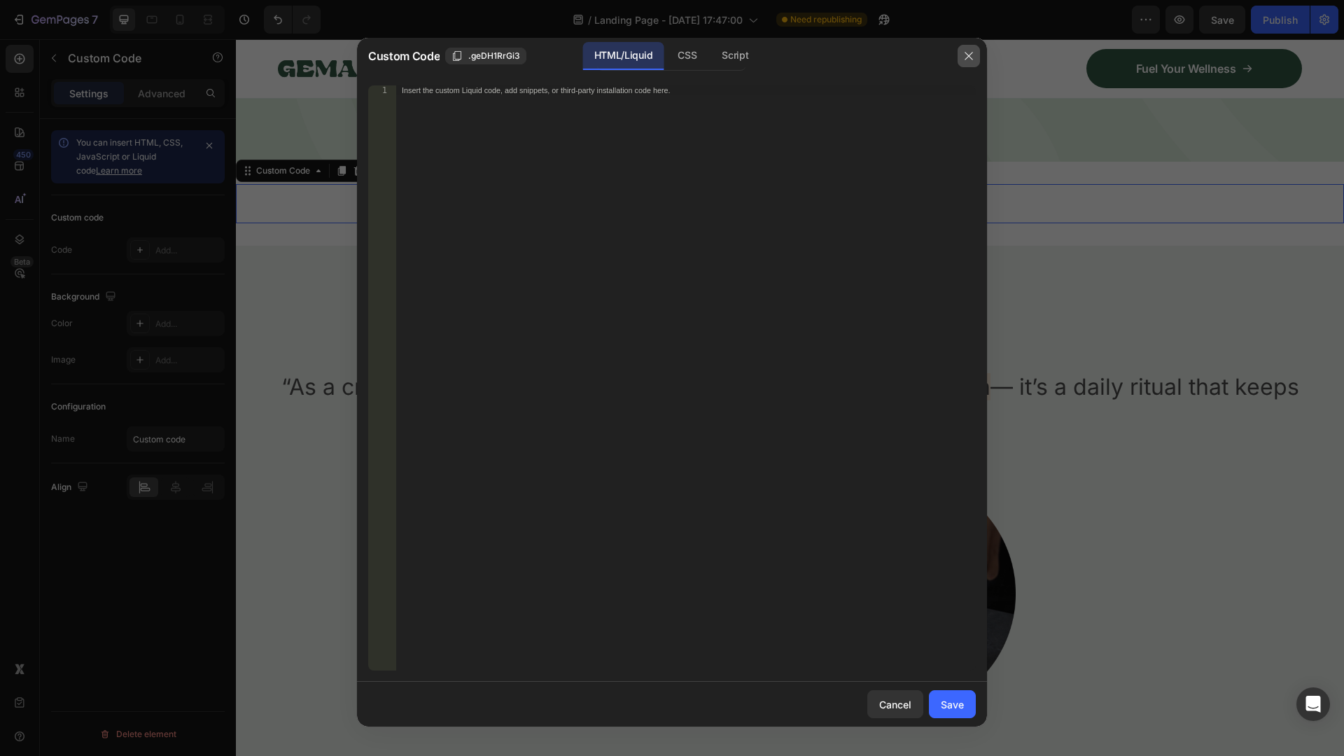
click at [973, 58] on icon "button" at bounding box center [968, 55] width 11 height 11
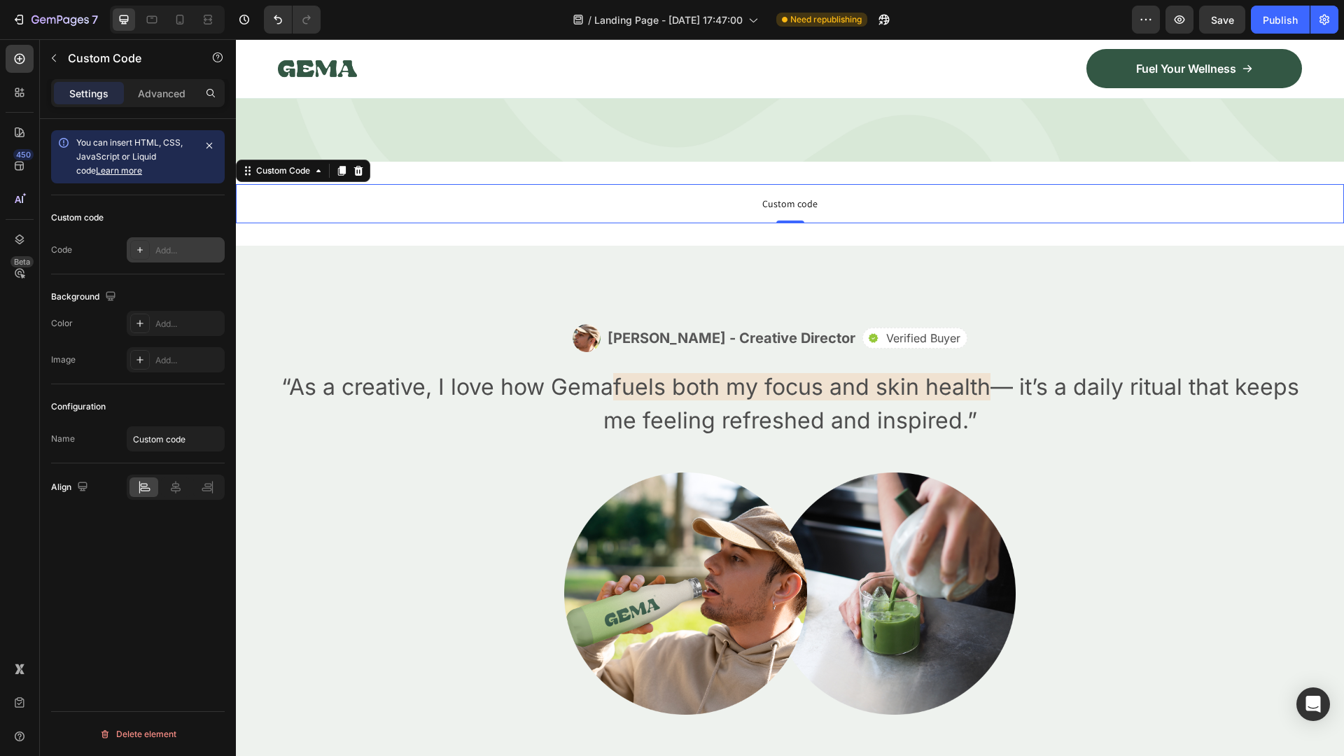
click at [172, 247] on div "Add..." at bounding box center [188, 250] width 66 height 13
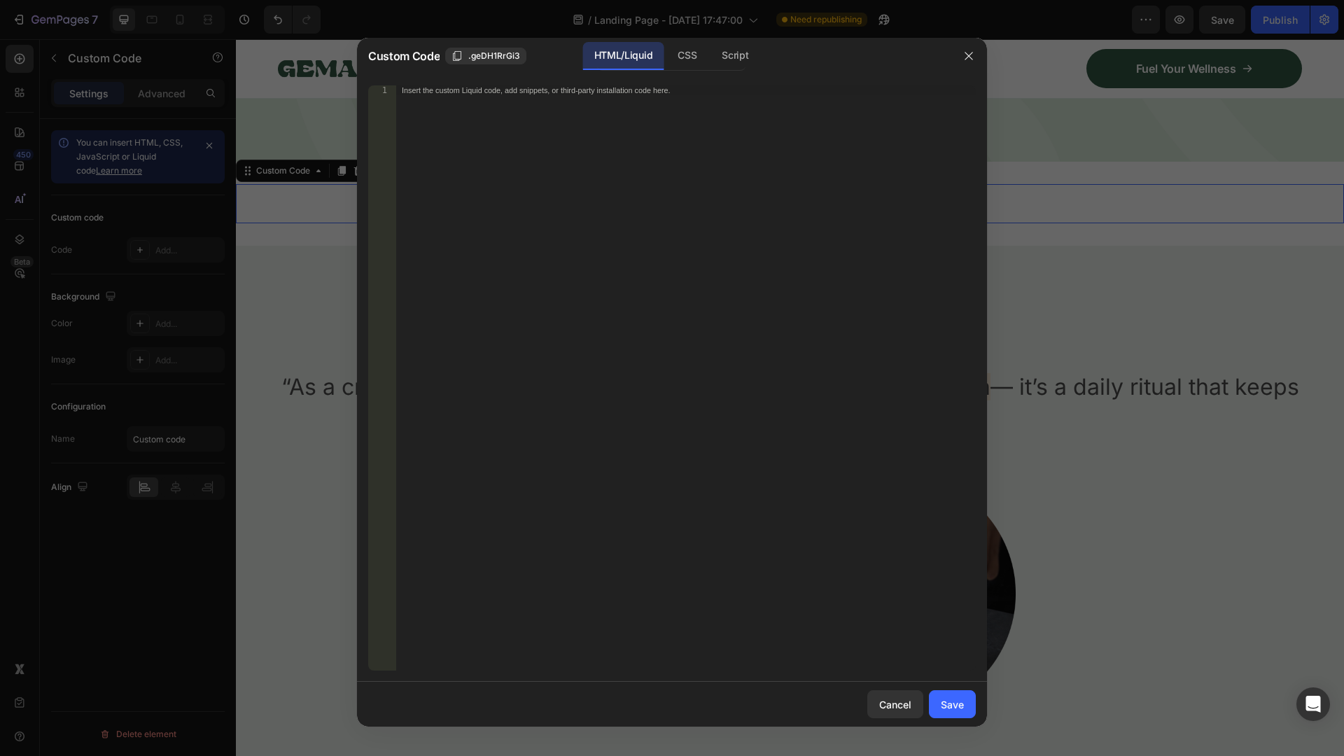
click at [624, 94] on div "Insert the custom Liquid code, add snippets, or third-party installation code h…" at bounding box center [657, 90] width 510 height 9
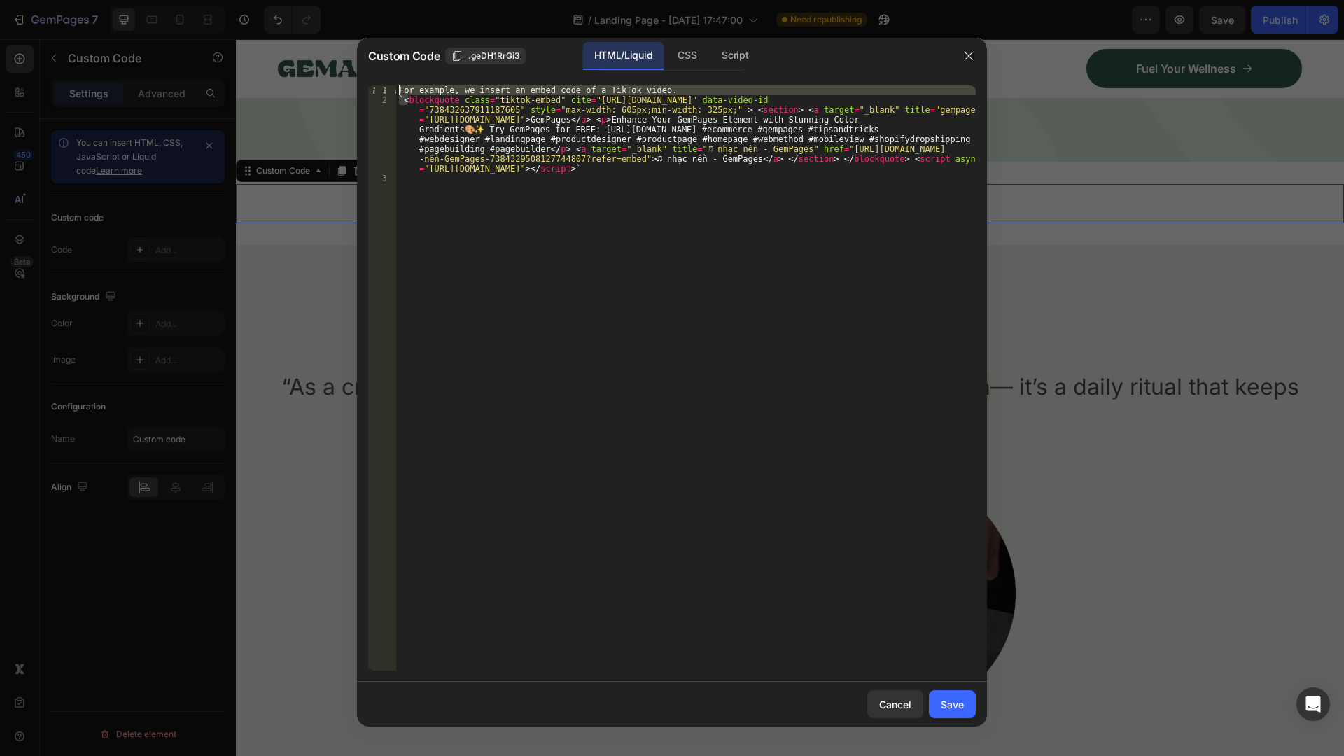
drag, startPoint x: 407, startPoint y: 99, endPoint x: 388, endPoint y: 88, distance: 21.6
click at [388, 88] on div "1 2 3 For example, we insert an embed code of a TikTok video. ` < blockquote cl…" at bounding box center [672, 377] width 608 height 585
type textarea "blockquote class="tiktok-embed" cite="[URL][DOMAIN_NAME]" data-video-id="738432…"
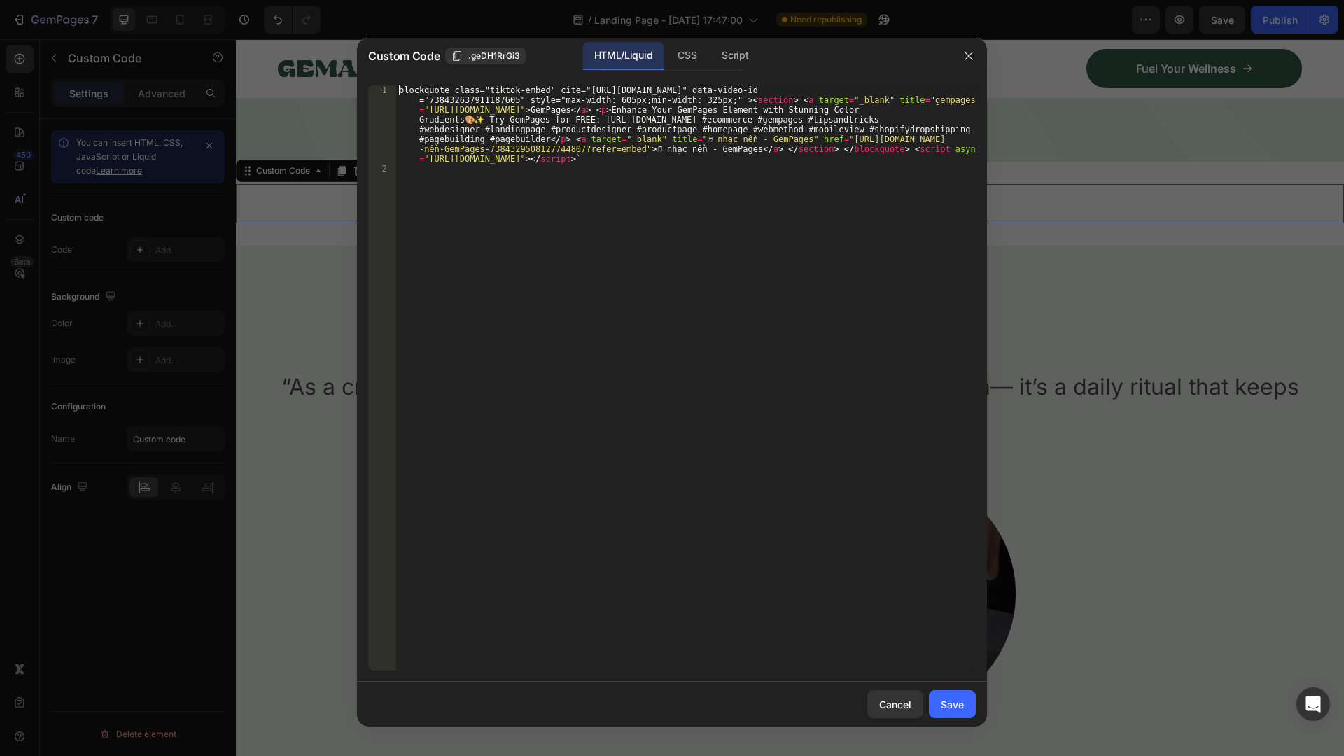
click at [665, 167] on div "blockquote class="tiktok-embed" cite="[URL][DOMAIN_NAME]" data-video-id ="73843…" at bounding box center [686, 421] width 580 height 673
click at [638, 154] on div "blockquote class="tiktok-embed" cite="[URL][DOMAIN_NAME]" data-video-id ="73843…" at bounding box center [686, 421] width 580 height 673
click at [952, 700] on div "Save" at bounding box center [952, 704] width 23 height 15
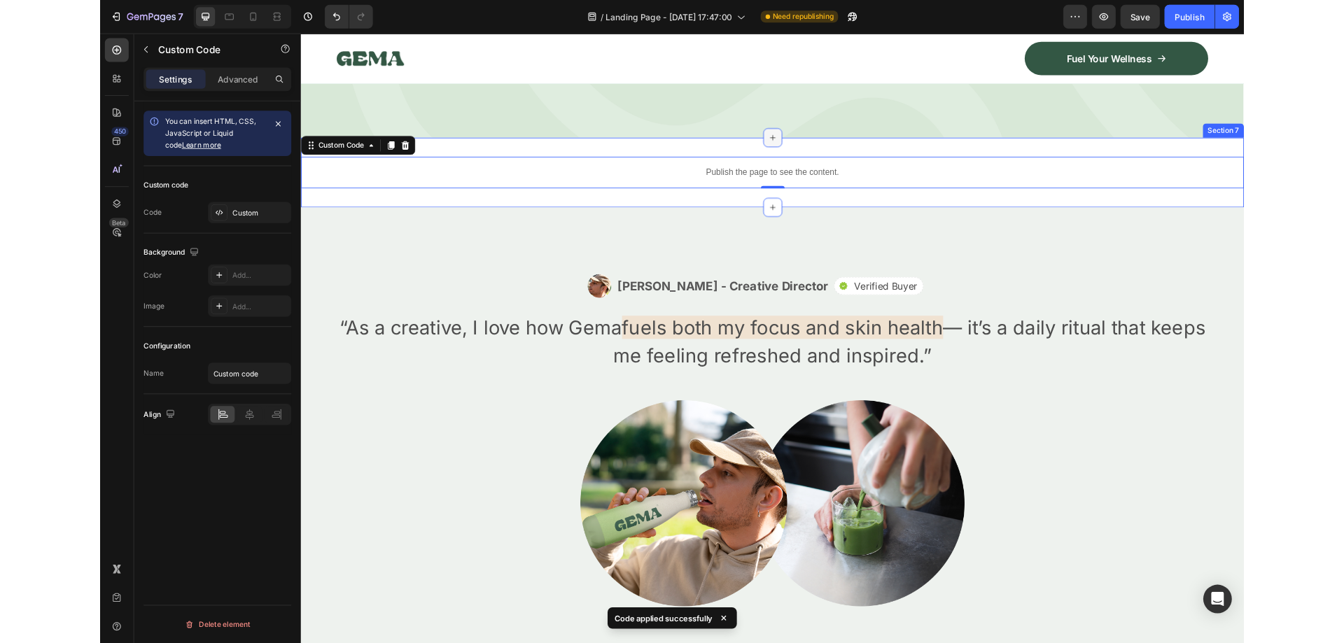
scroll to position [3010, 0]
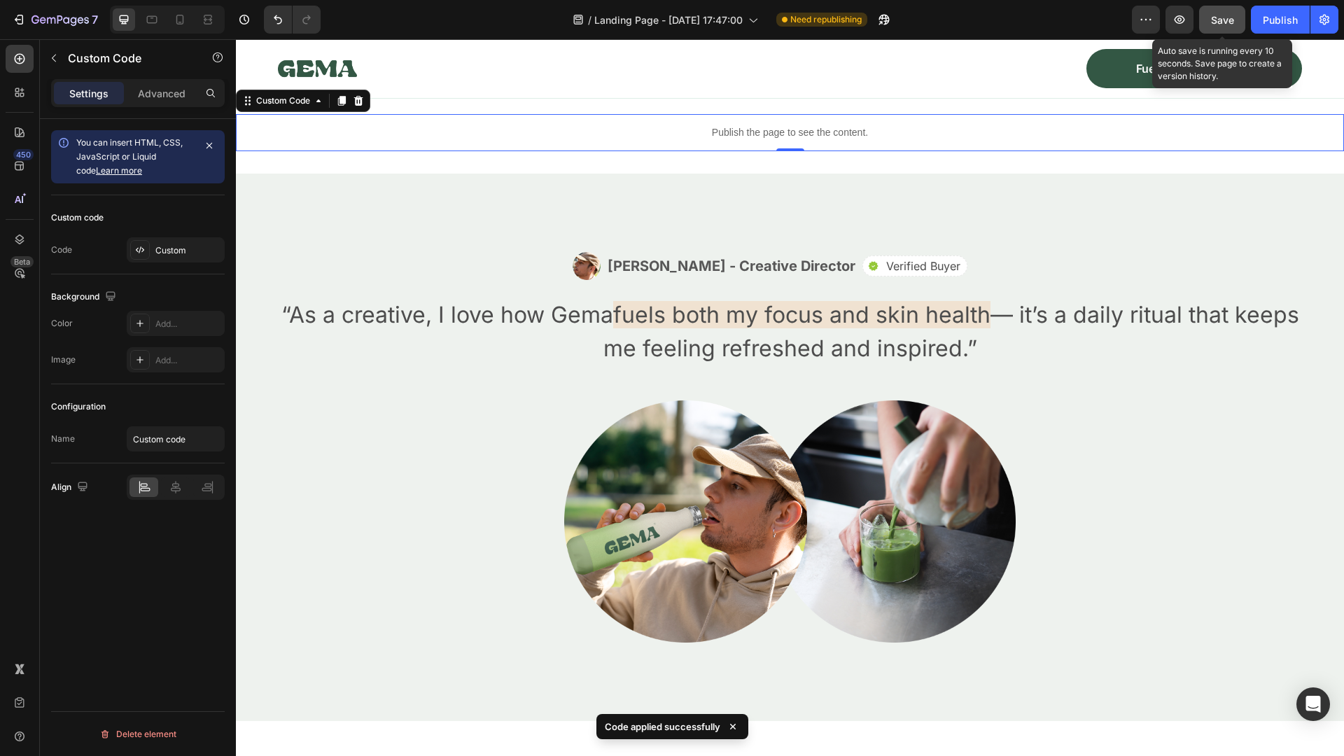
click at [1228, 24] on span "Save" at bounding box center [1222, 20] width 23 height 12
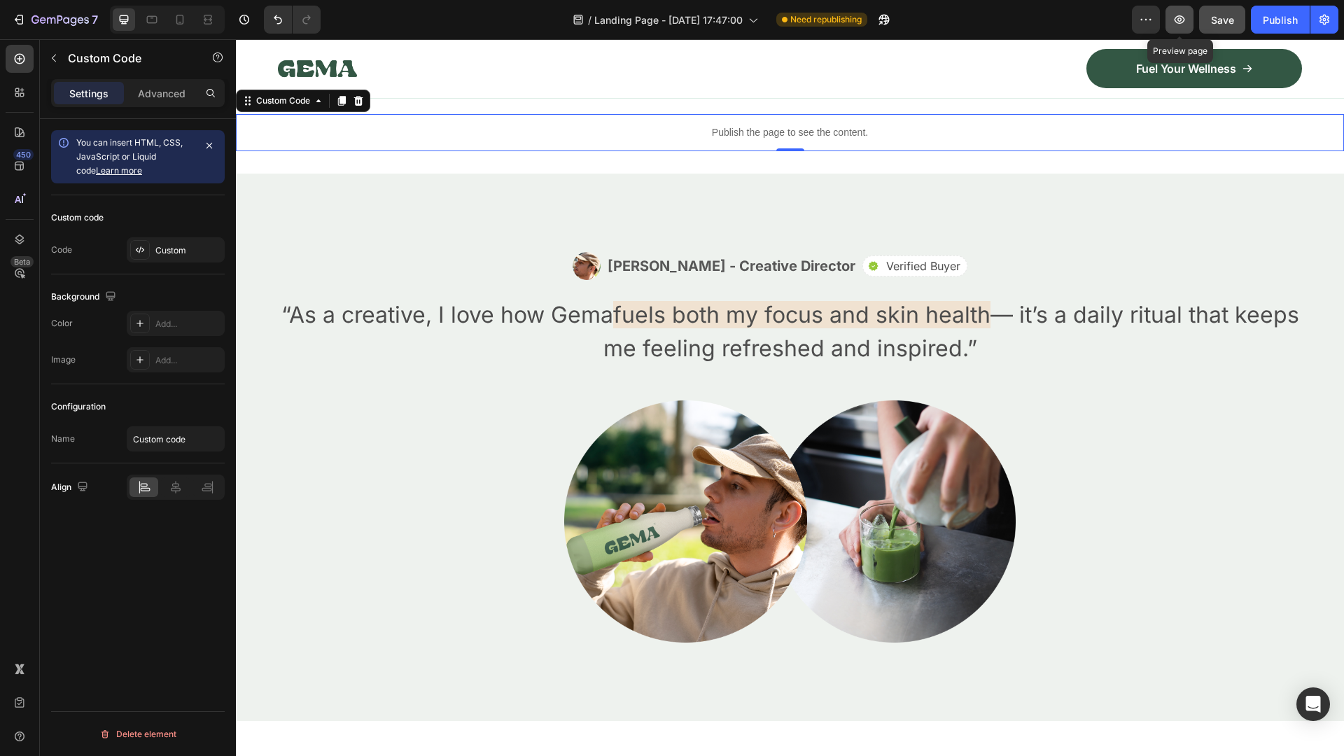
click at [1179, 19] on icon "button" at bounding box center [1179, 20] width 14 height 14
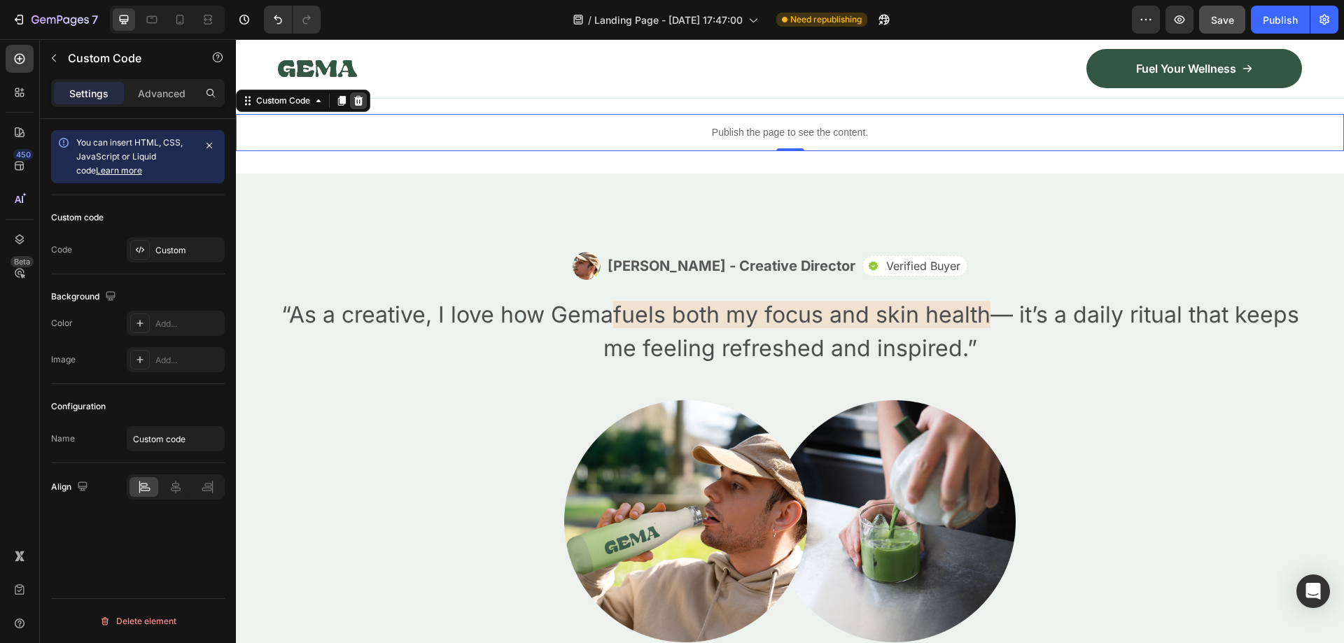
click at [358, 106] on icon at bounding box center [358, 100] width 11 height 11
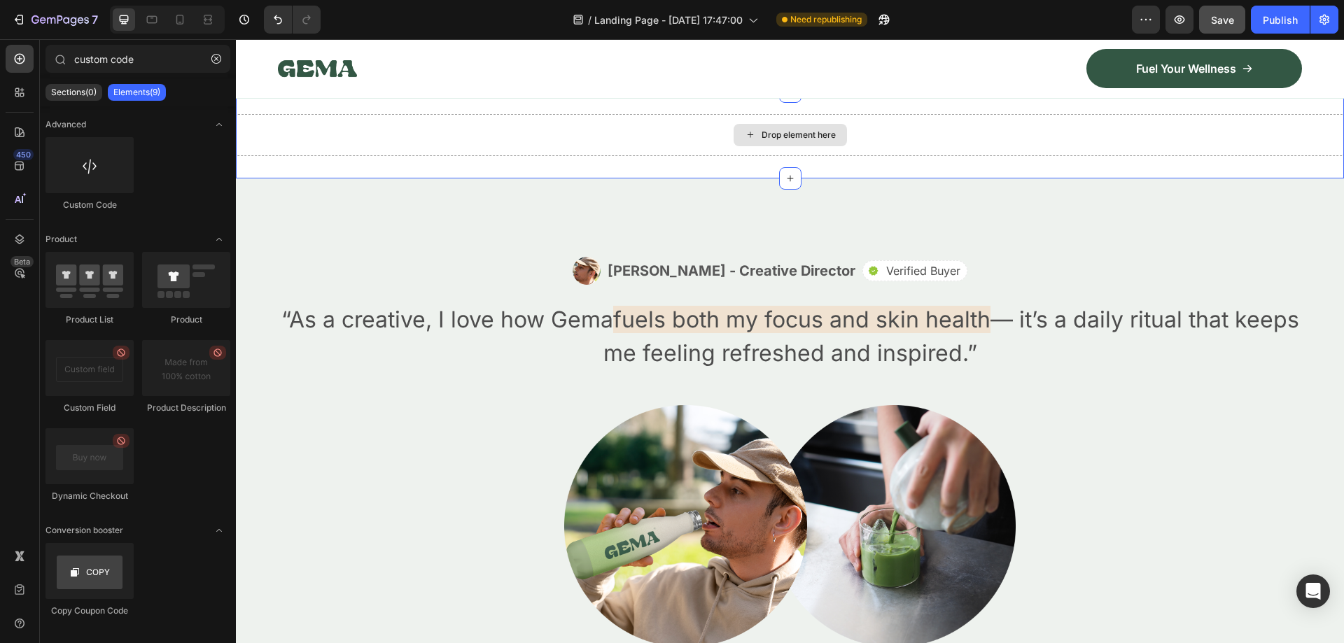
click at [442, 156] on div "Drop element here" at bounding box center [790, 135] width 1108 height 42
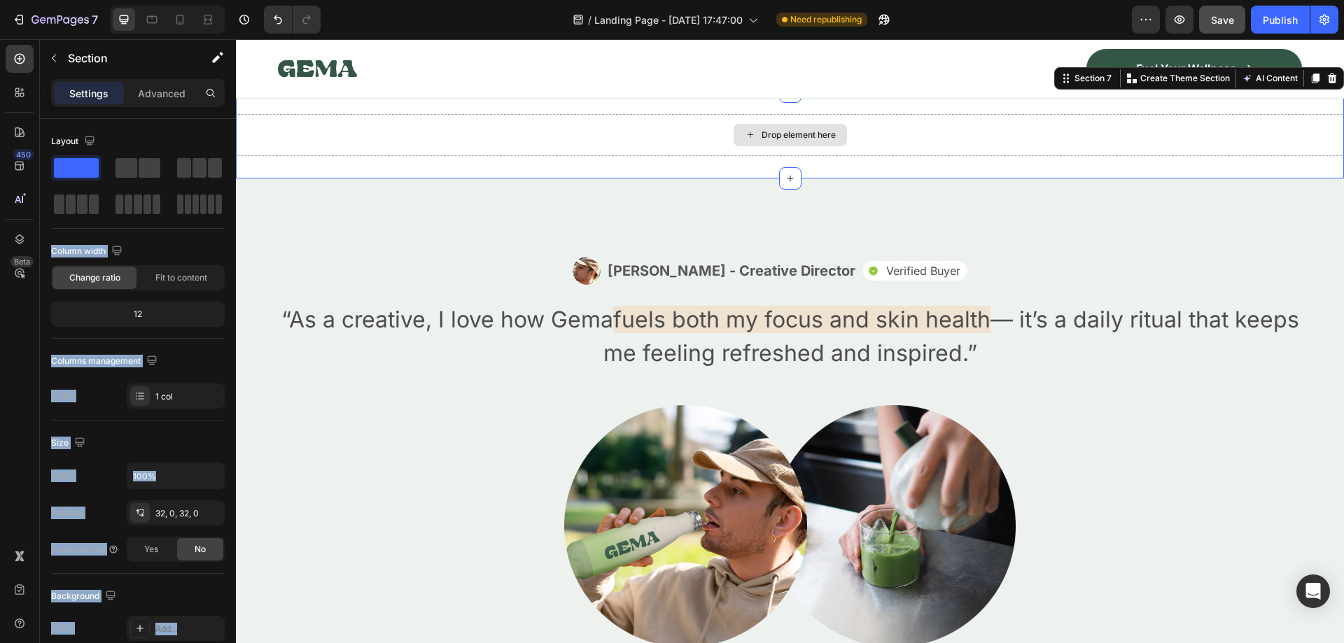
drag, startPoint x: 434, startPoint y: 204, endPoint x: 606, endPoint y: 456, distance: 305.7
click at [213, 169] on span at bounding box center [215, 168] width 14 height 20
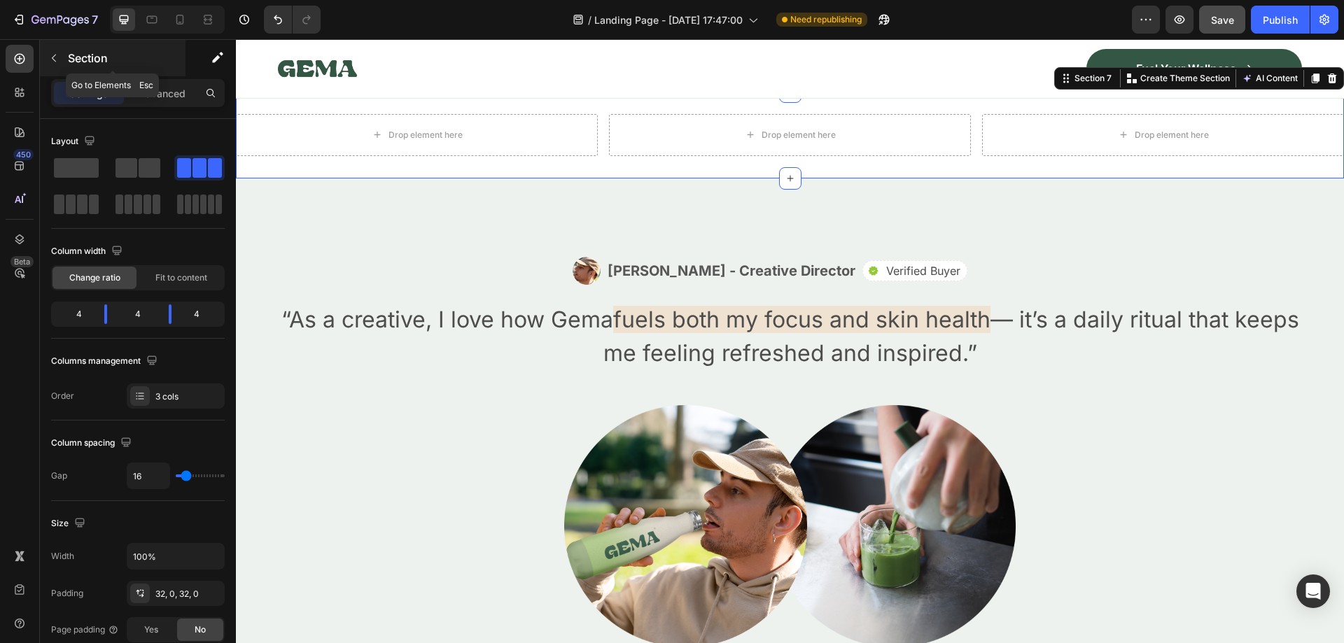
click at [47, 54] on button "button" at bounding box center [54, 58] width 22 height 22
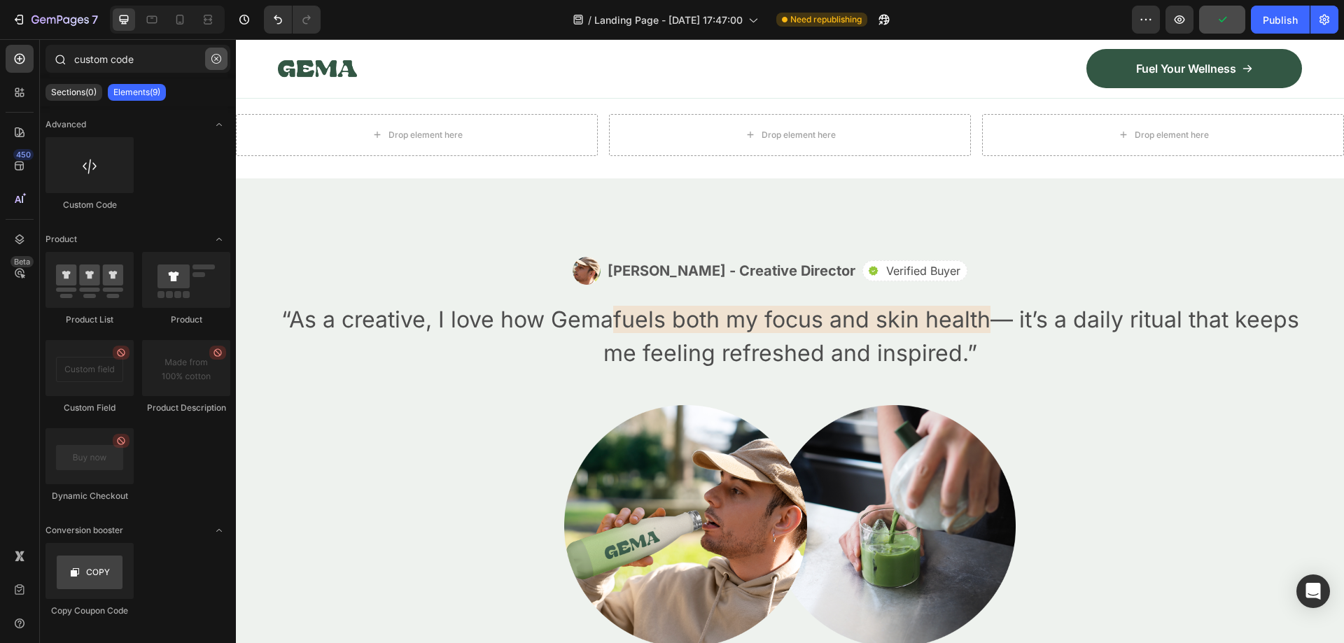
click at [215, 52] on button "button" at bounding box center [216, 59] width 22 height 22
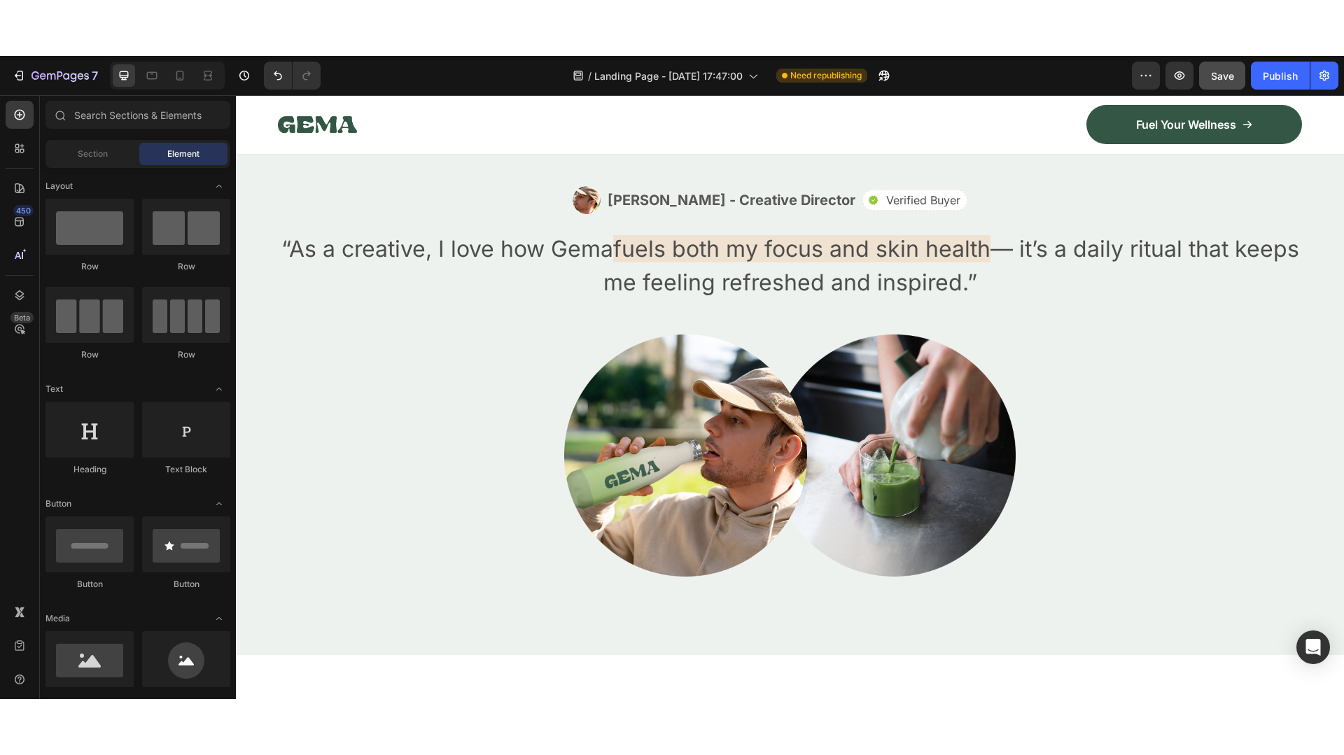
scroll to position [3149, 0]
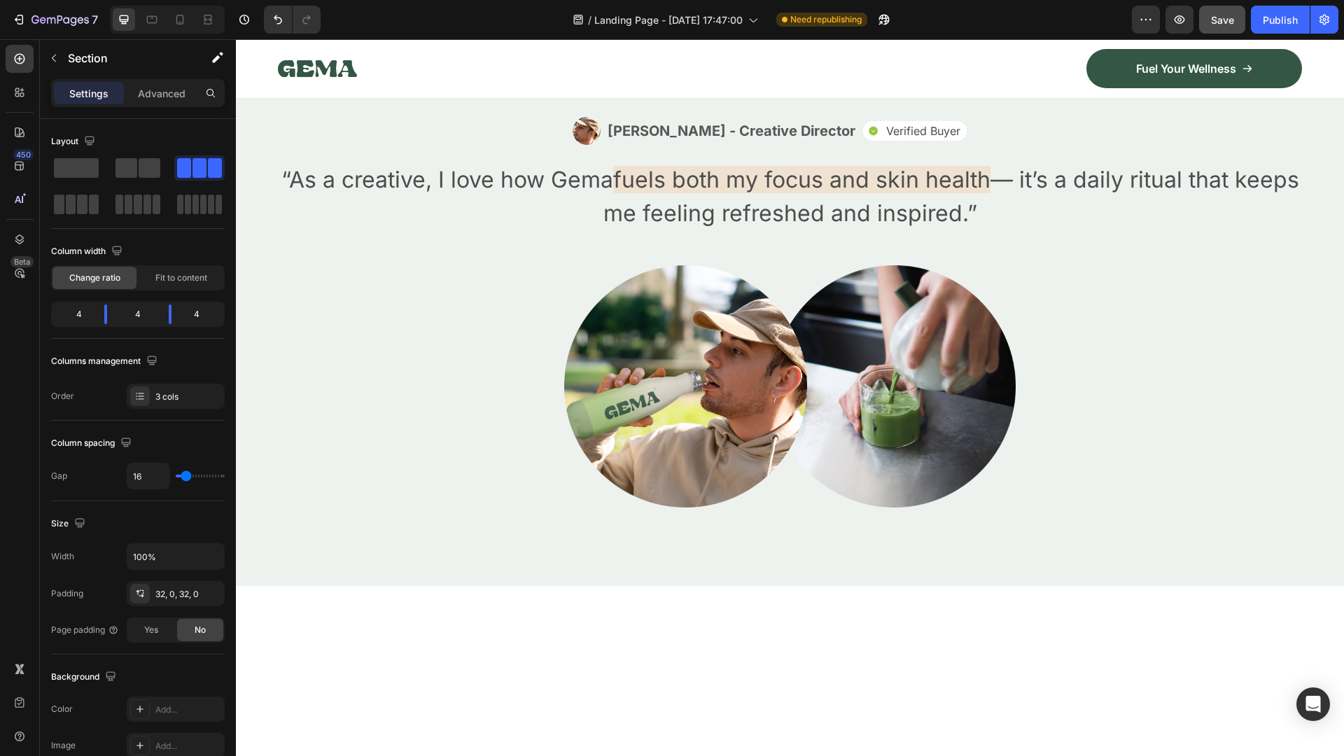
click at [57, 59] on icon "button" at bounding box center [53, 57] width 11 height 11
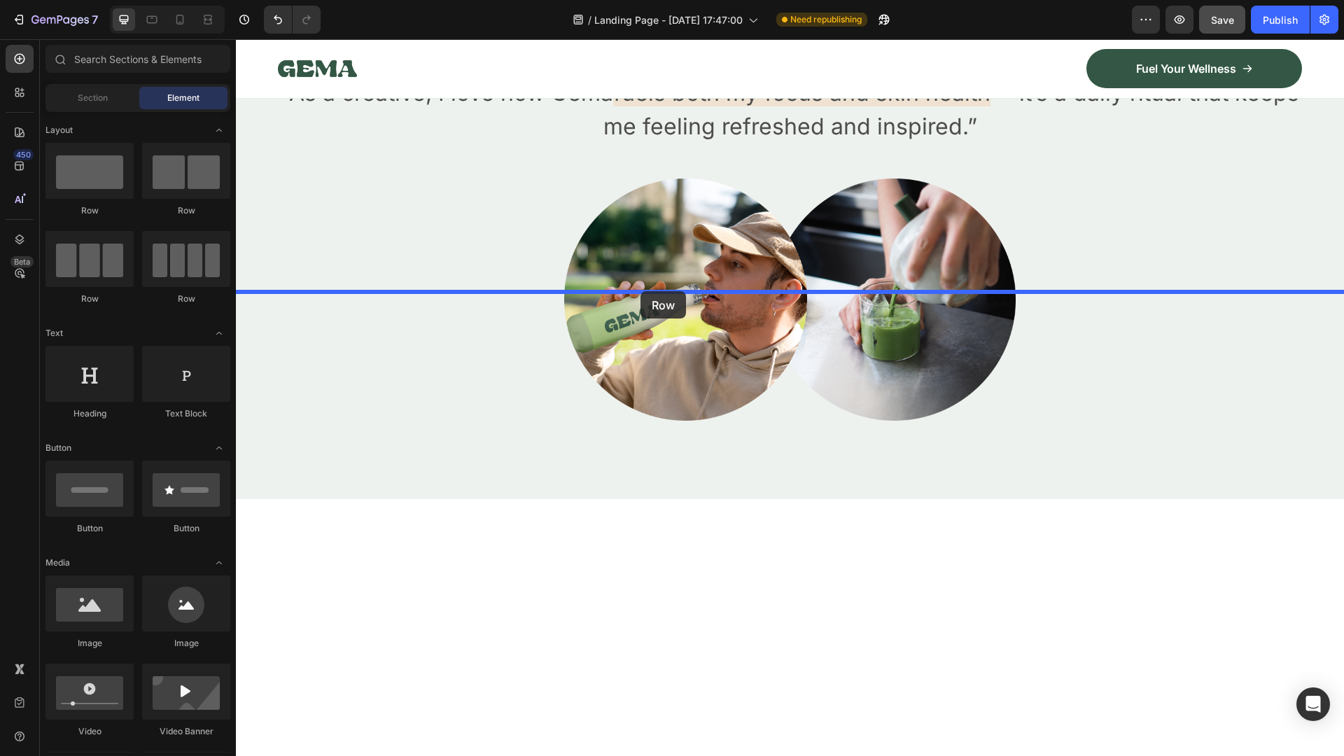
drag, startPoint x: 327, startPoint y: 300, endPoint x: 640, endPoint y: 291, distance: 313.7
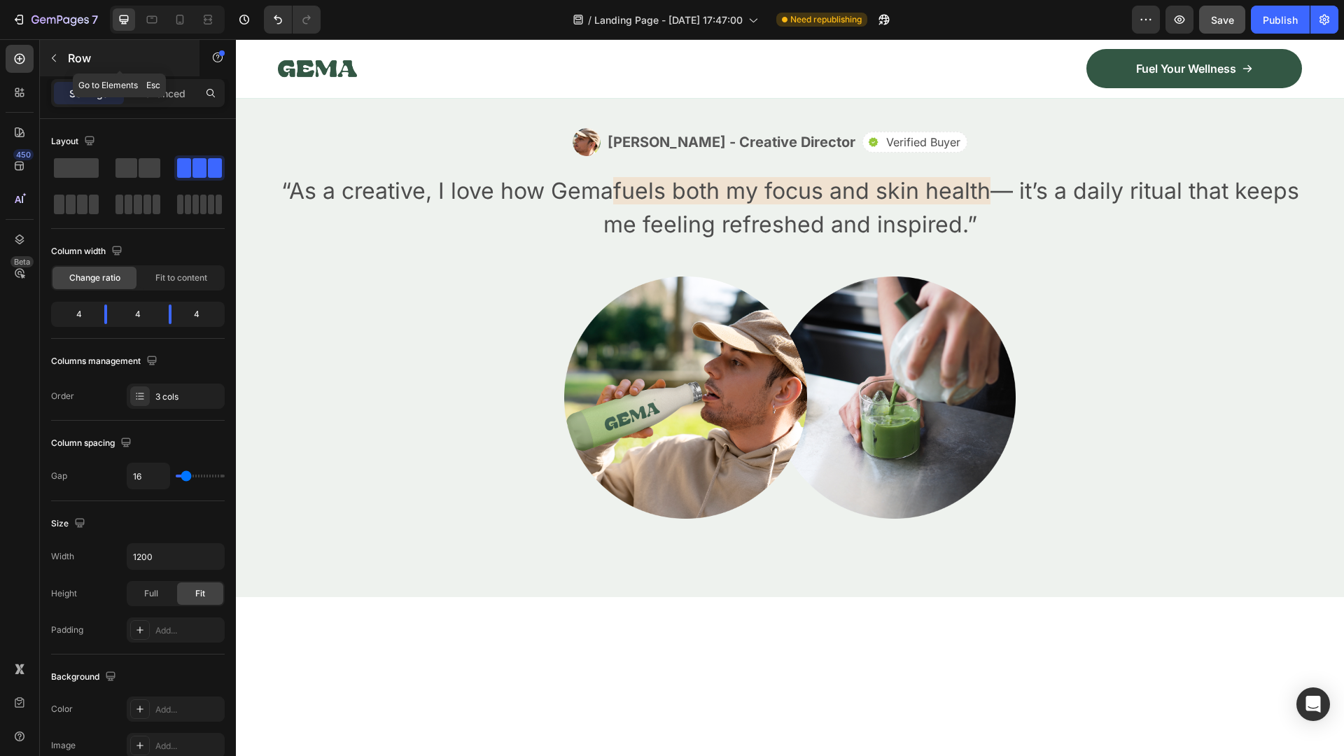
click at [46, 56] on button "button" at bounding box center [54, 58] width 22 height 22
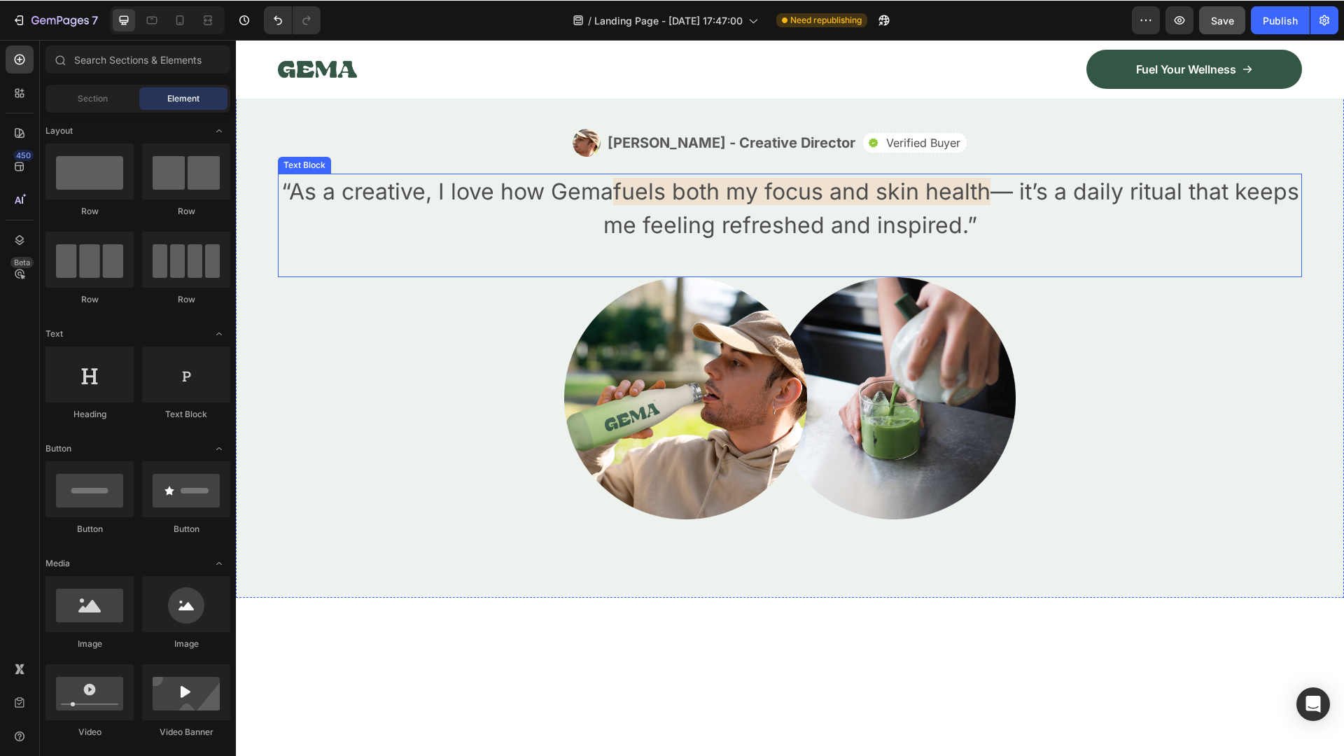
scroll to position [3079, 0]
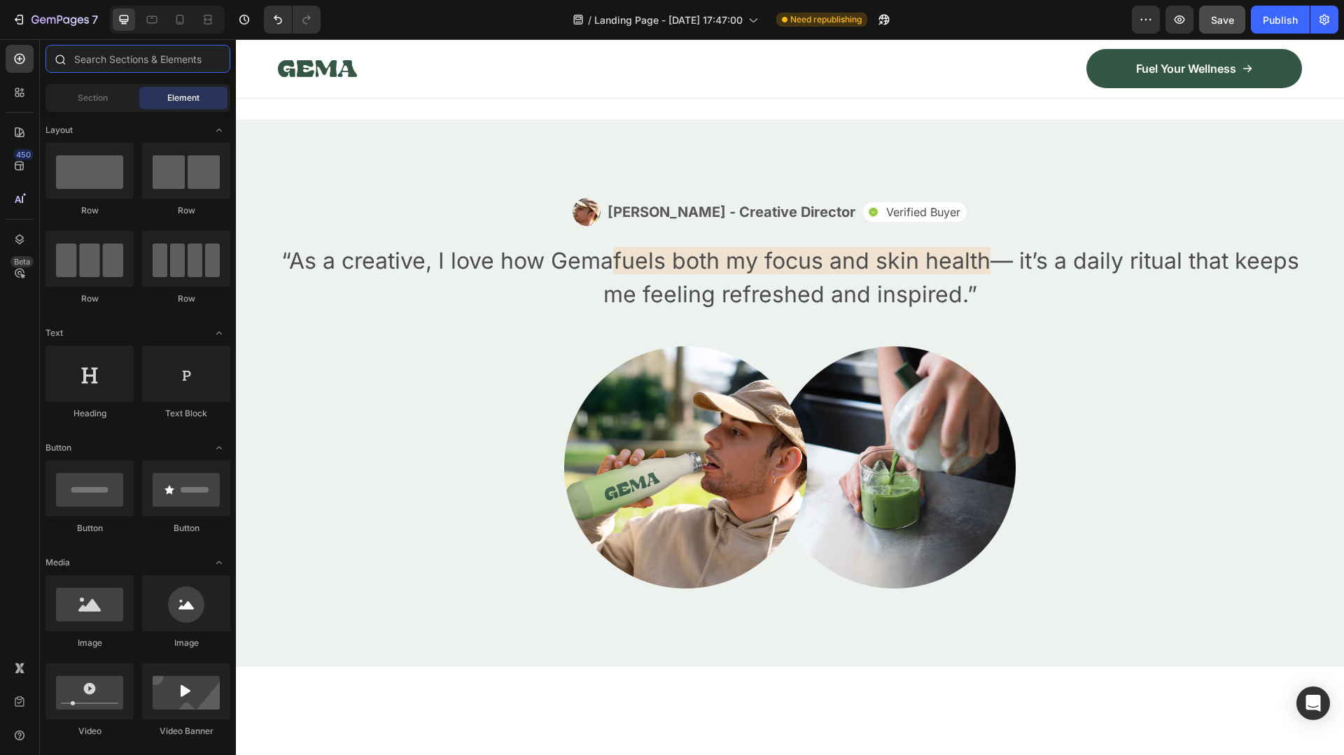
click at [97, 59] on input "text" at bounding box center [137, 59] width 185 height 28
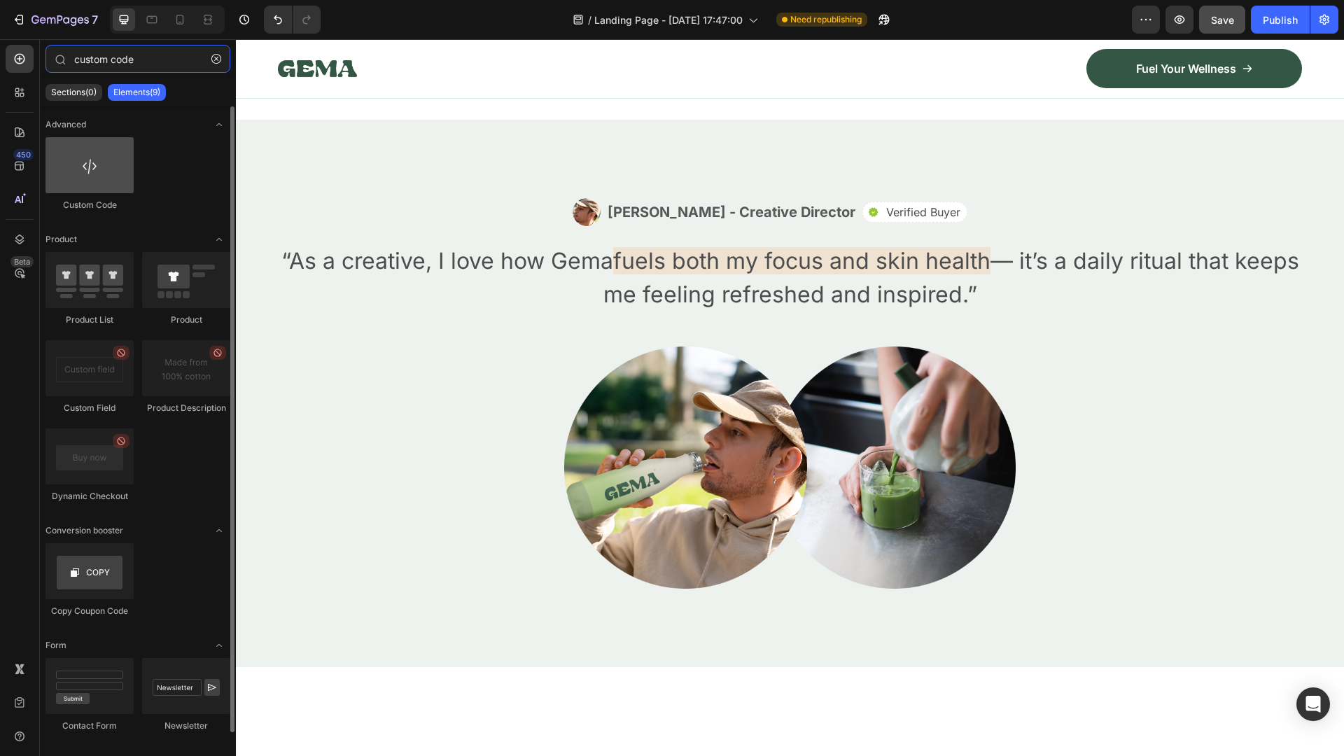
type input "custom code"
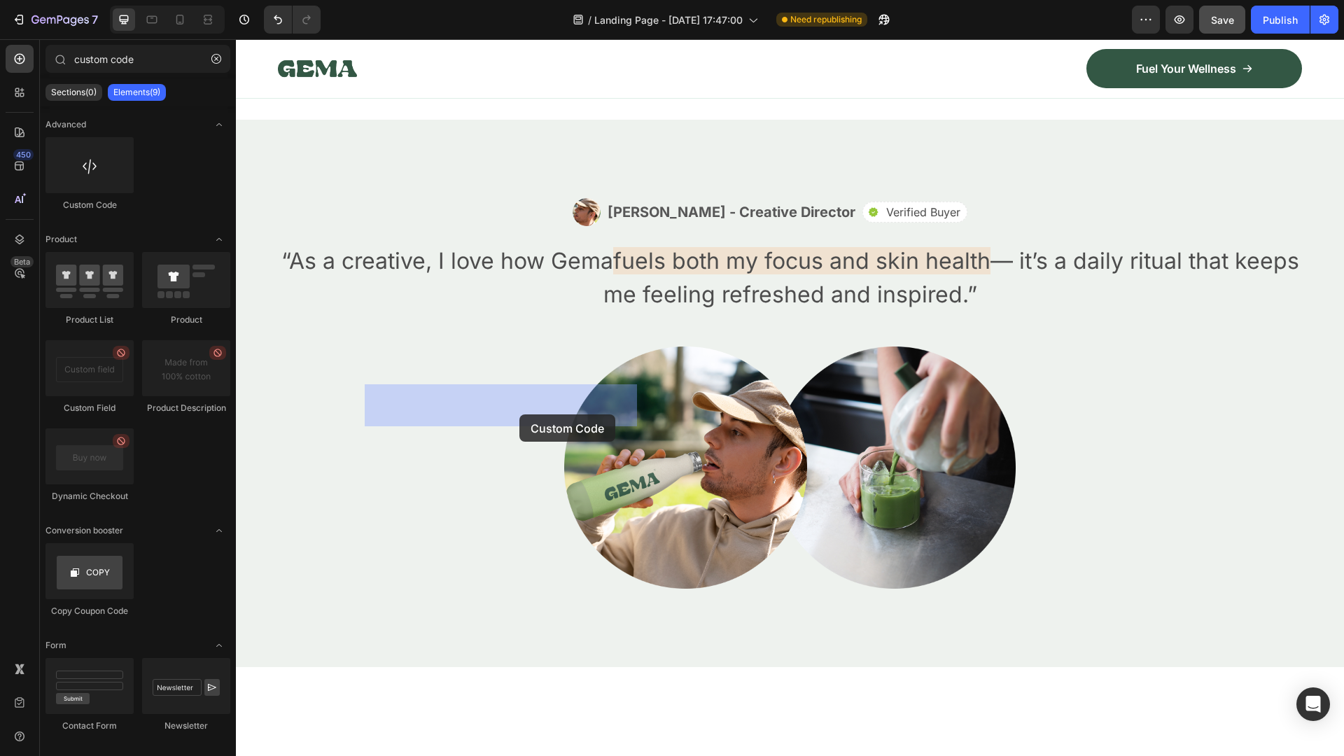
drag, startPoint x: 338, startPoint y: 214, endPoint x: 519, endPoint y: 414, distance: 270.0
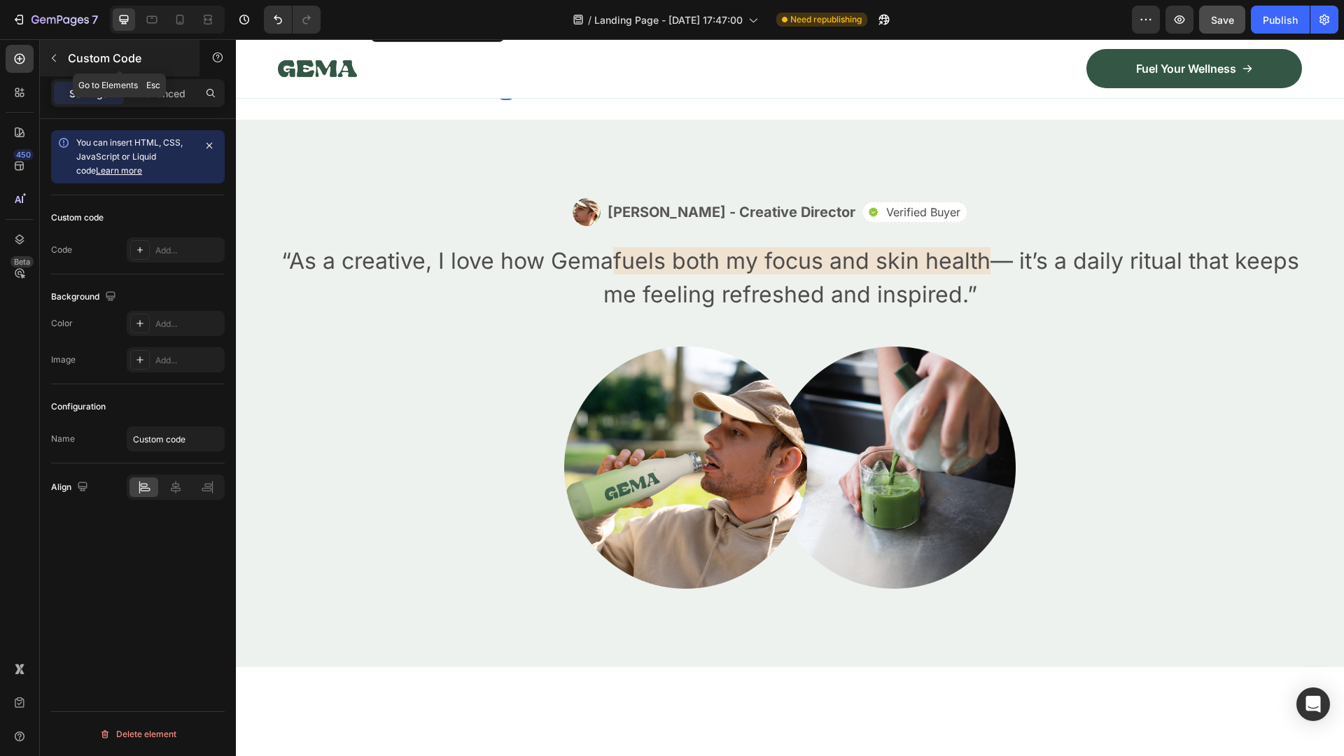
click at [55, 57] on icon "button" at bounding box center [53, 57] width 11 height 11
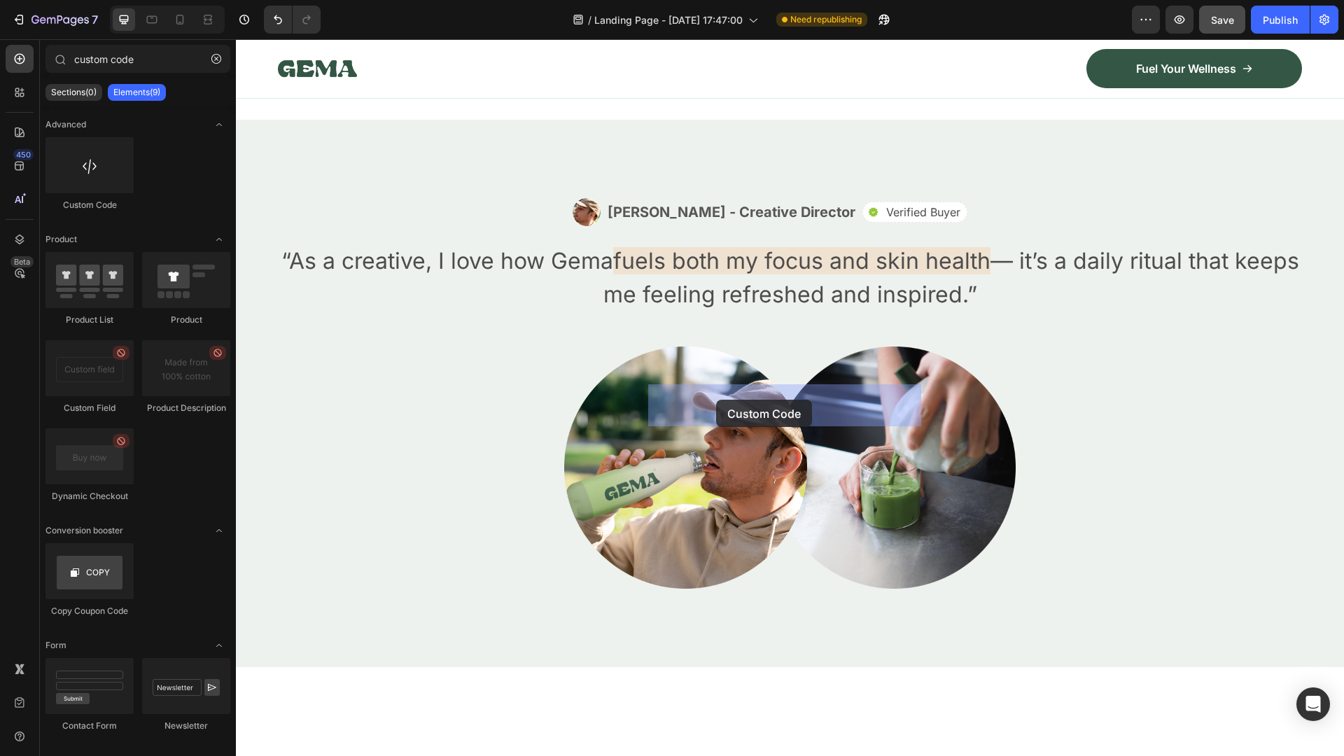
drag, startPoint x: 419, startPoint y: 248, endPoint x: 716, endPoint y: 400, distance: 333.4
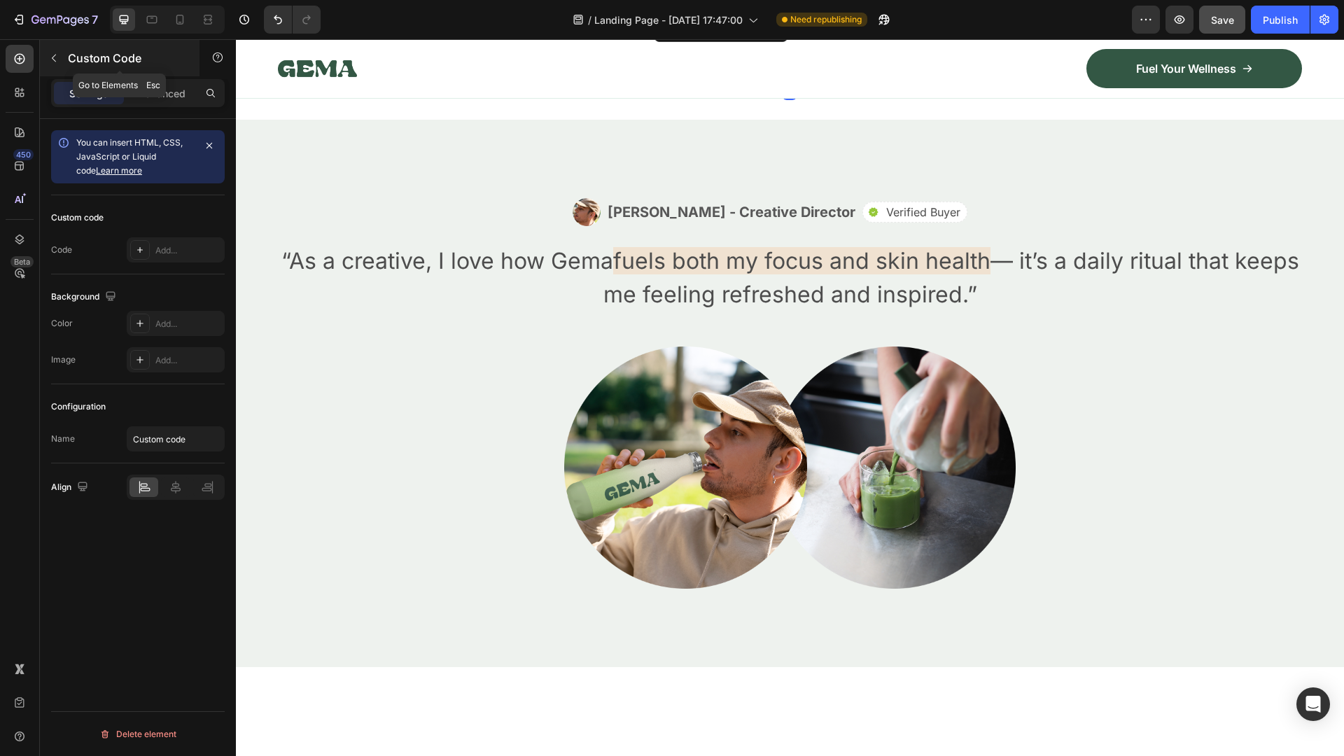
click at [55, 59] on icon "button" at bounding box center [53, 57] width 11 height 11
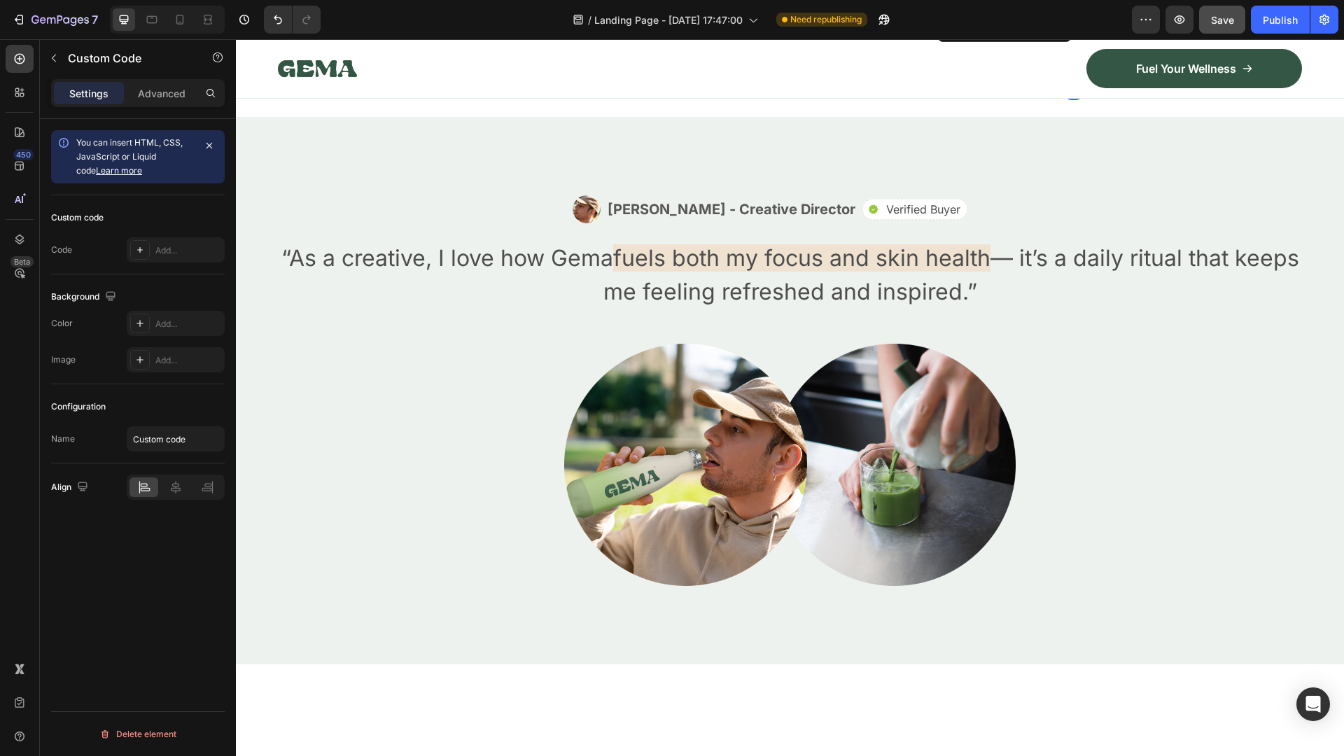
click at [488, 83] on p "Custom code" at bounding box center [506, 63] width 272 height 39
click at [156, 251] on div "Add..." at bounding box center [188, 250] width 66 height 13
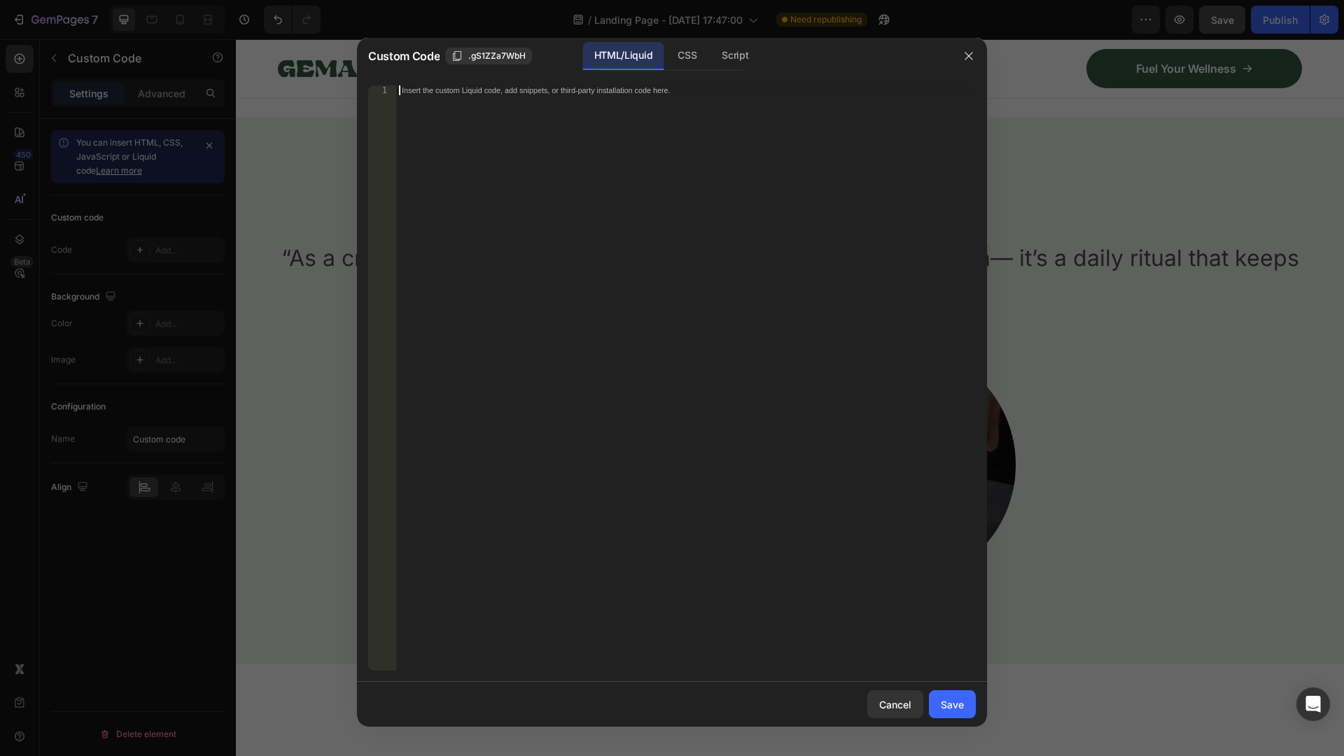
click at [517, 94] on div "Insert the custom Liquid code, add snippets, or third-party installation code h…" at bounding box center [657, 90] width 510 height 9
click at [411, 99] on div "Insert the custom Liquid code, add snippets, or third-party installation code h…" at bounding box center [686, 387] width 580 height 605
paste textarea
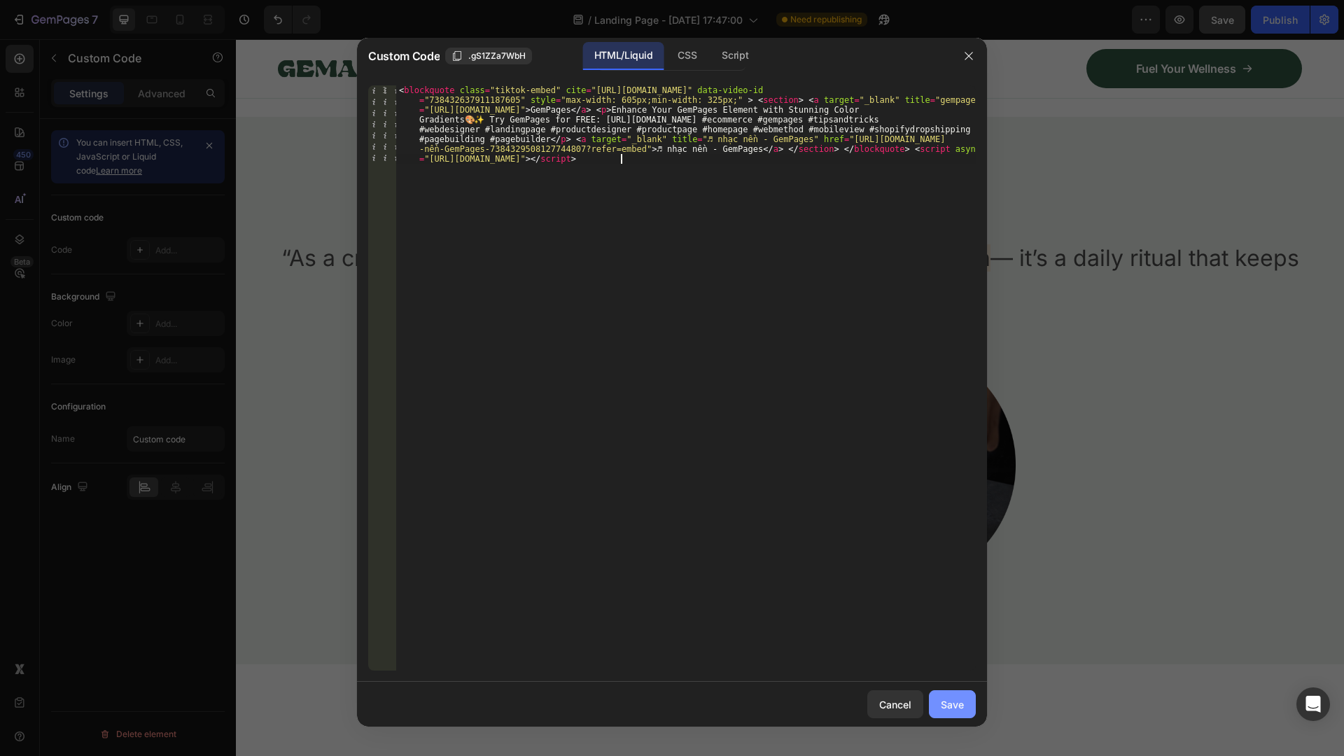
click at [958, 697] on div "Save" at bounding box center [952, 704] width 23 height 15
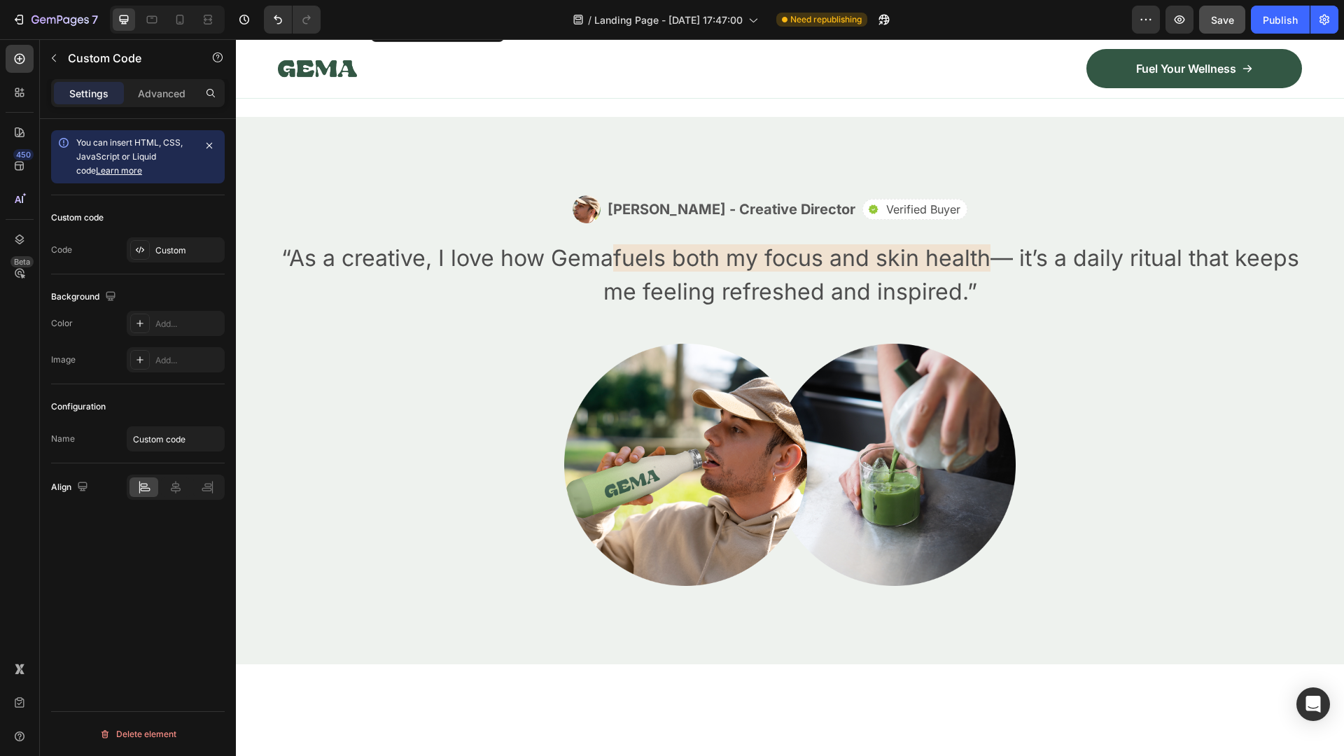
click at [794, 72] on span "Custom code" at bounding box center [790, 63] width 272 height 17
click at [162, 242] on div "Add..." at bounding box center [176, 249] width 98 height 25
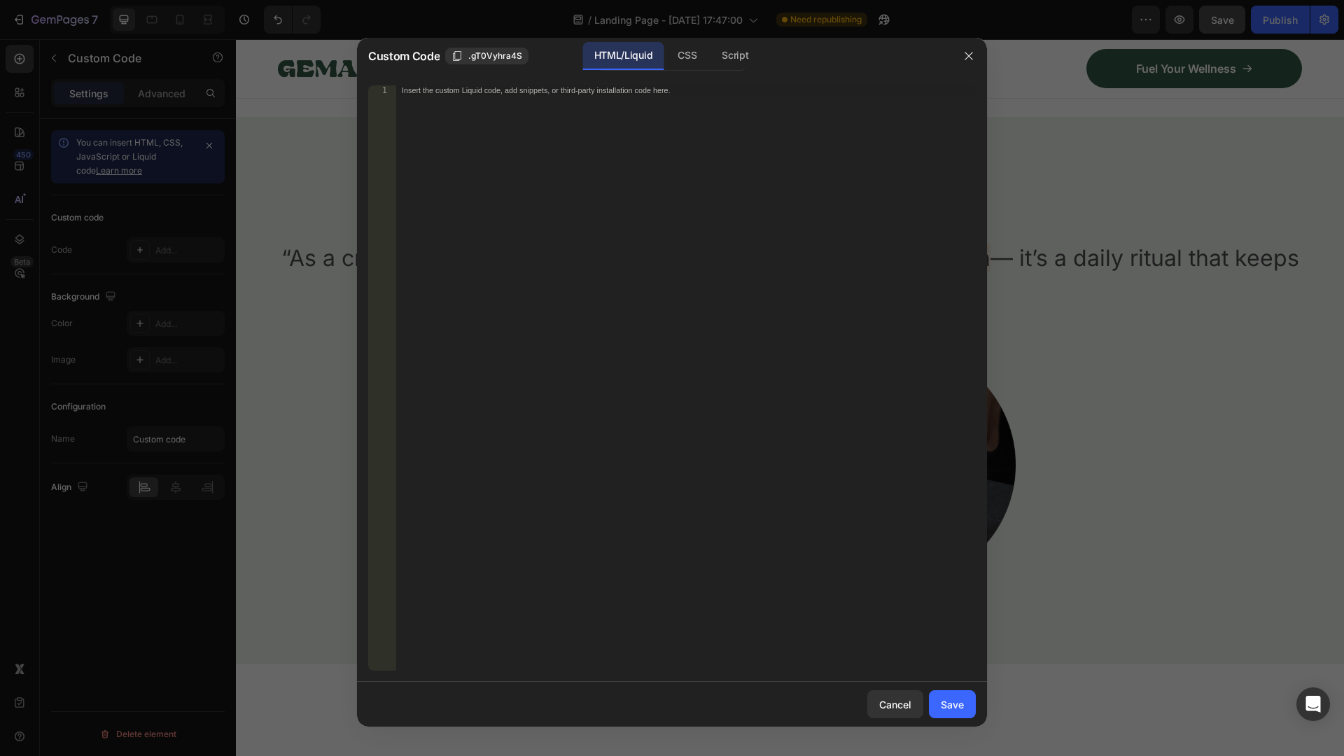
click at [456, 105] on div "Insert the custom Liquid code, add snippets, or third-party installation code h…" at bounding box center [686, 387] width 580 height 605
paste textarea
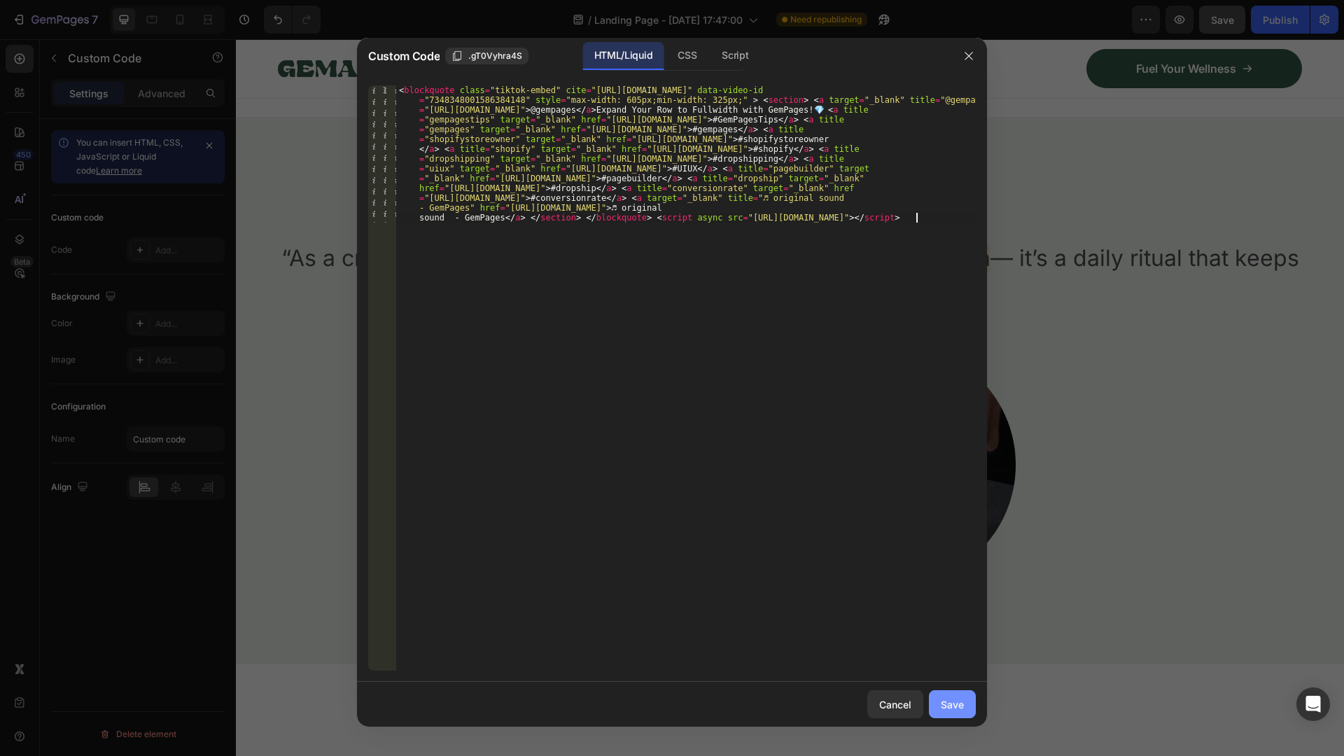
click at [936, 710] on button "Save" at bounding box center [952, 704] width 47 height 28
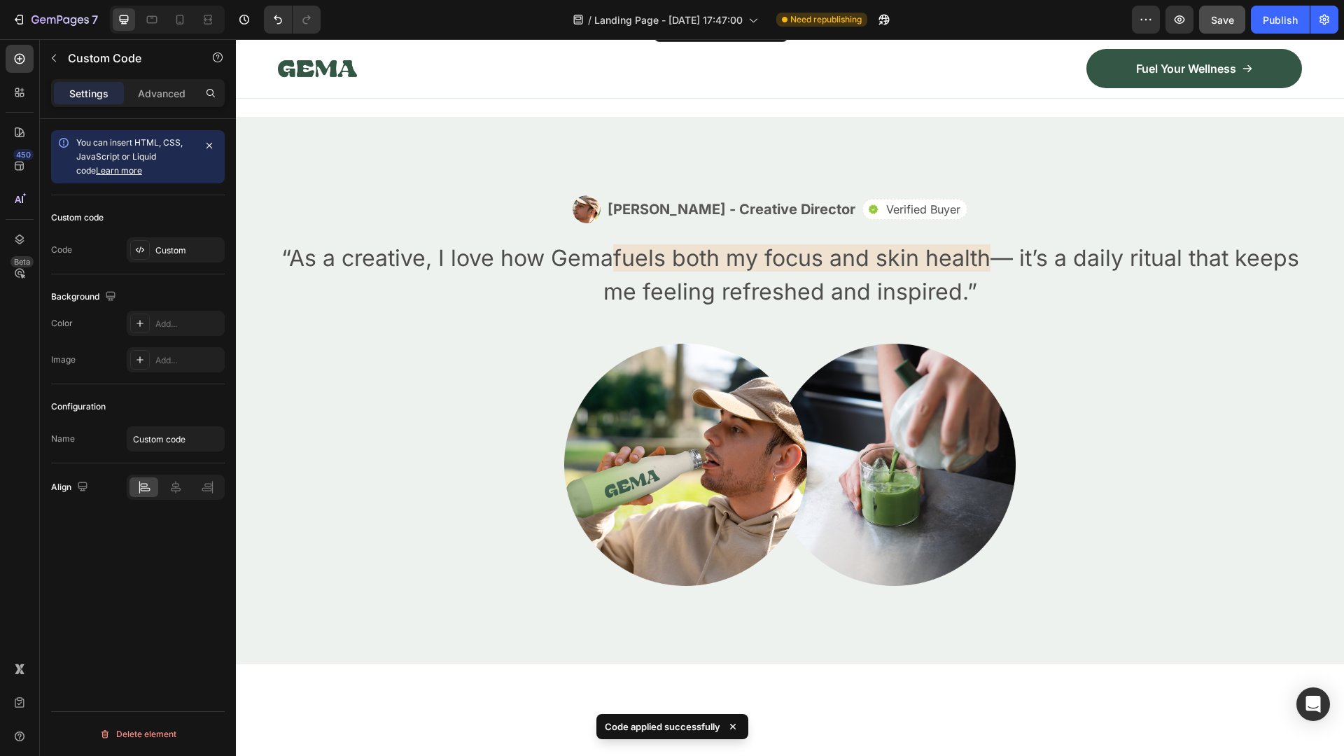
click at [1040, 72] on span "Custom code" at bounding box center [1073, 63] width 272 height 17
click at [1050, 72] on span "Custom code" at bounding box center [1073, 63] width 272 height 17
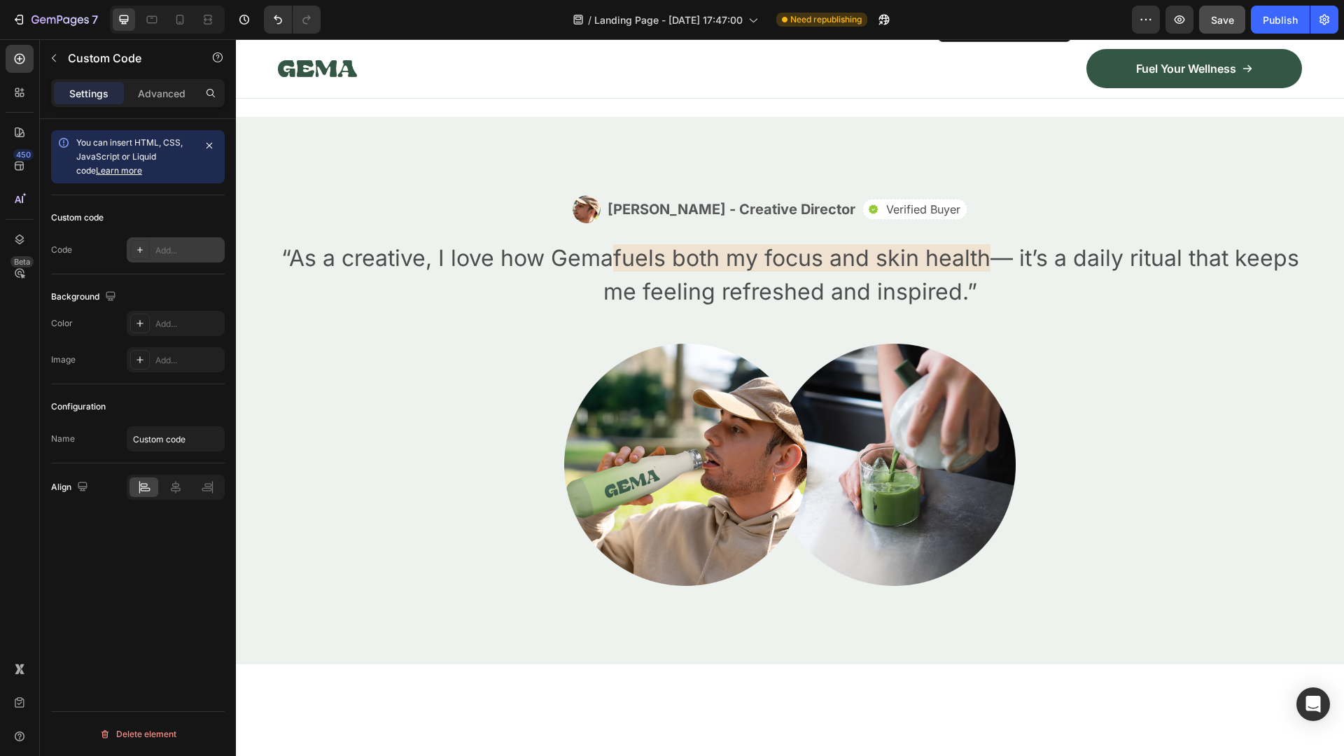
click at [168, 250] on div "Add..." at bounding box center [188, 250] width 66 height 13
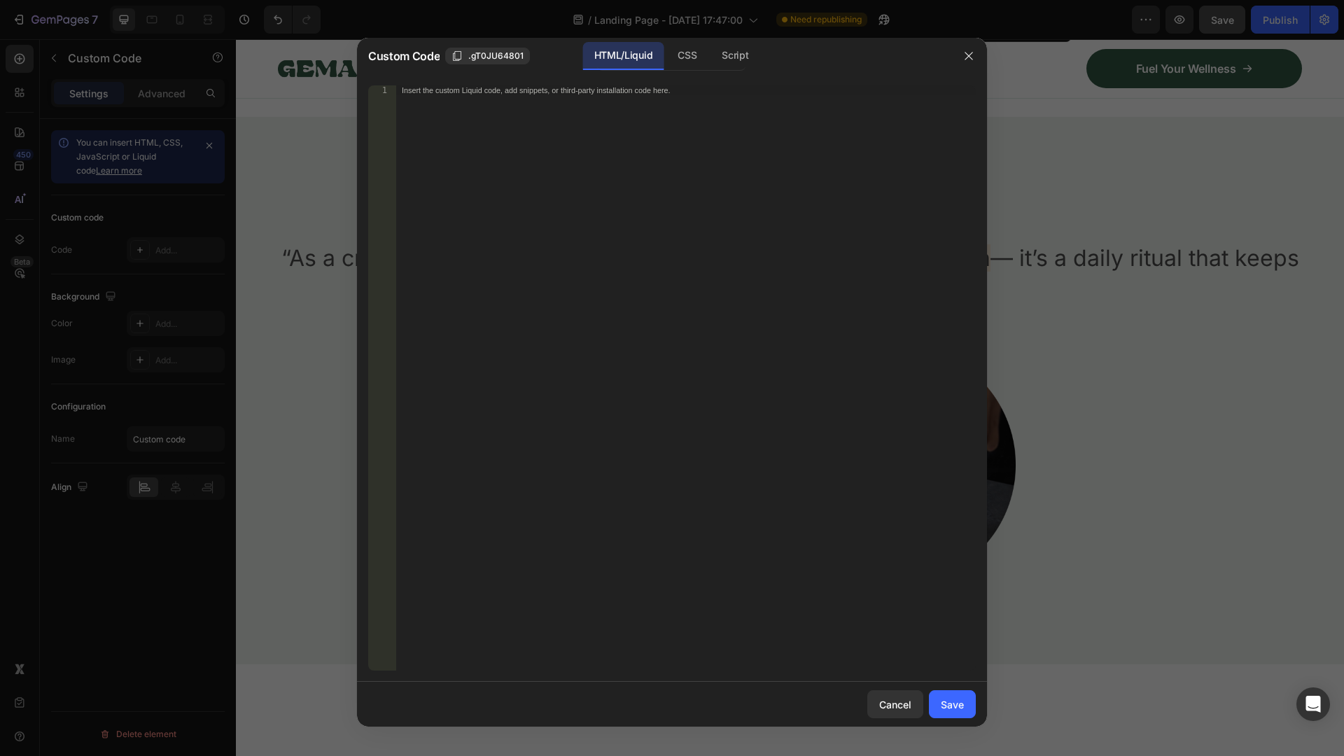
click at [439, 80] on div "1 Insert the custom Liquid code, add snippets, or third-party installation code…" at bounding box center [672, 378] width 630 height 608
click at [442, 94] on div "Insert the custom Liquid code, add snippets, or third-party installation code h…" at bounding box center [657, 90] width 510 height 9
paste textarea
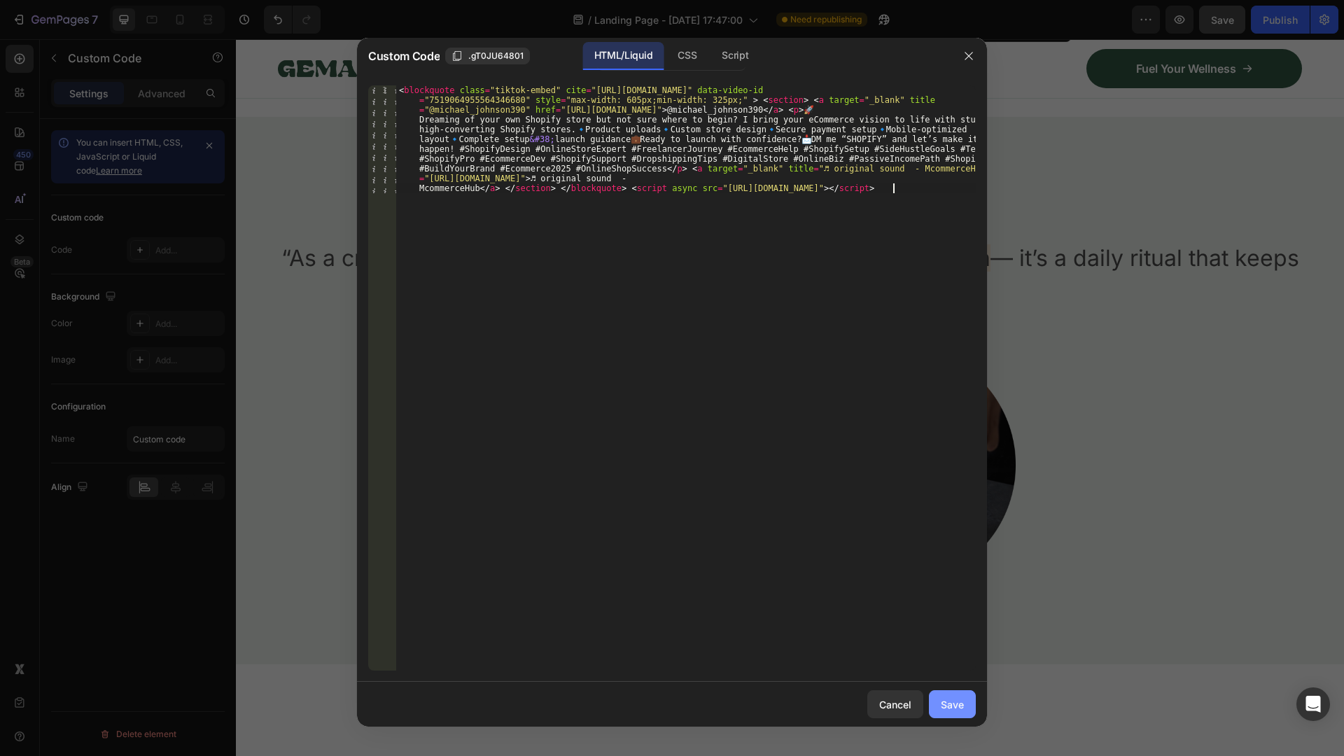
click at [960, 710] on div "Save" at bounding box center [952, 704] width 23 height 15
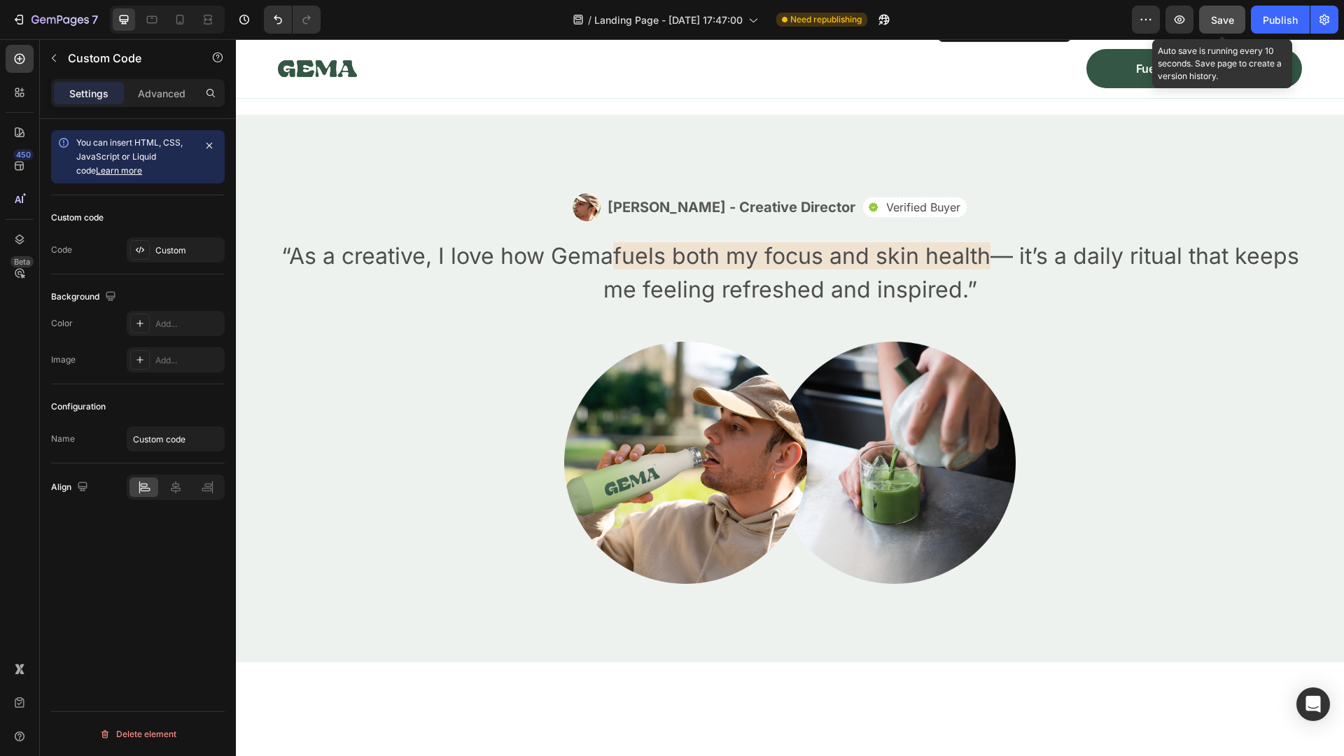
click at [1214, 13] on div "Save" at bounding box center [1222, 20] width 23 height 15
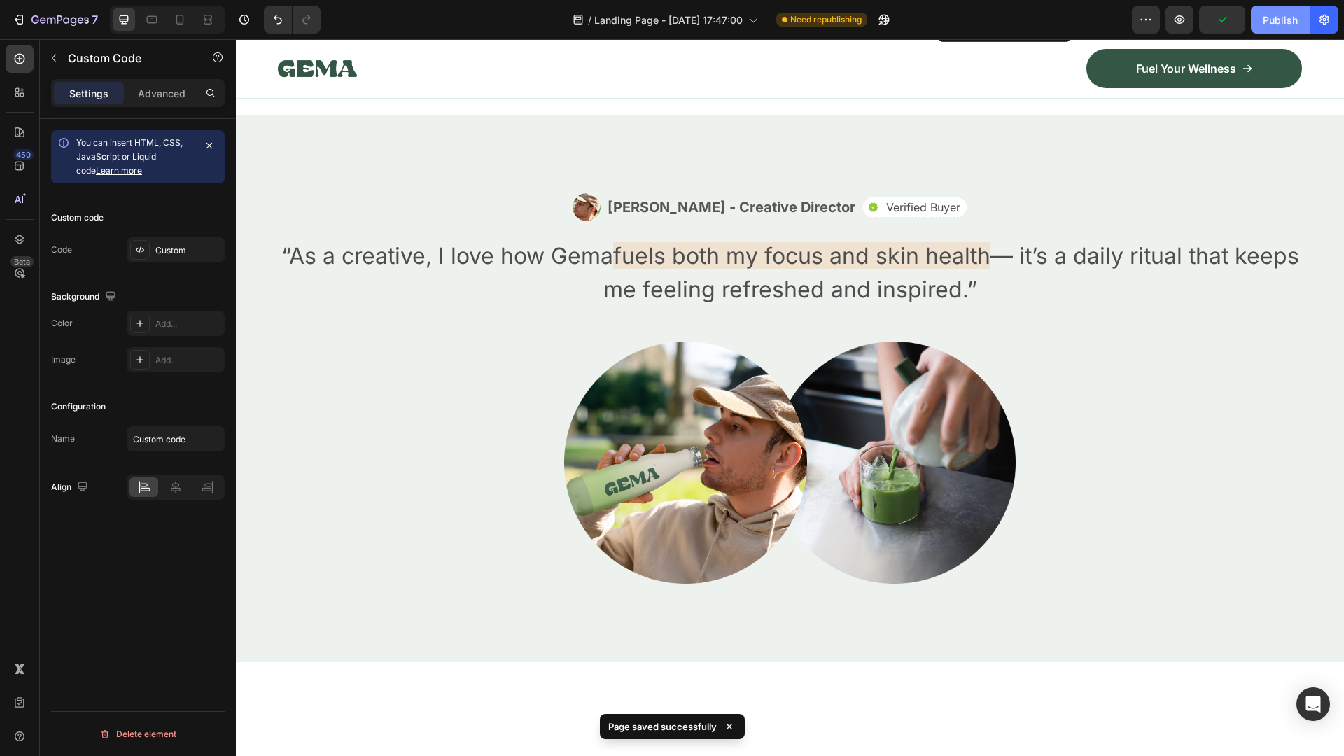
click at [1280, 20] on div "Publish" at bounding box center [1280, 20] width 35 height 15
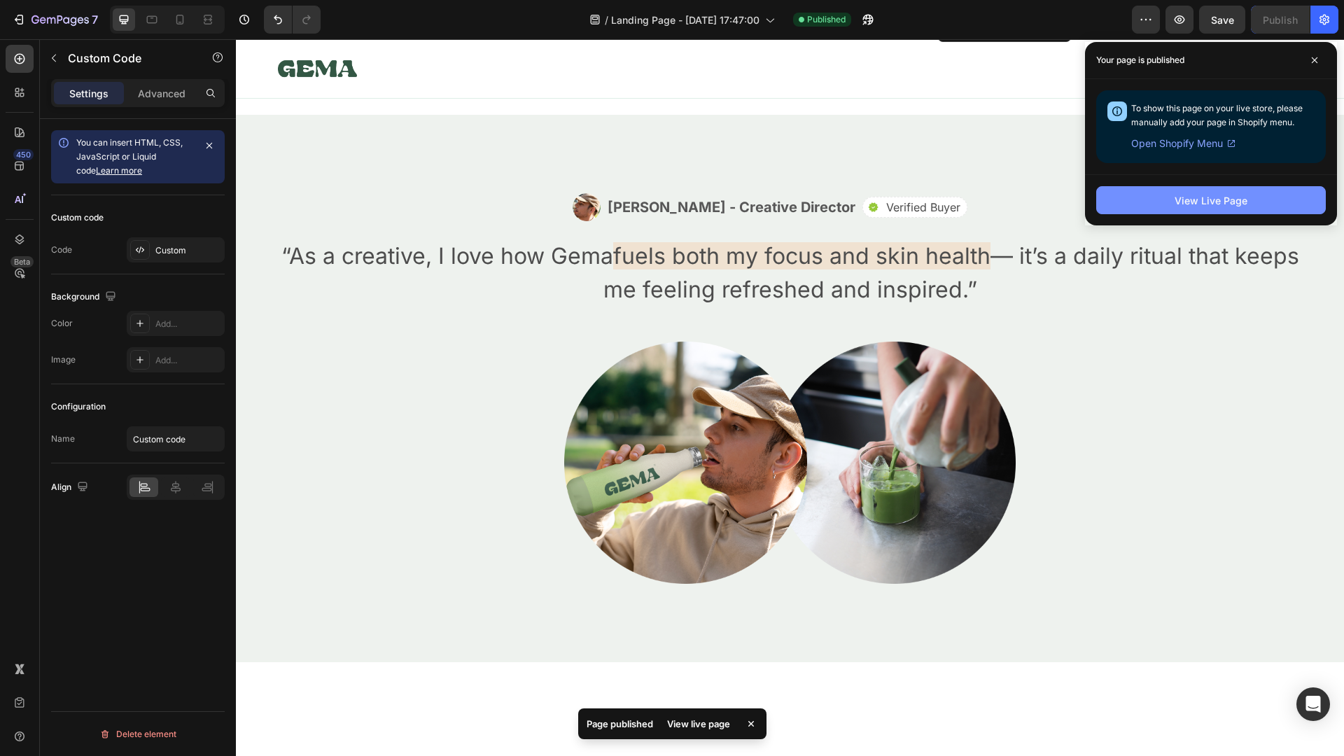
click at [1225, 191] on button "View Live Page" at bounding box center [1211, 200] width 230 height 28
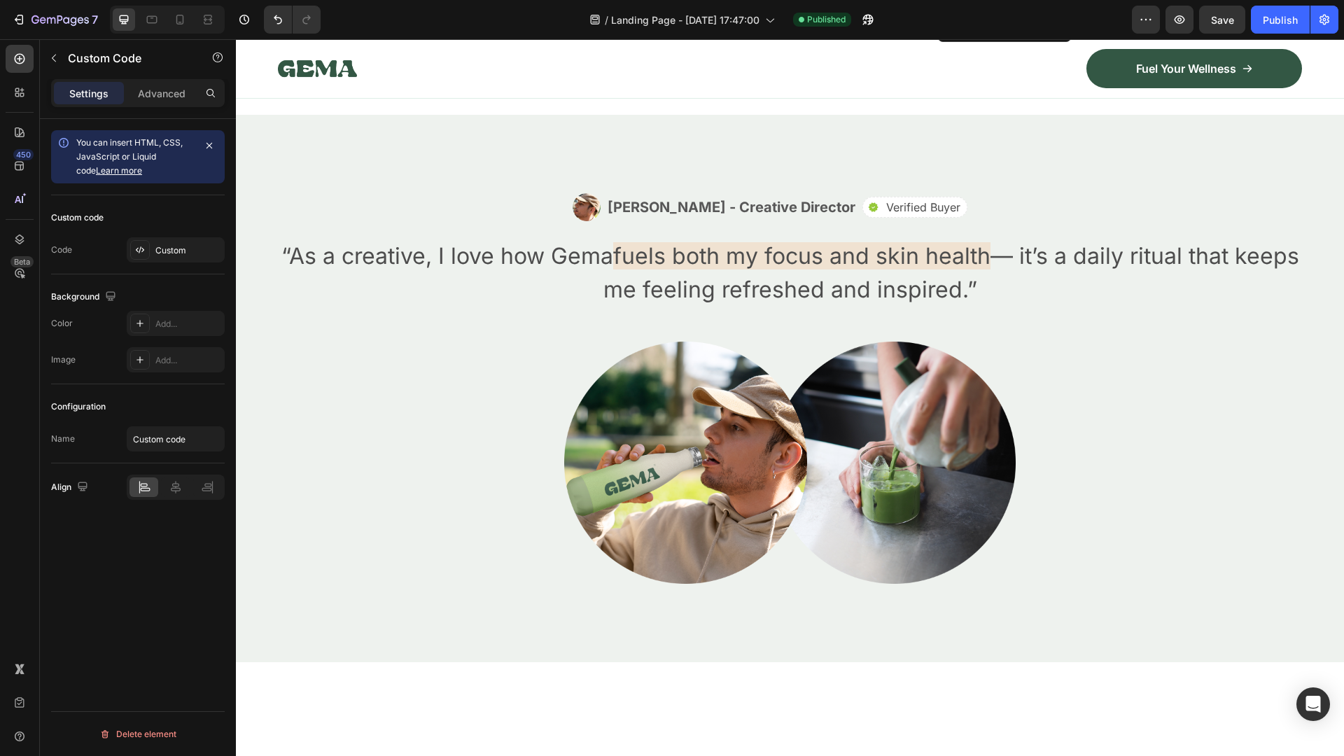
click at [484, 70] on p "Publish the page to see the content." at bounding box center [506, 62] width 272 height 15
click at [167, 244] on div "Custom" at bounding box center [188, 250] width 66 height 13
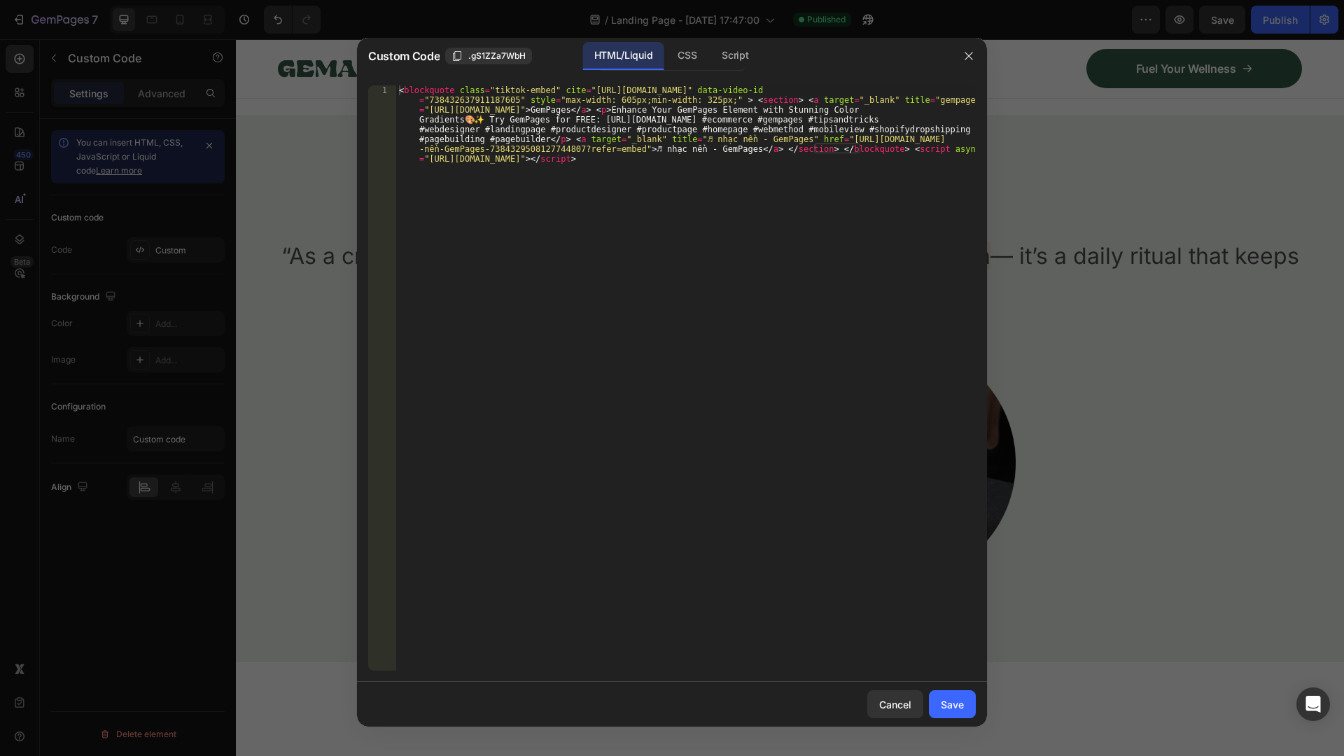
click at [533, 191] on div "< blockquote class = "tiktok-embed" cite = "[URL][DOMAIN_NAME]" data-video-id =…" at bounding box center [686, 456] width 580 height 742
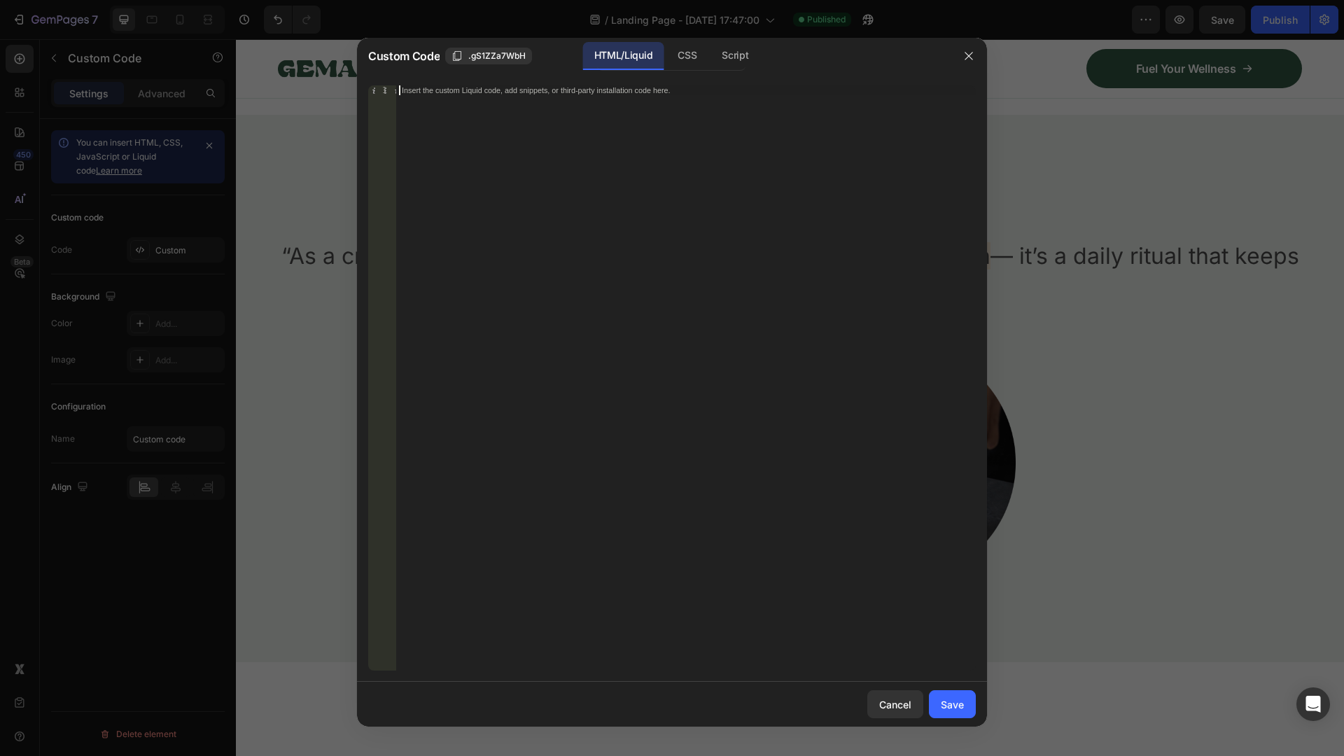
paste textarea
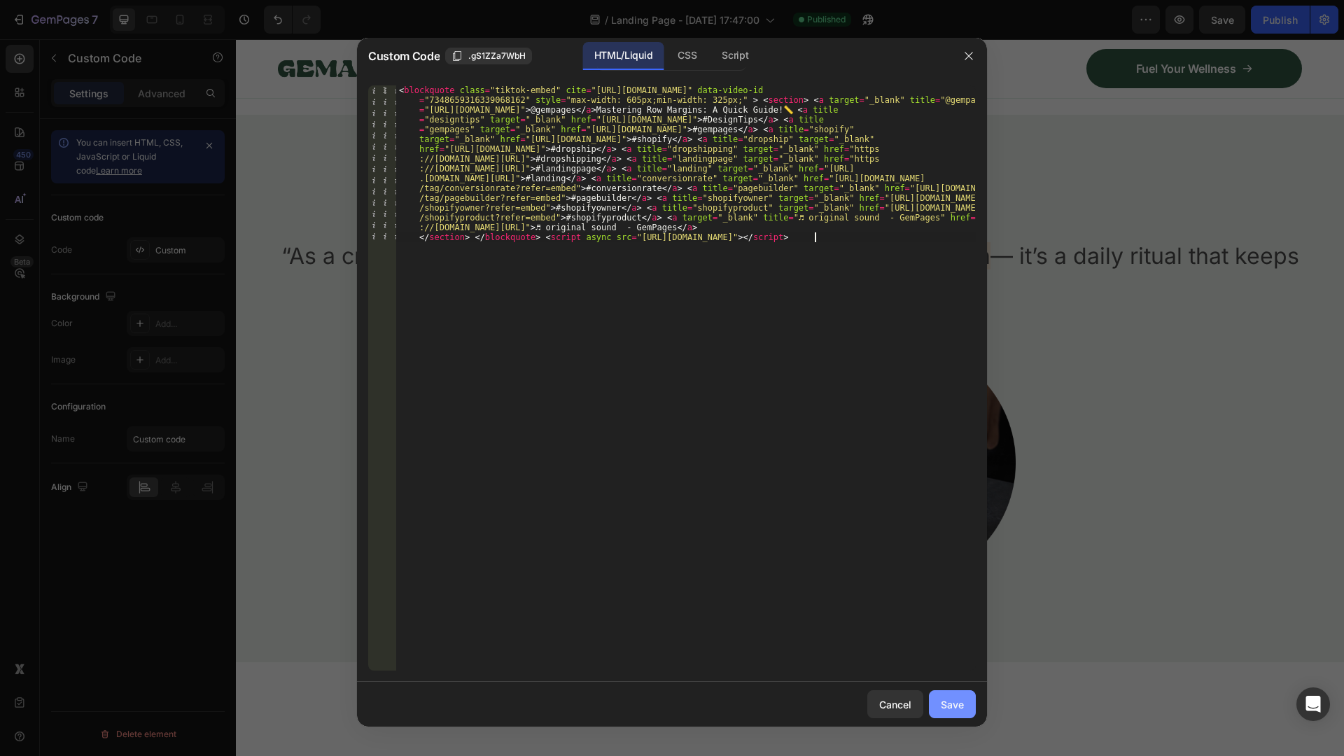
click at [959, 704] on div "Save" at bounding box center [952, 704] width 23 height 15
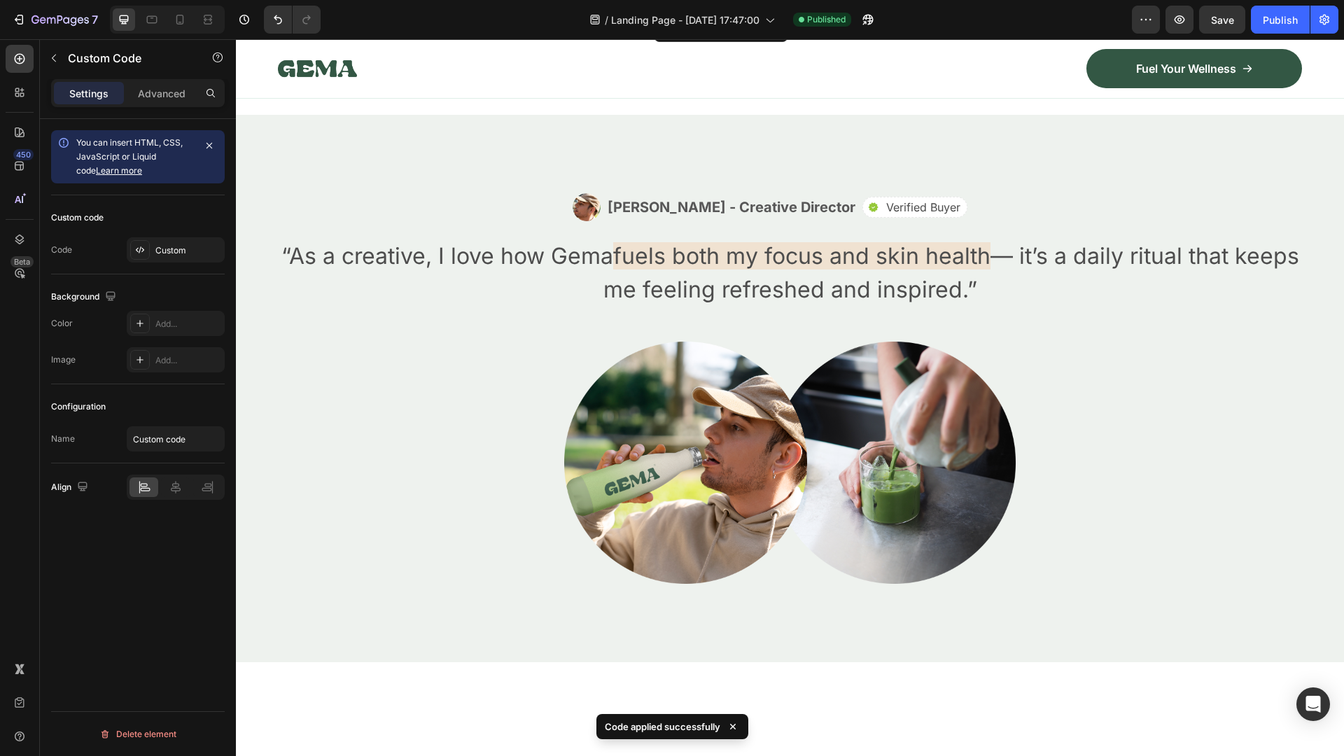
click at [780, 70] on p "Publish the page to see the content." at bounding box center [790, 62] width 272 height 15
click at [138, 237] on div "Custom" at bounding box center [176, 249] width 98 height 25
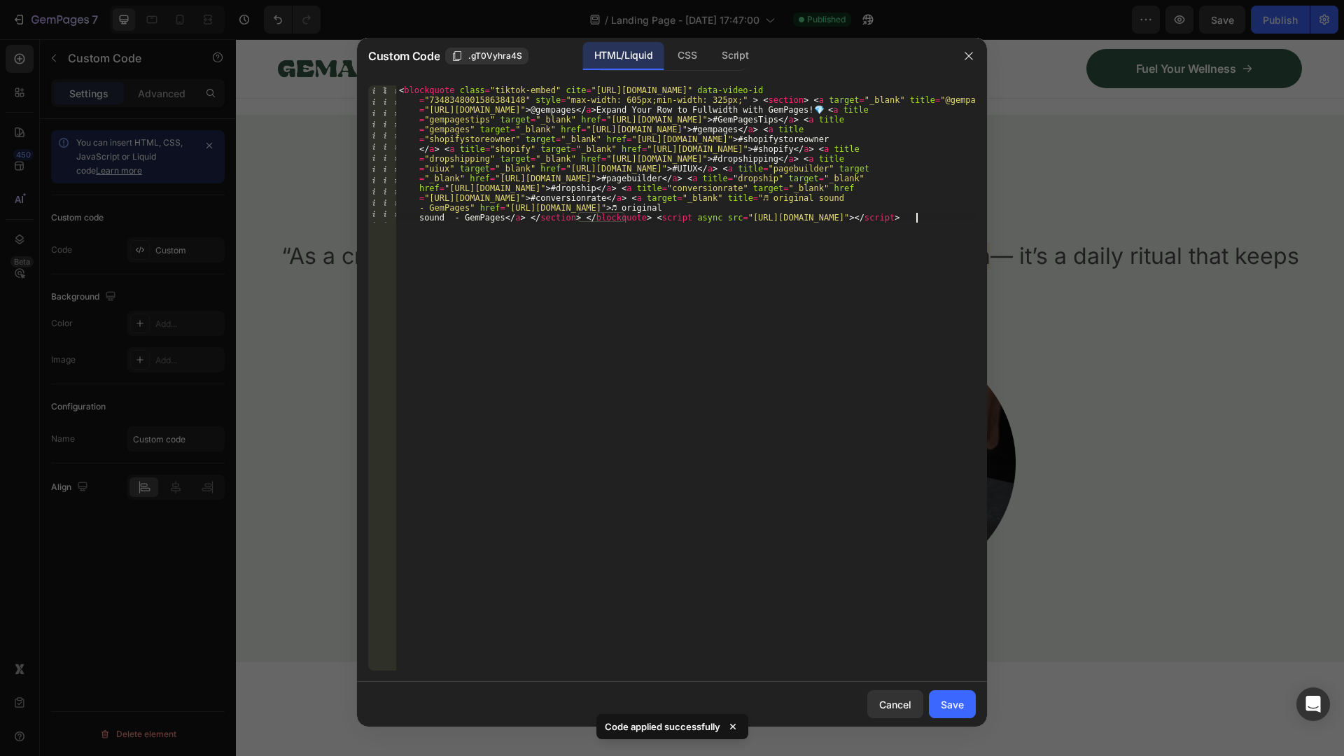
click at [599, 268] on div "< blockquote class = "tiktok-embed" cite = "[URL][DOMAIN_NAME]" data-video-id =…" at bounding box center [686, 514] width 580 height 859
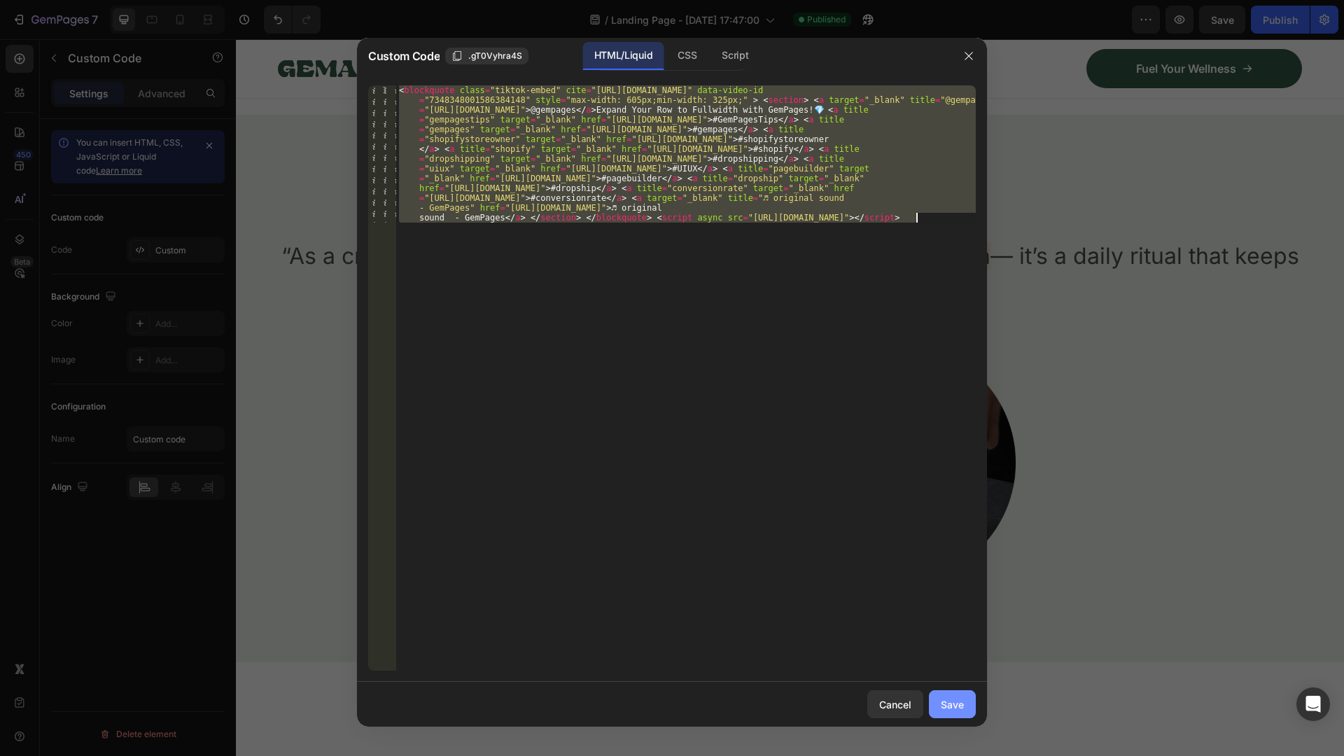
click at [948, 704] on div "Save" at bounding box center [952, 704] width 23 height 15
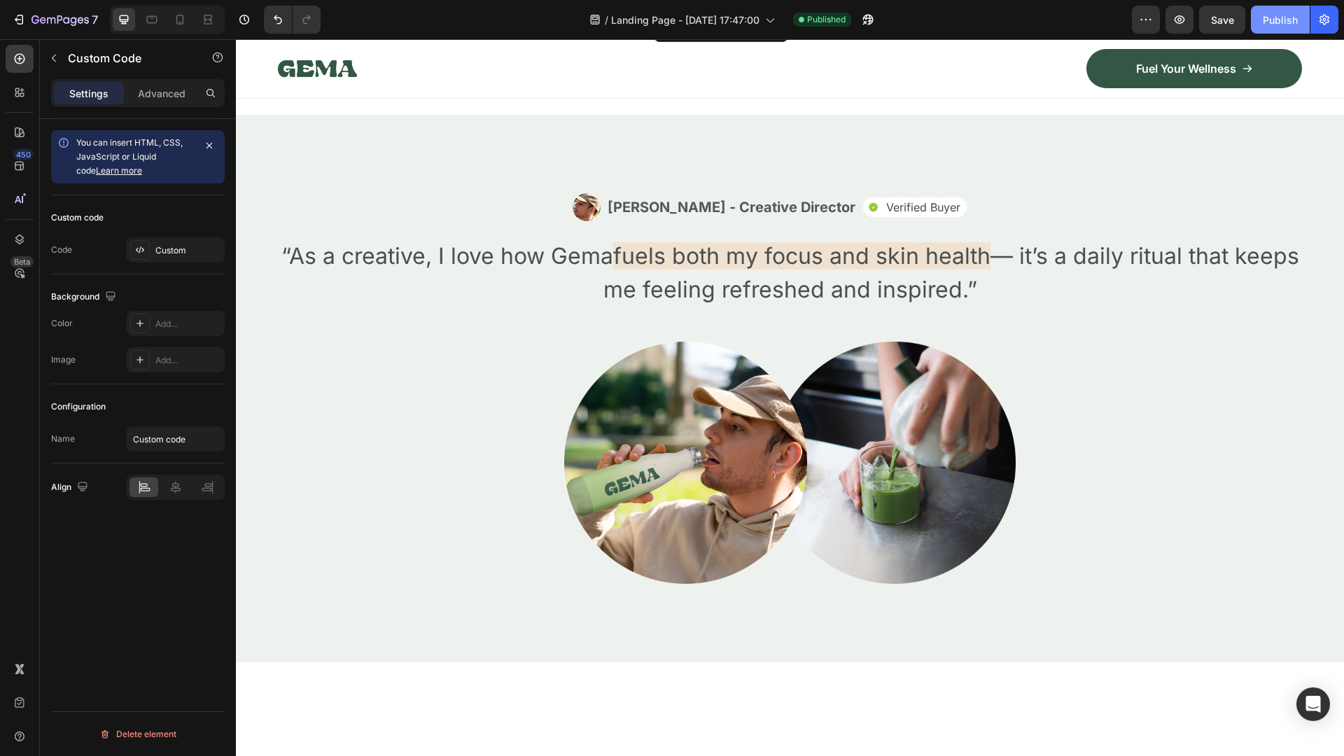
click at [1278, 17] on div "Publish" at bounding box center [1280, 20] width 35 height 15
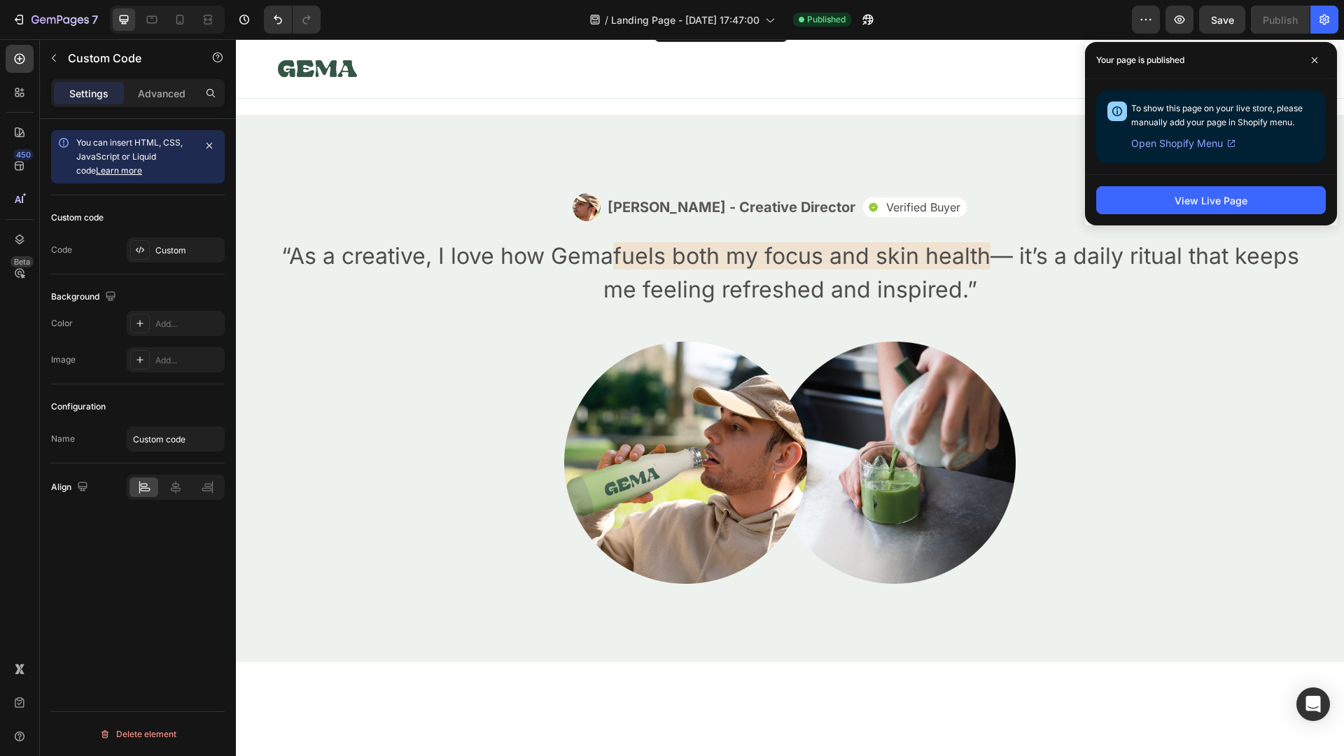
click at [1031, 70] on p "Publish the page to see the content." at bounding box center [1073, 62] width 272 height 15
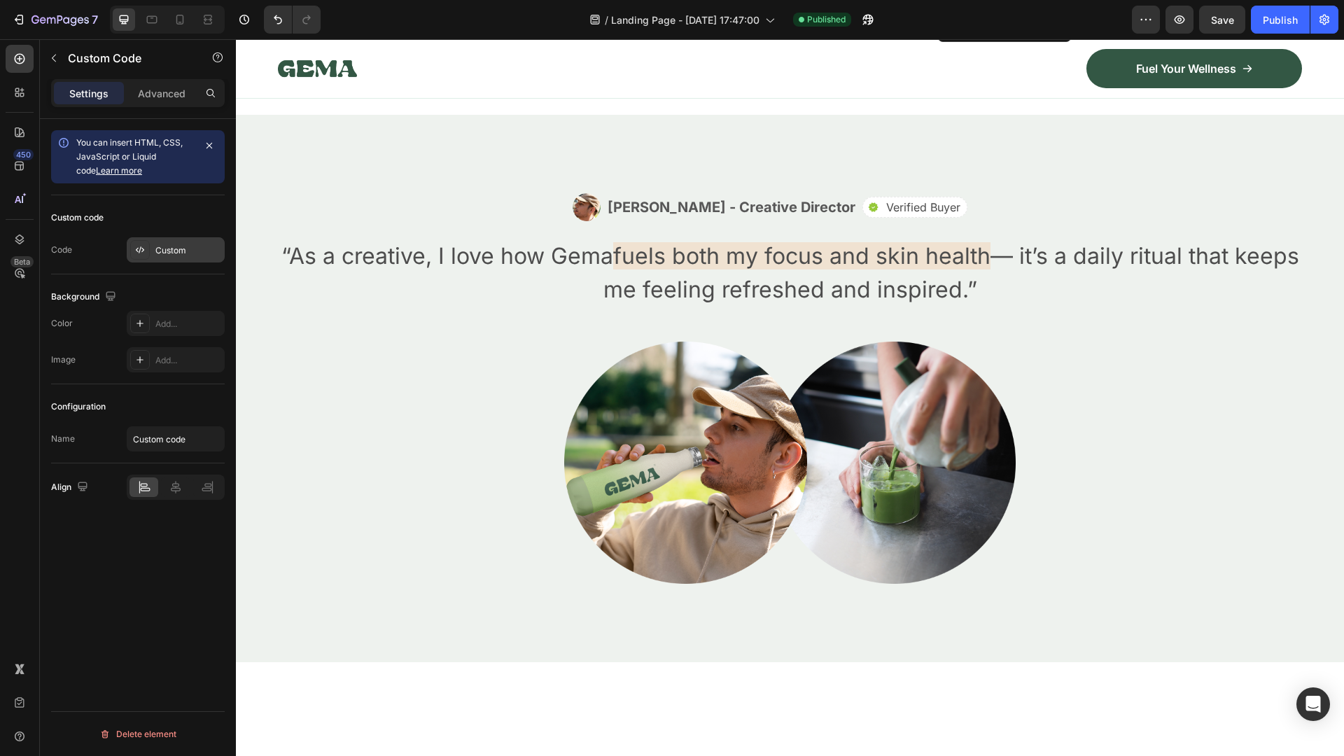
click at [166, 251] on div "Custom" at bounding box center [188, 250] width 66 height 13
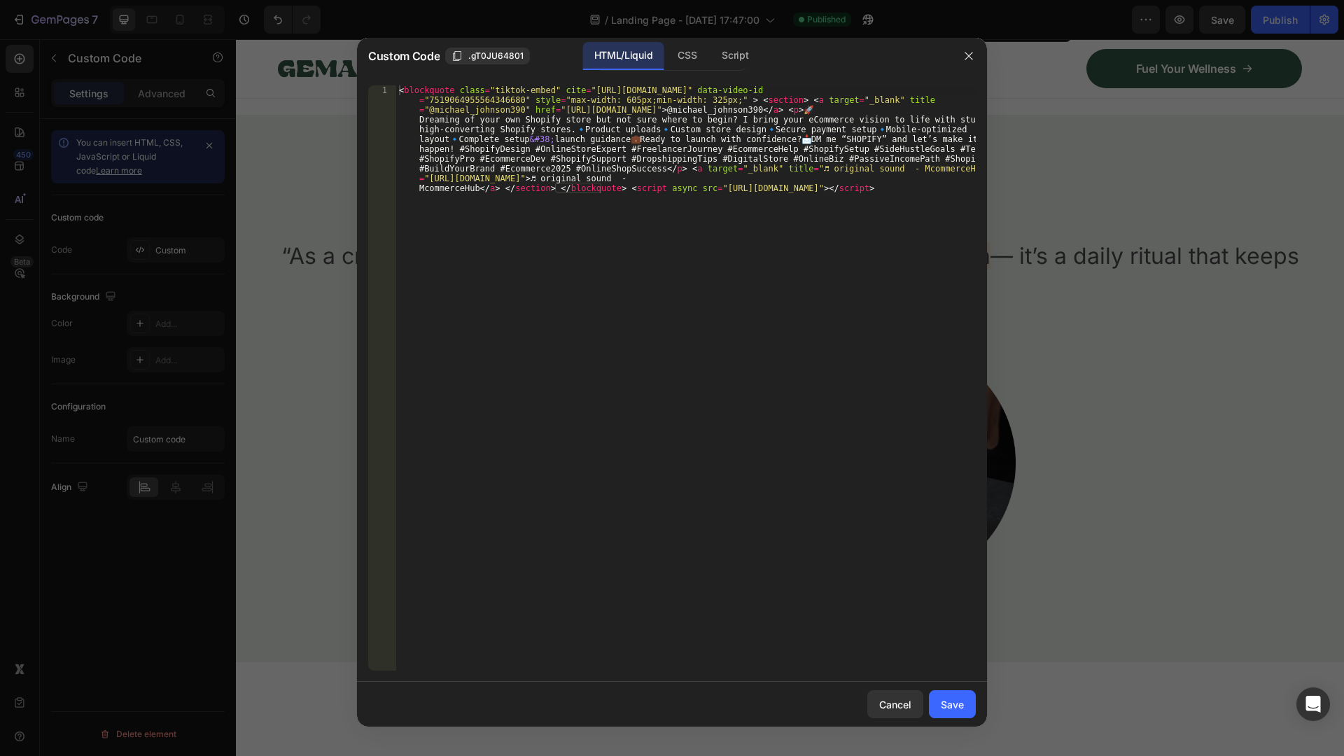
click at [479, 160] on div "< blockquote class = "tiktok-embed" cite = "[URL][DOMAIN_NAME]" data-video-id =…" at bounding box center [686, 485] width 580 height 801
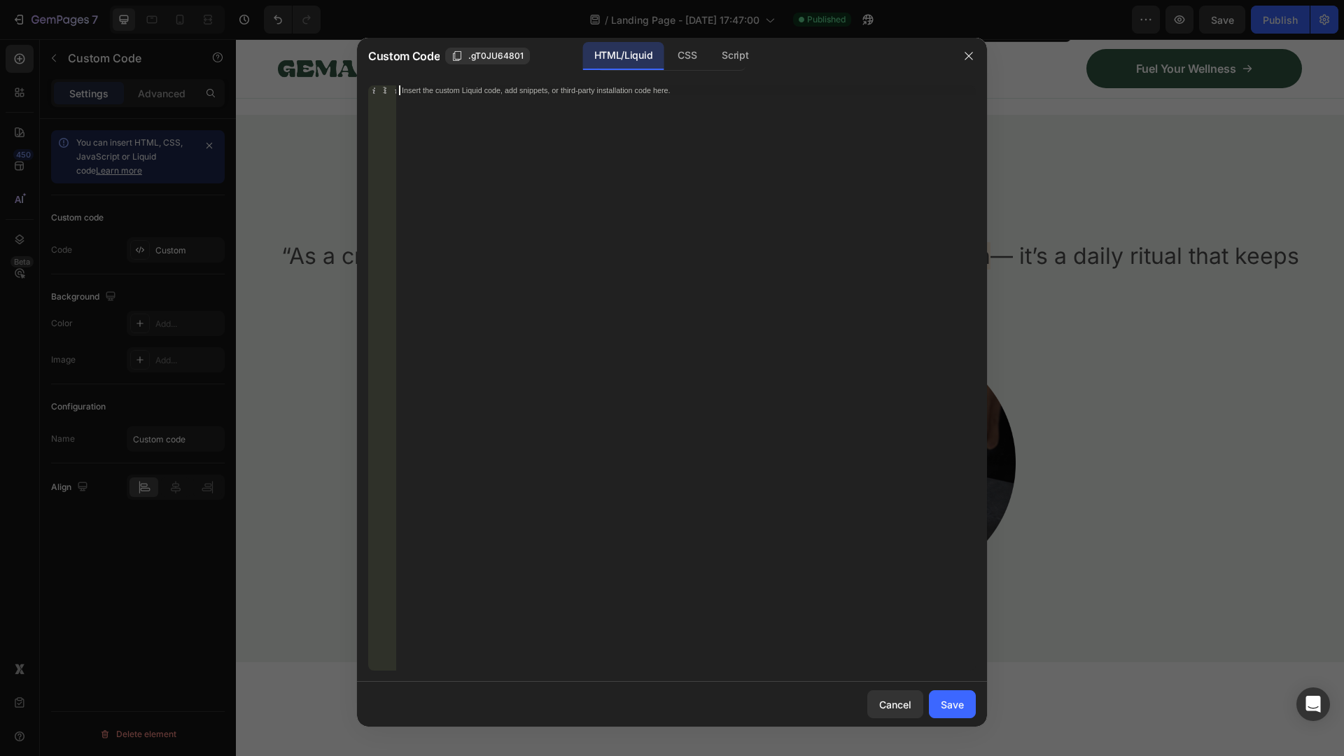
paste textarea
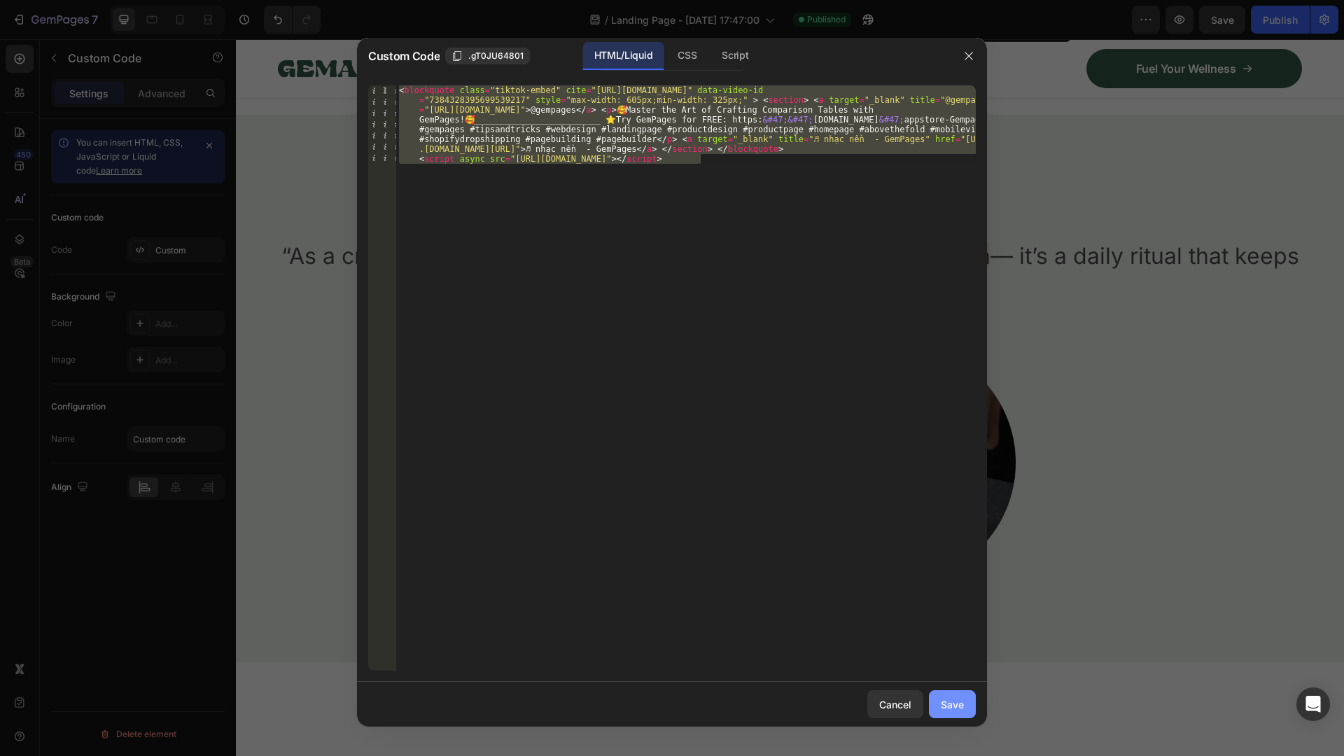
click at [956, 707] on div "Save" at bounding box center [952, 704] width 23 height 15
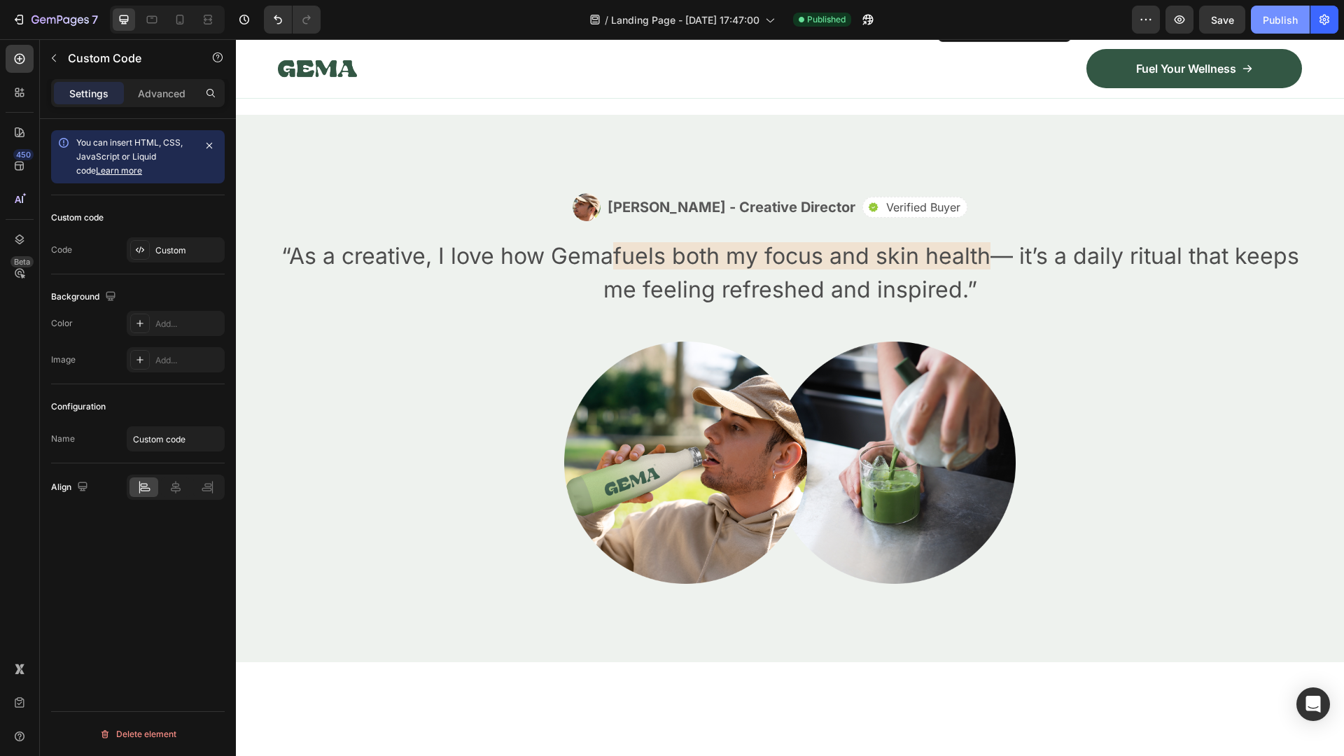
click at [1283, 17] on div "Publish" at bounding box center [1280, 20] width 35 height 15
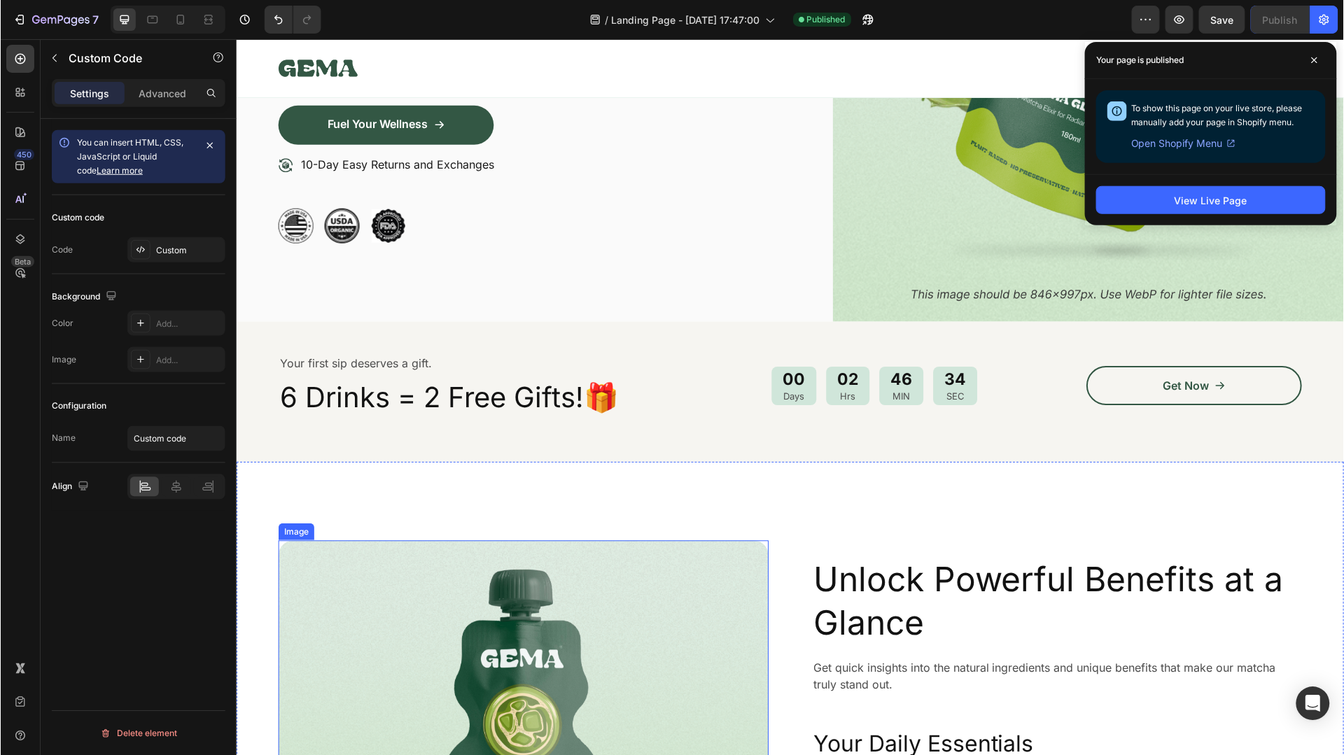
scroll to position [75, 0]
